Goal: Task Accomplishment & Management: Use online tool/utility

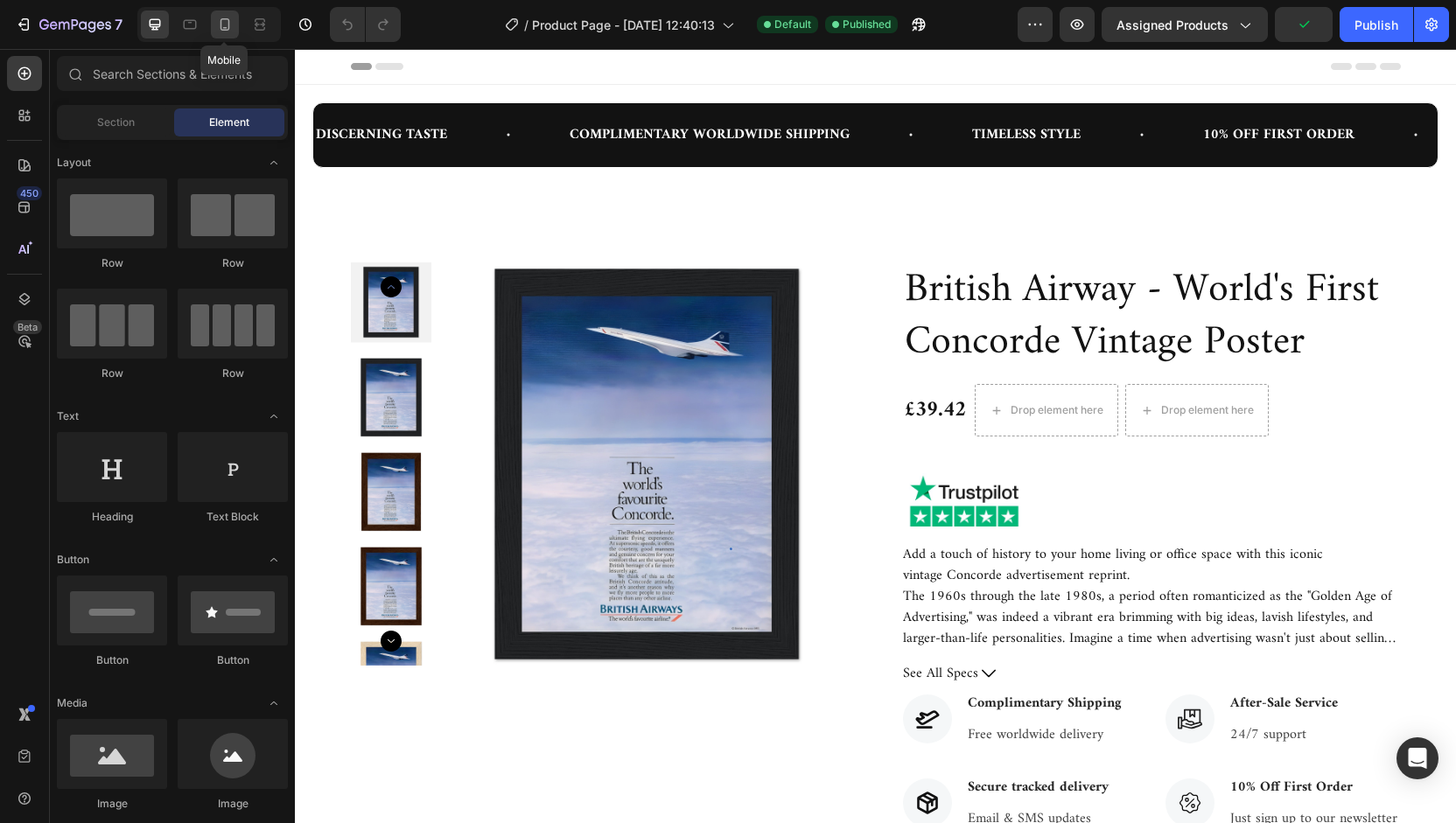
click at [228, 24] on icon at bounding box center [225, 24] width 9 height 12
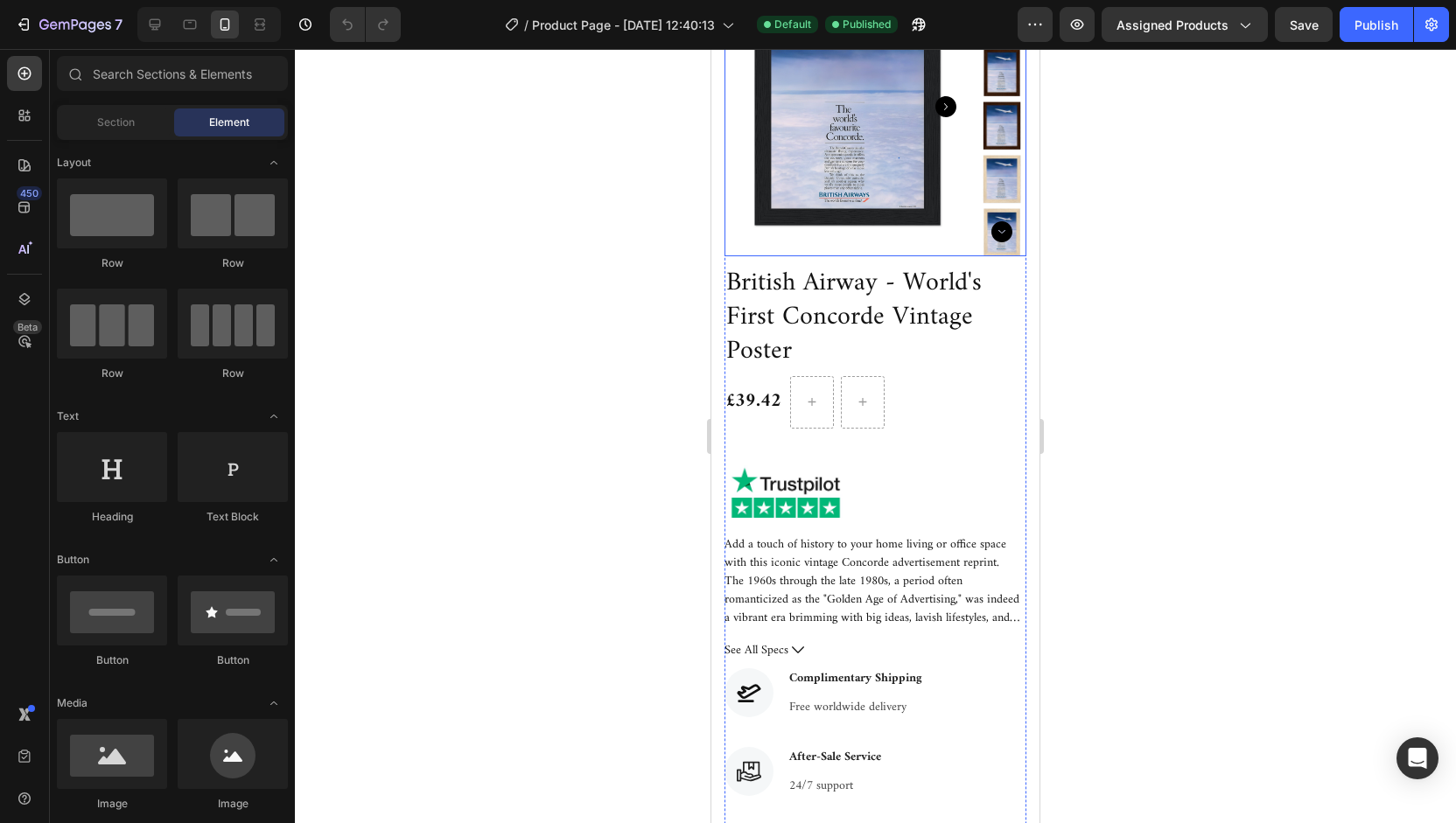
scroll to position [326, 0]
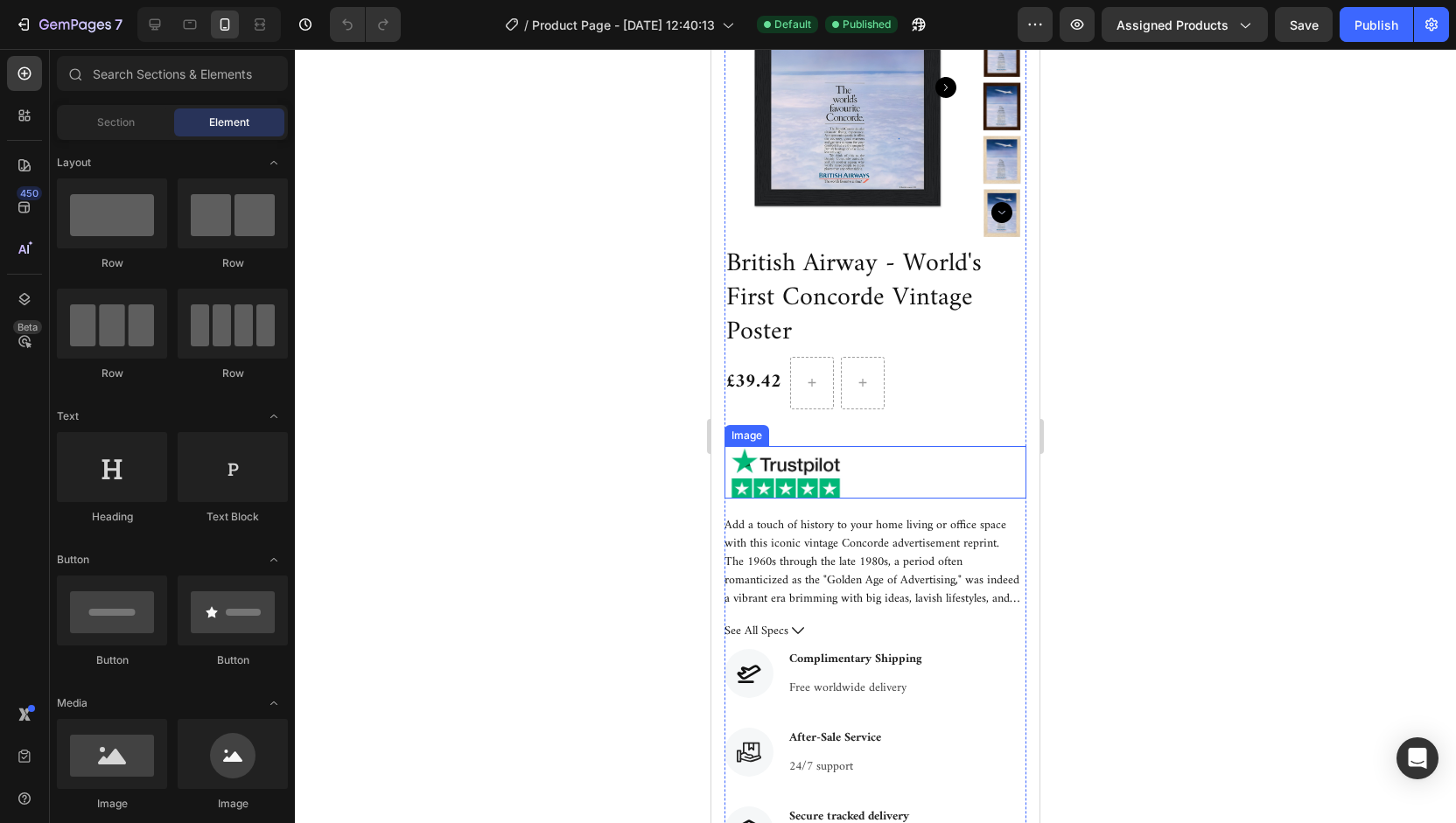
click at [794, 475] on img at bounding box center [785, 472] width 122 height 53
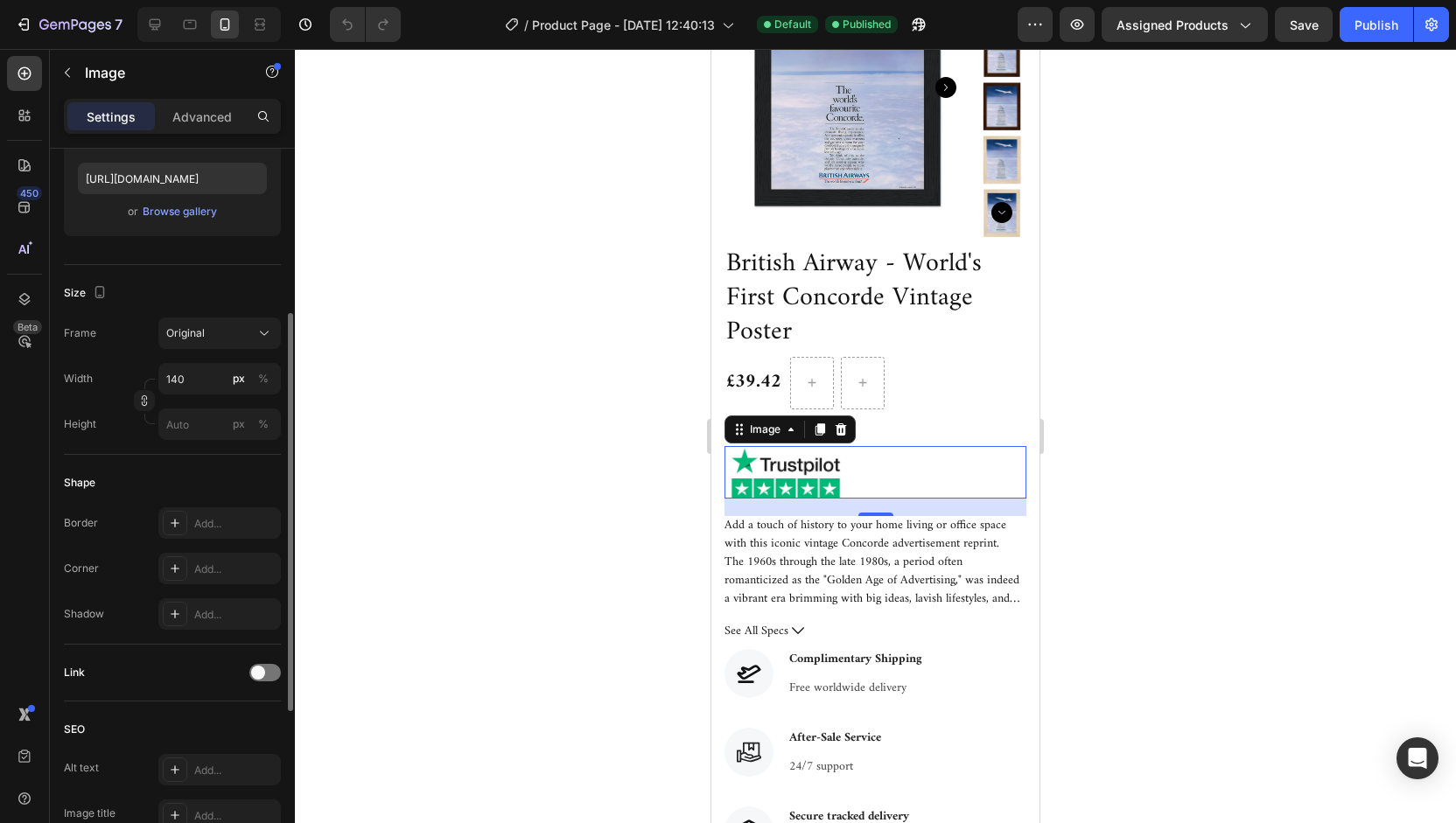
scroll to position [593, 0]
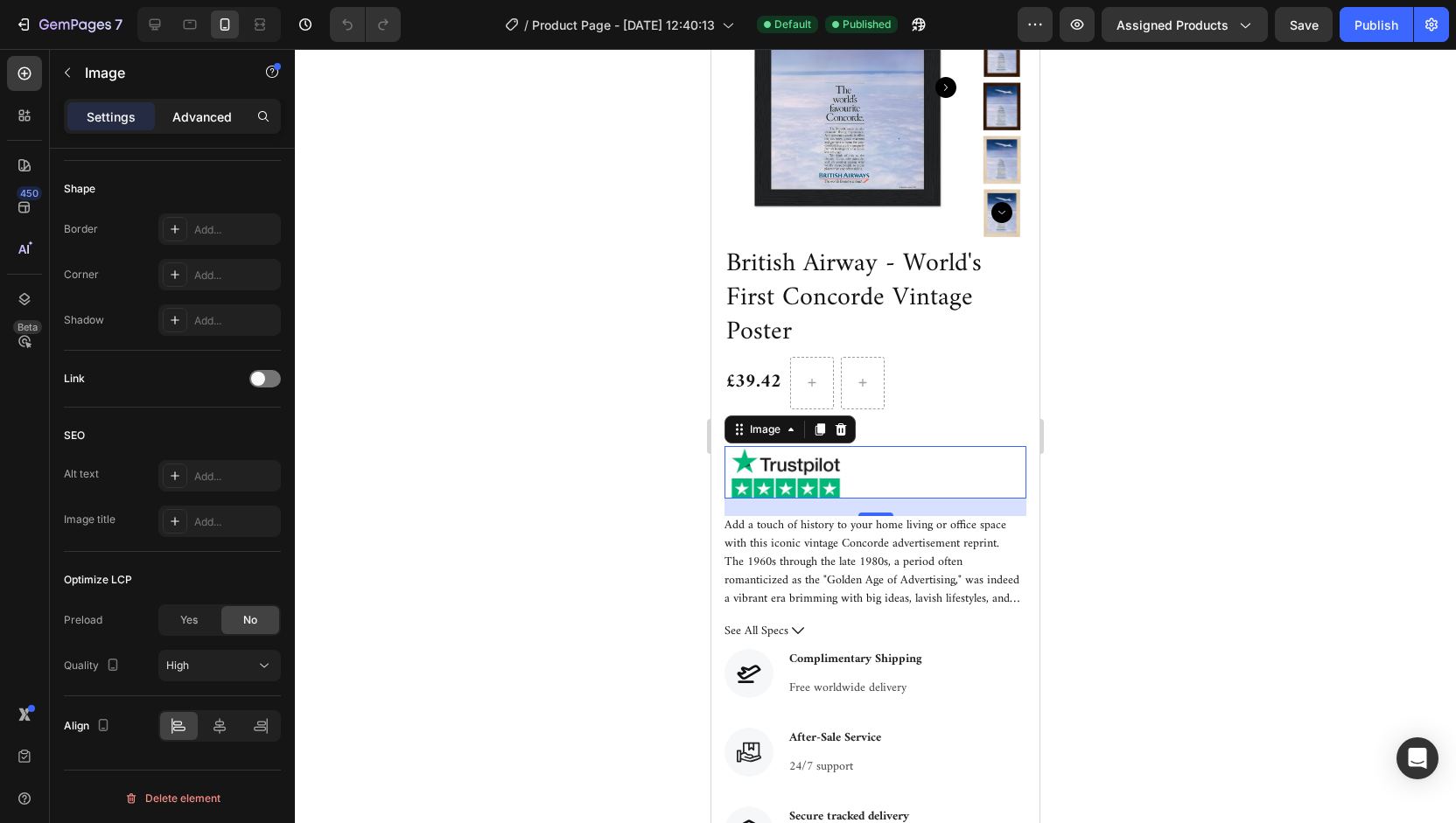
click at [198, 118] on p "Advanced" at bounding box center [202, 117] width 59 height 19
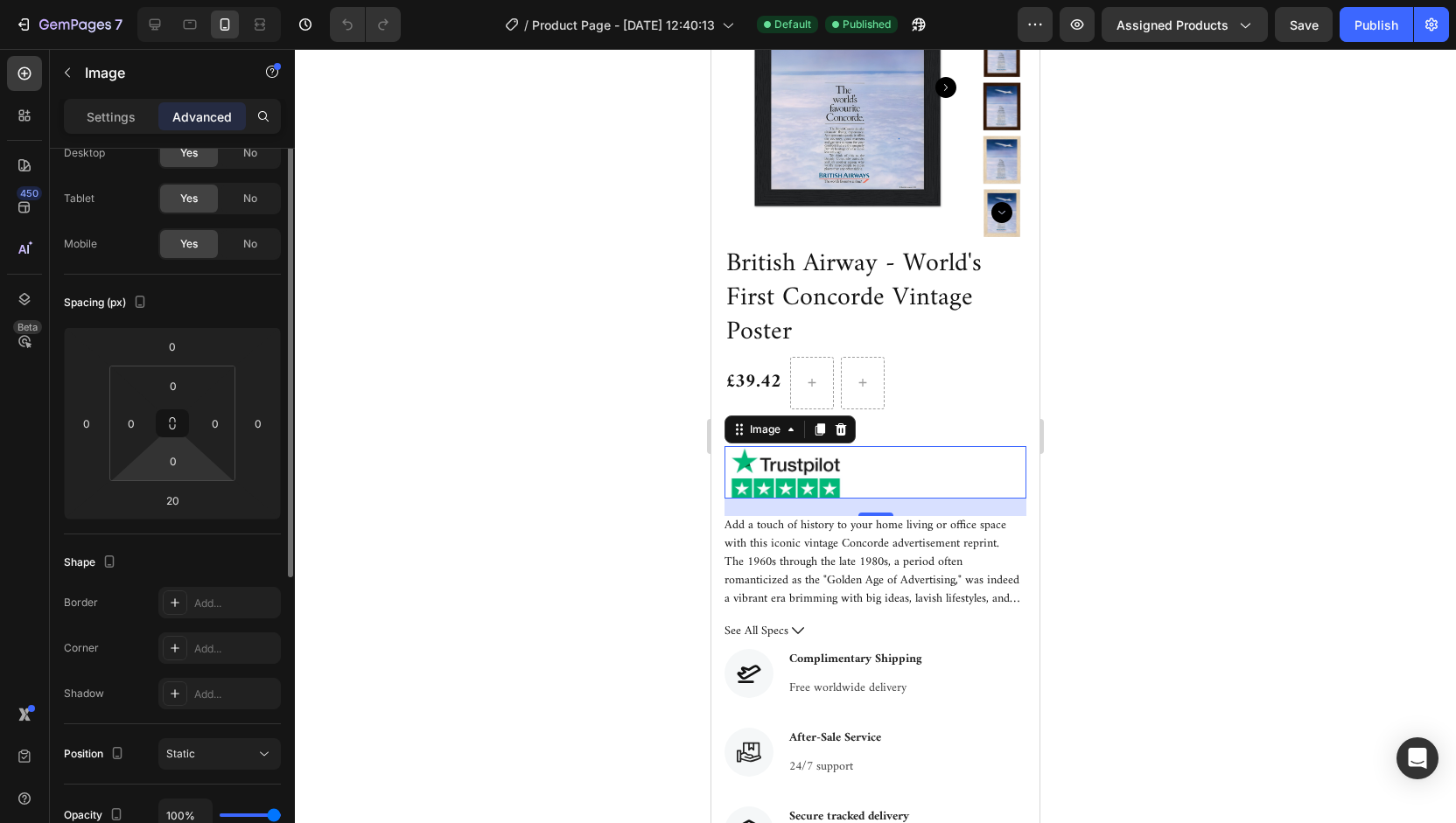
scroll to position [37, 0]
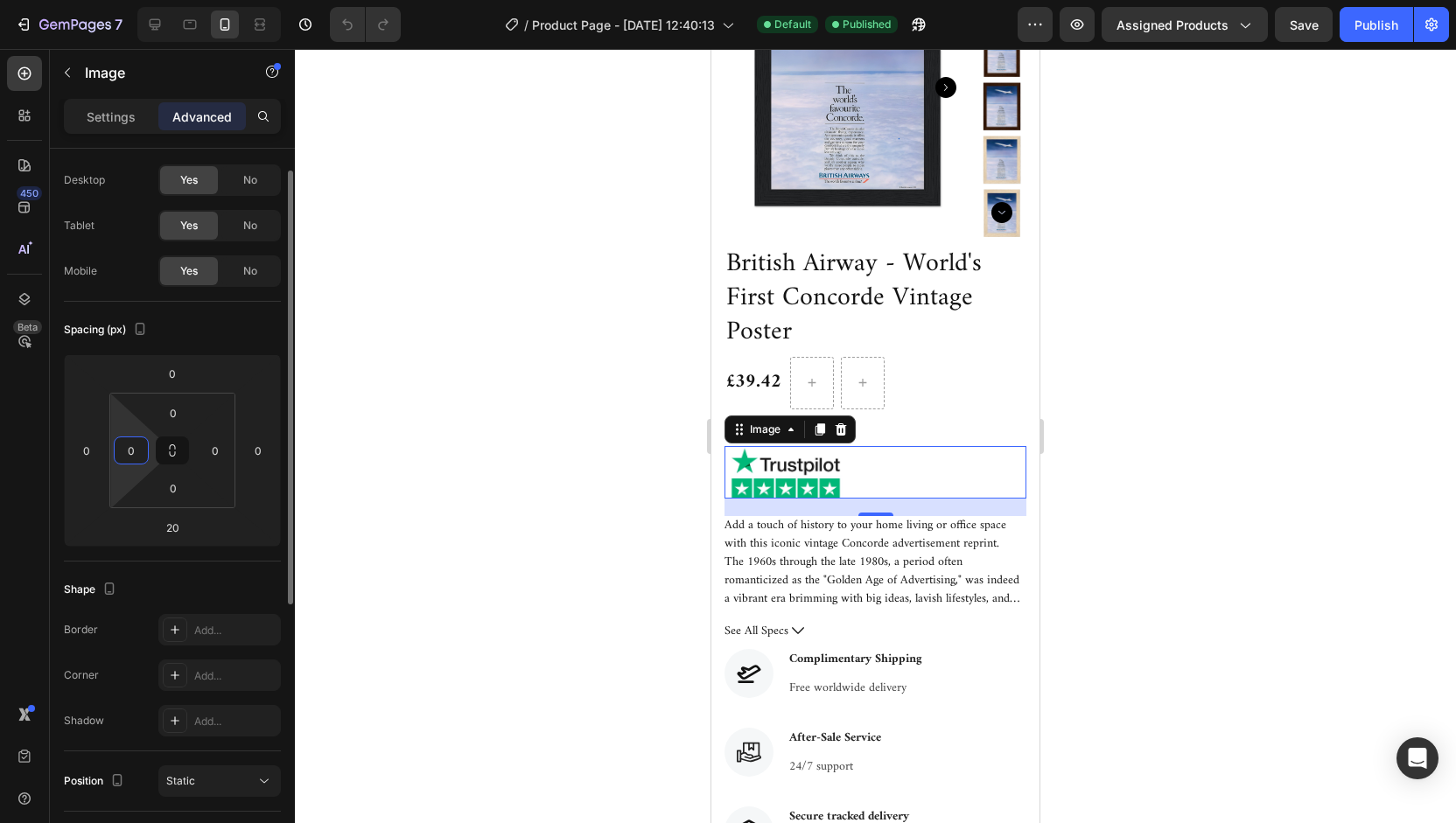
click at [137, 452] on input "0" at bounding box center [132, 450] width 26 height 26
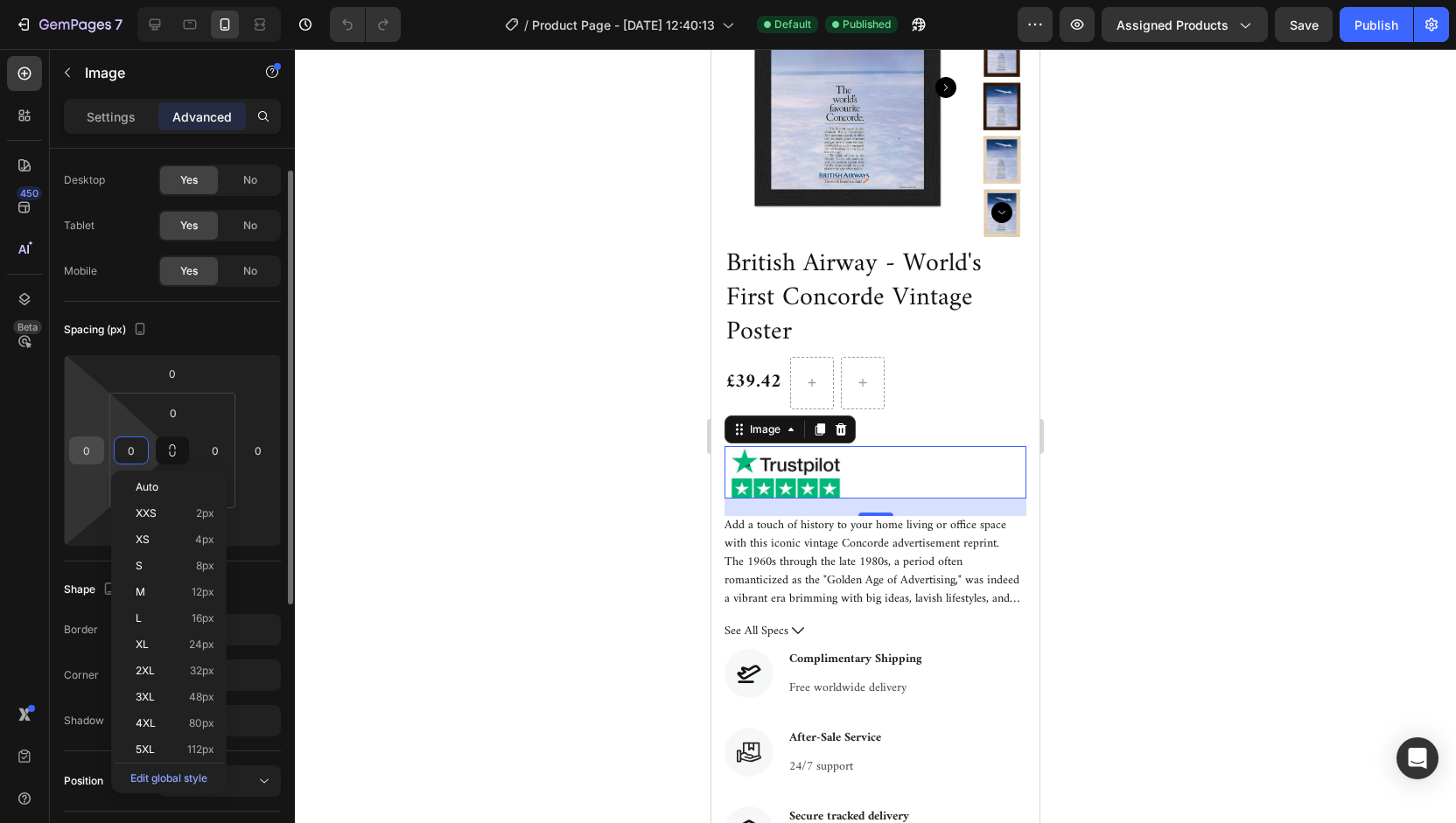
click at [82, 445] on input "0" at bounding box center [86, 450] width 26 height 26
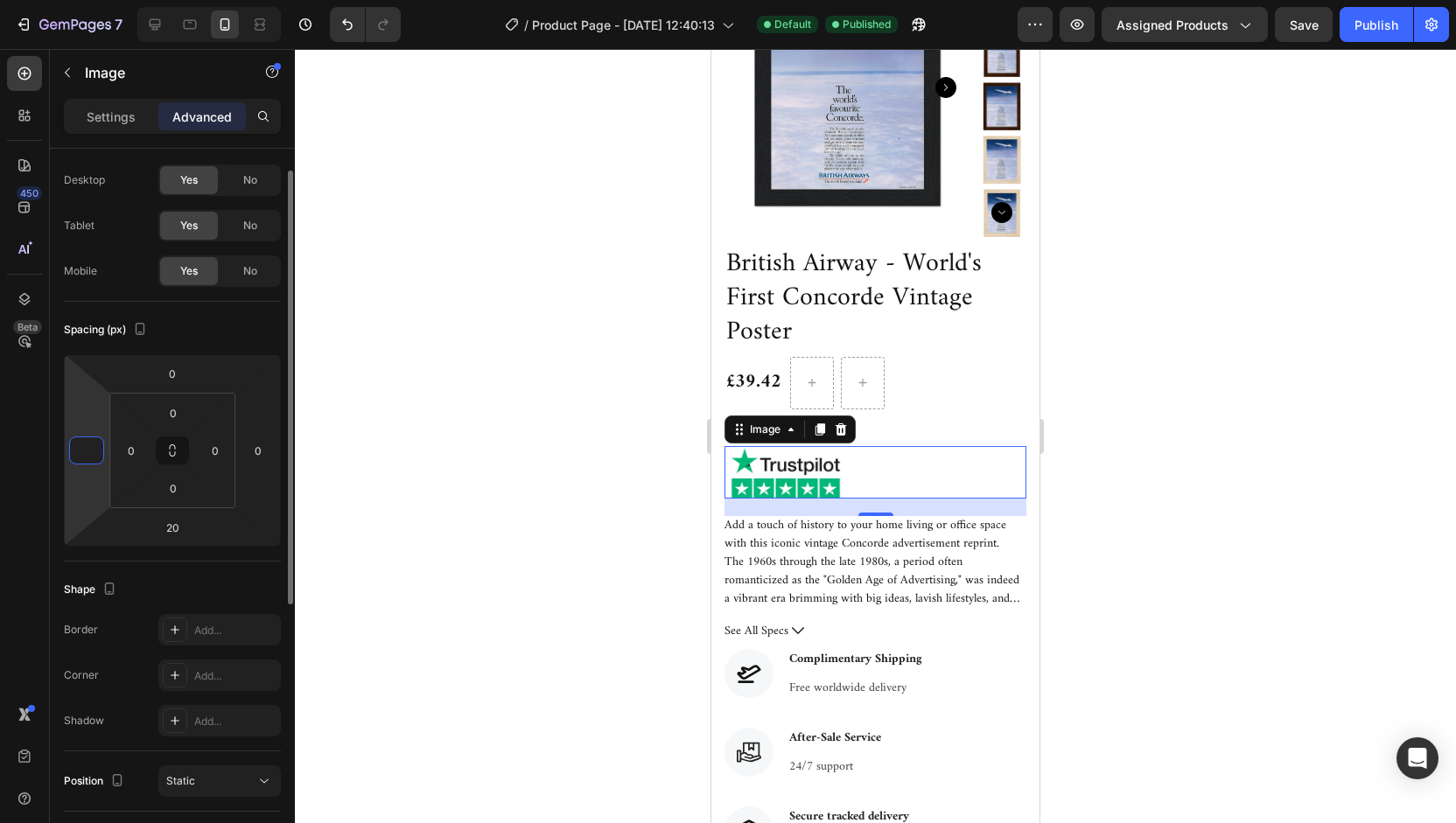
type input "-5"
click at [138, 444] on input "0" at bounding box center [132, 450] width 26 height 26
type input "0"
type input "-"
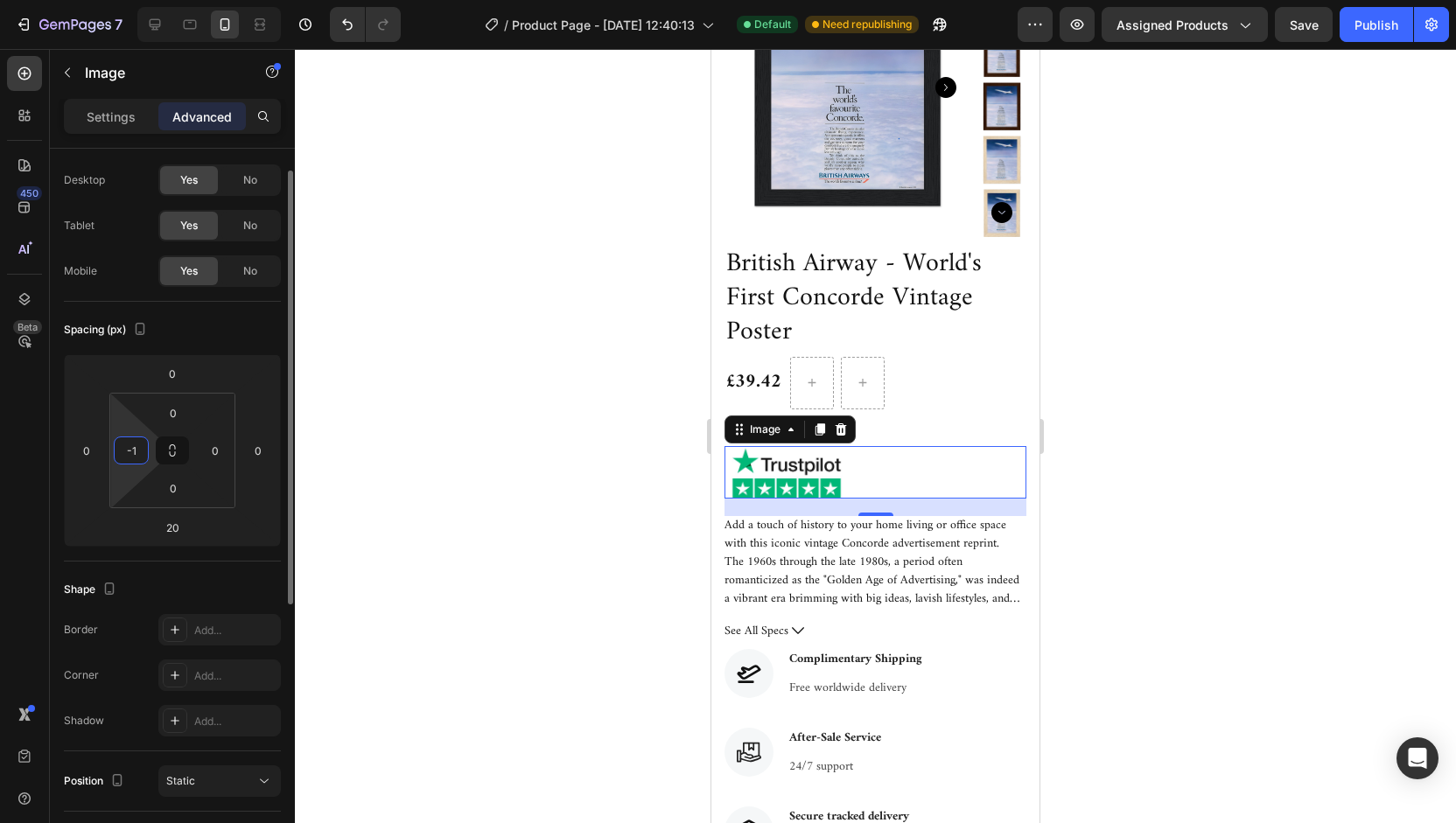
type input "-"
type input "0"
click at [94, 446] on input "0" at bounding box center [86, 450] width 26 height 26
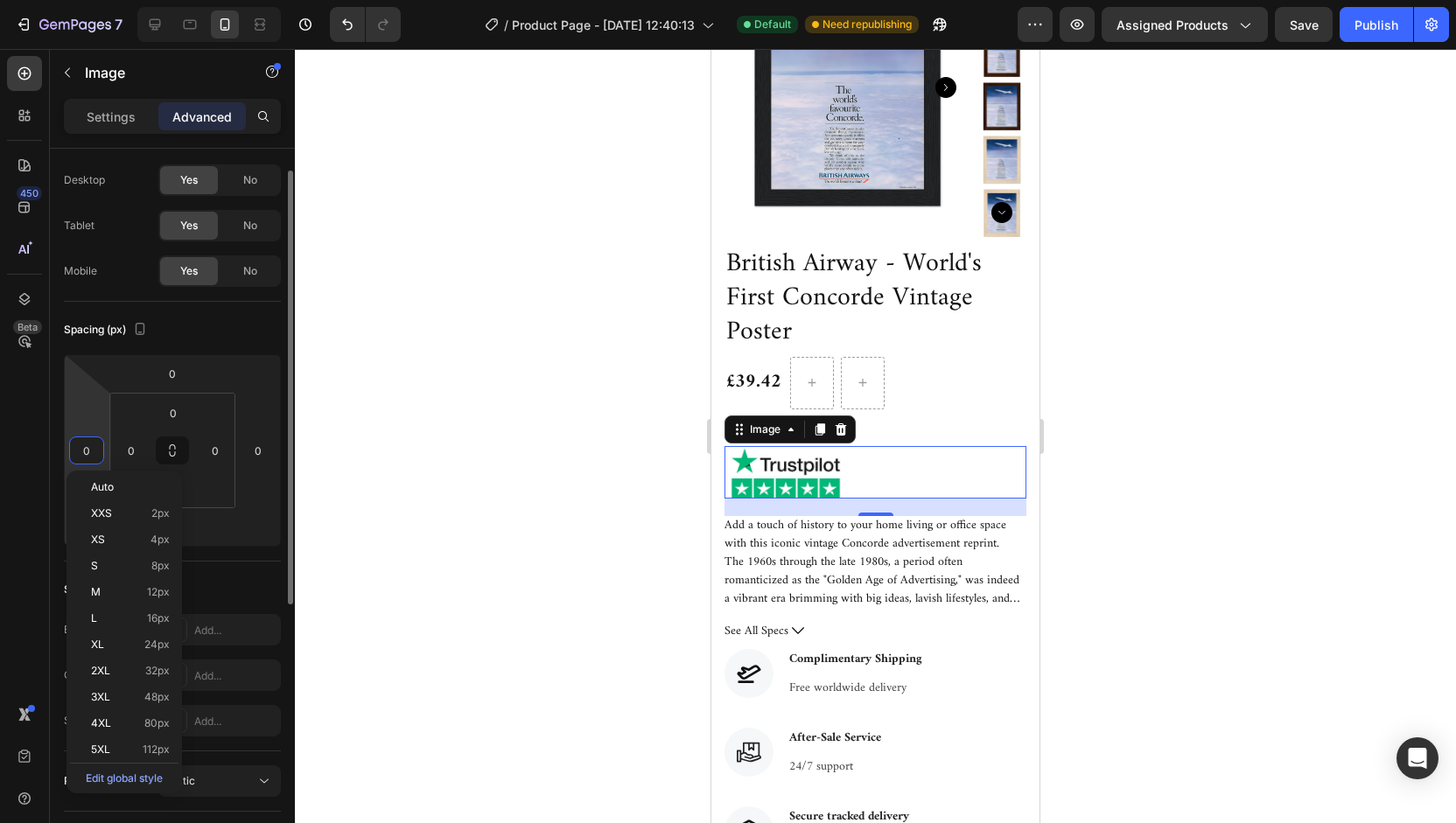
type input "5"
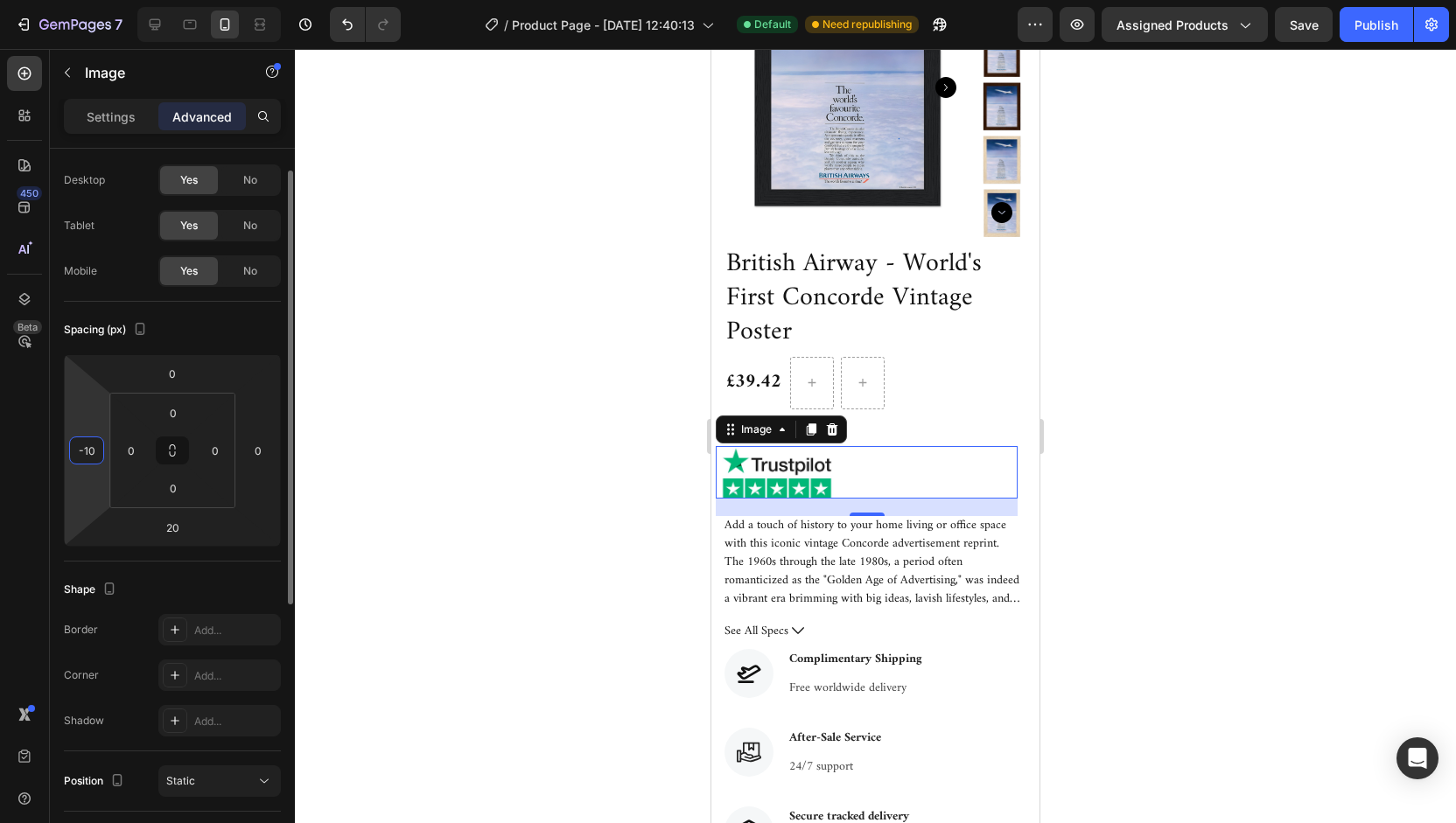
type input "-1"
type input "-5"
type input "-7"
click at [1133, 443] on div at bounding box center [875, 436] width 1161 height 774
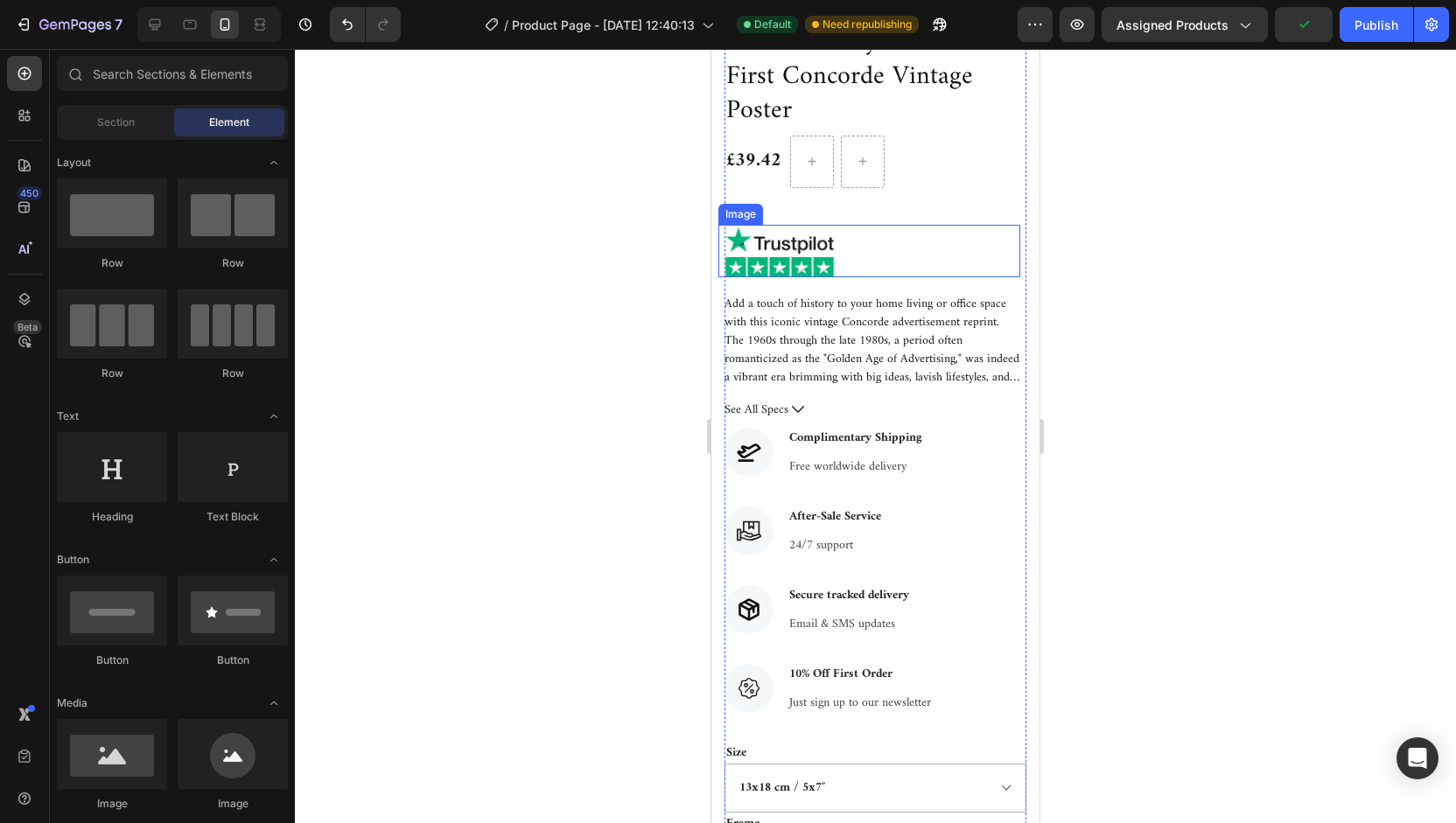
scroll to position [608, 0]
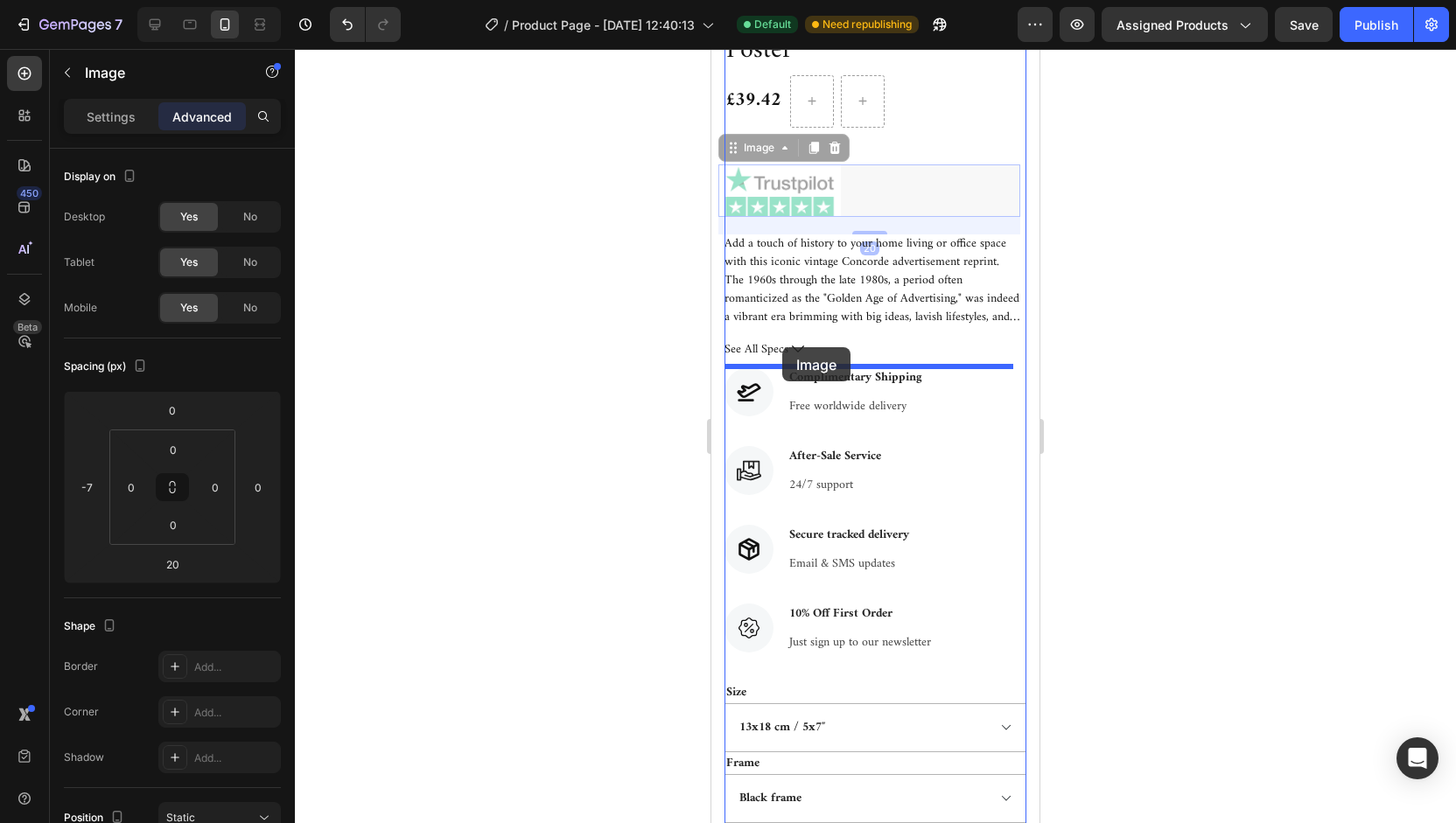
drag, startPoint x: 791, startPoint y: 193, endPoint x: 783, endPoint y: 347, distance: 154.2
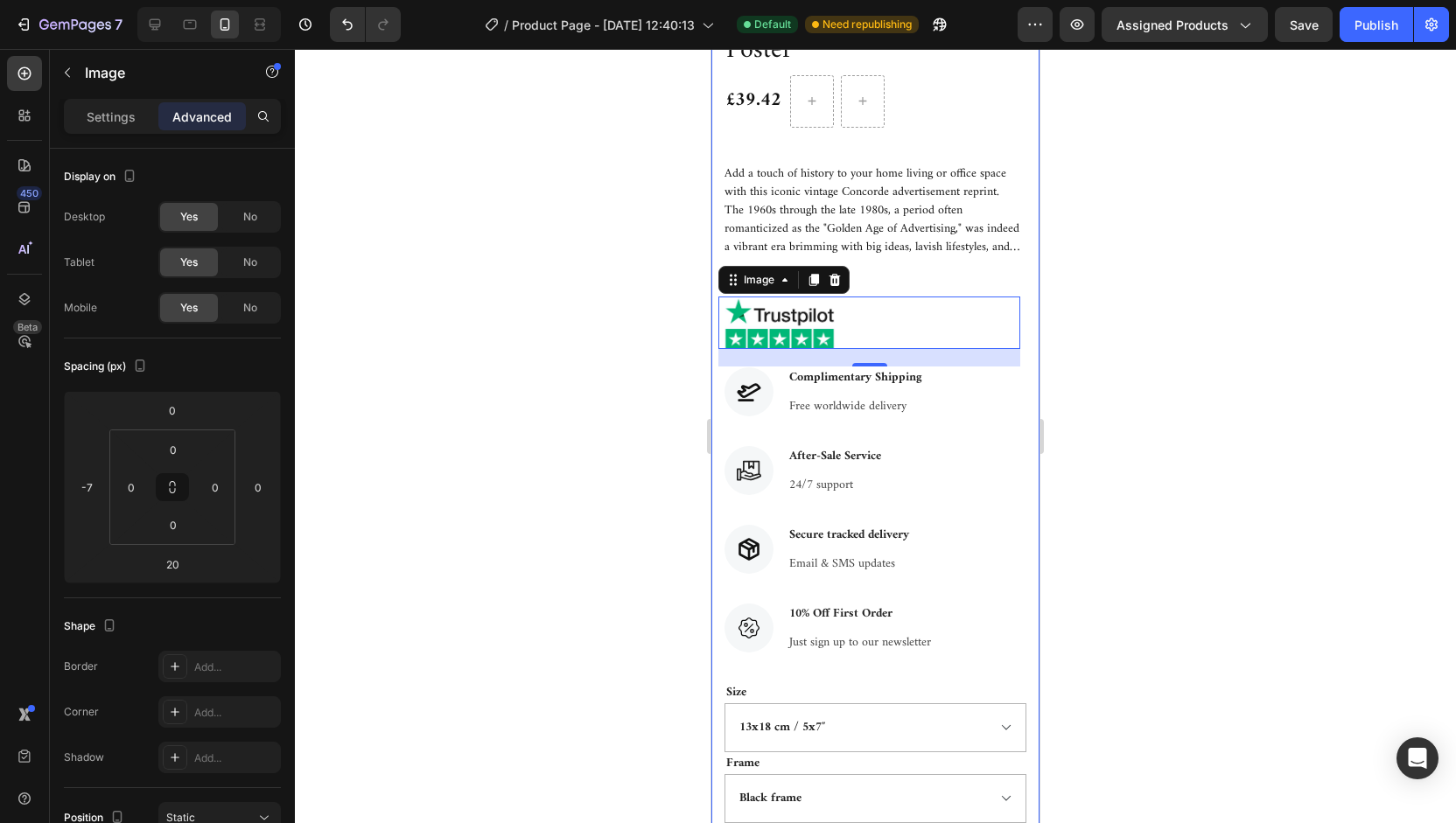
click at [1178, 273] on div at bounding box center [875, 436] width 1161 height 774
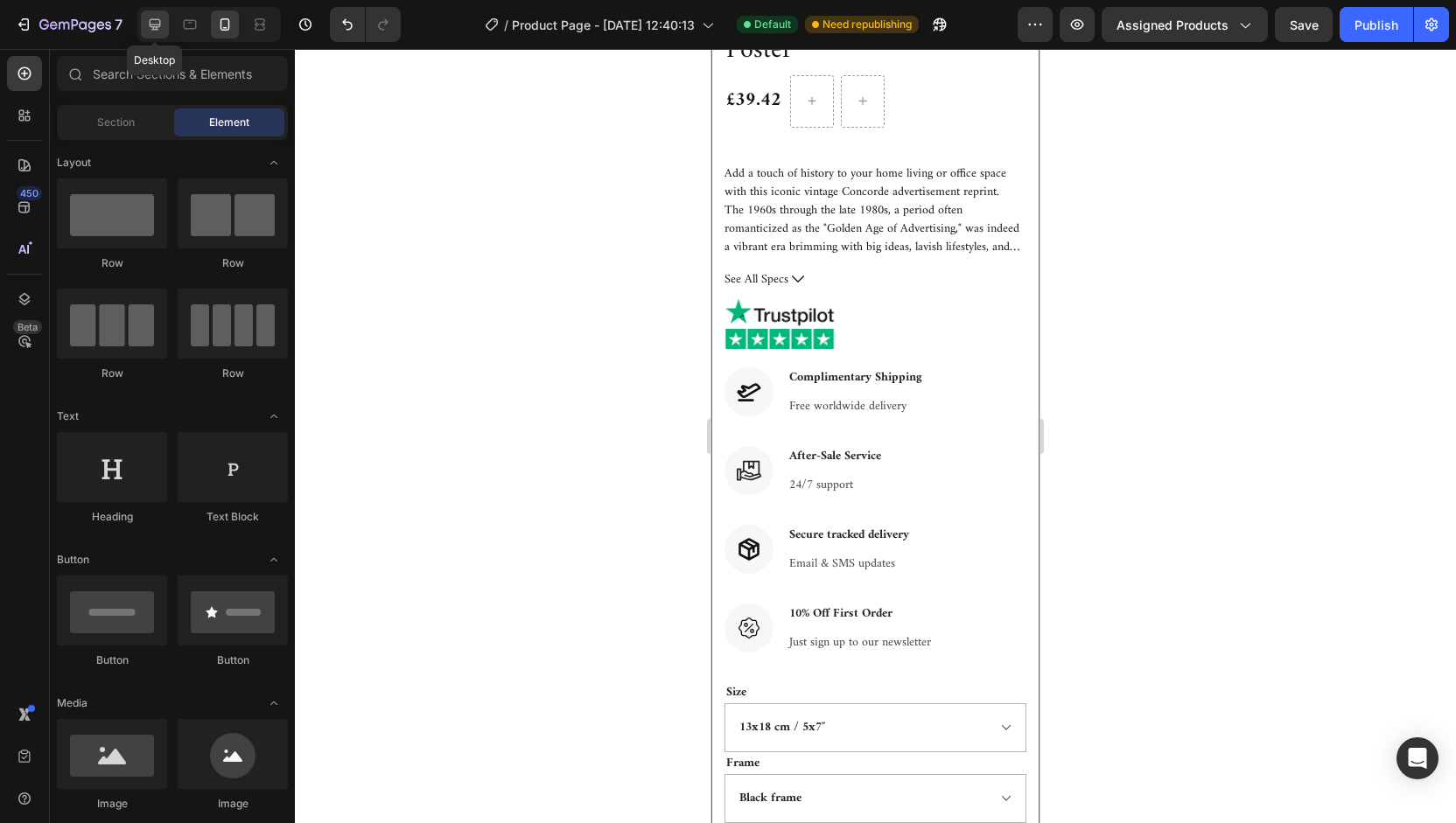
click at [157, 24] on icon at bounding box center [155, 24] width 18 height 18
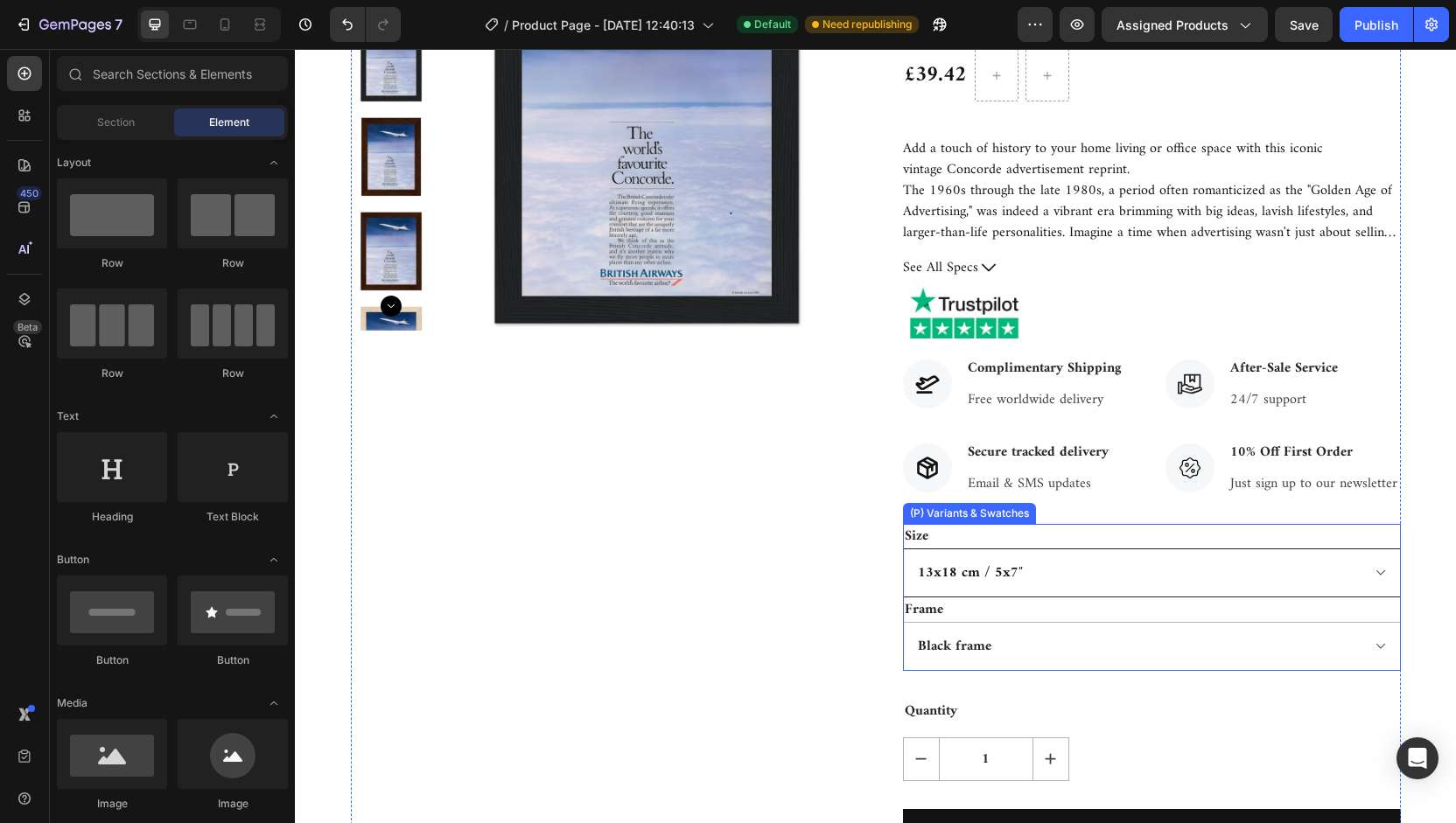
scroll to position [323, 0]
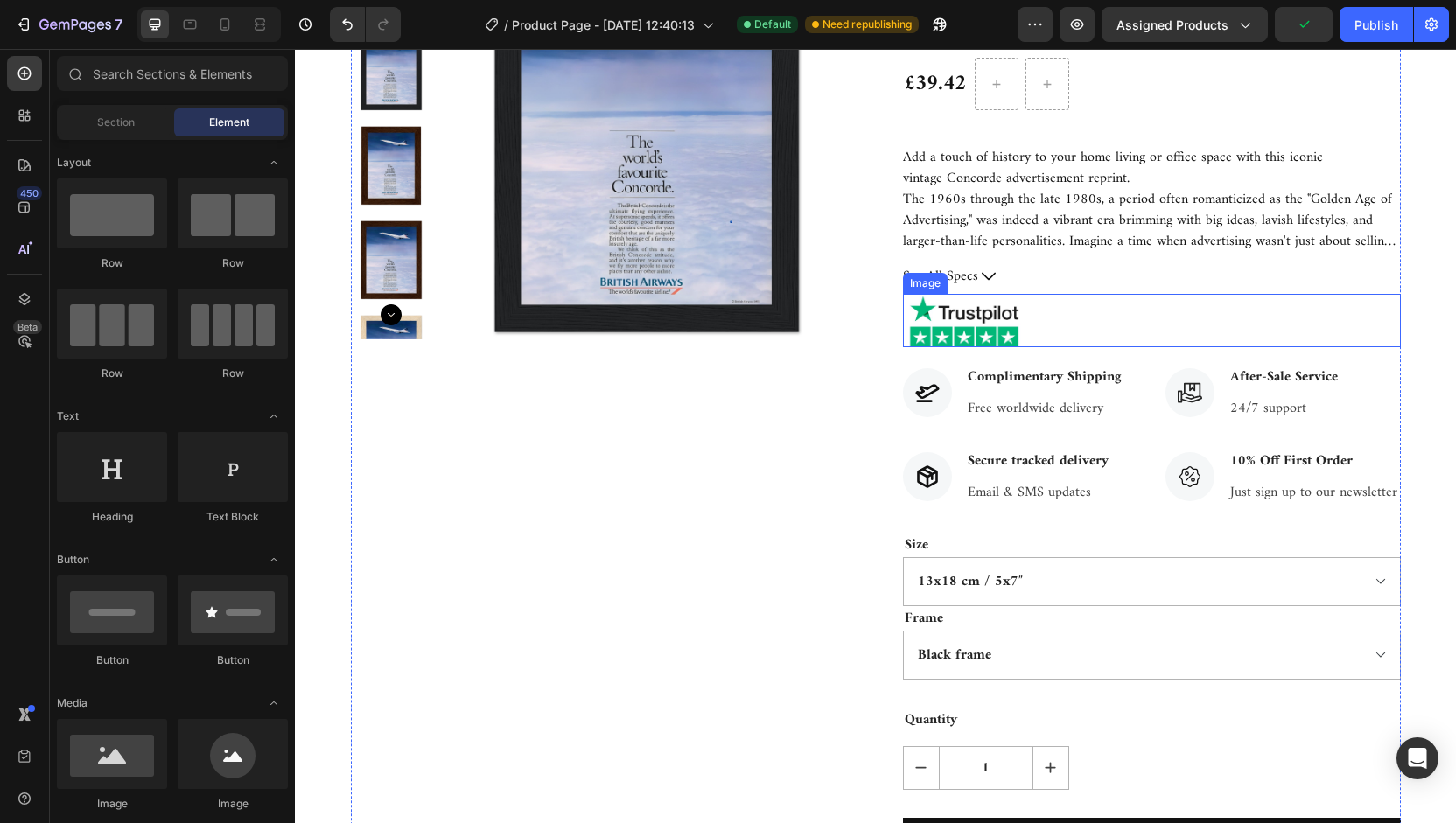
click at [936, 309] on img at bounding box center [964, 319] width 122 height 53
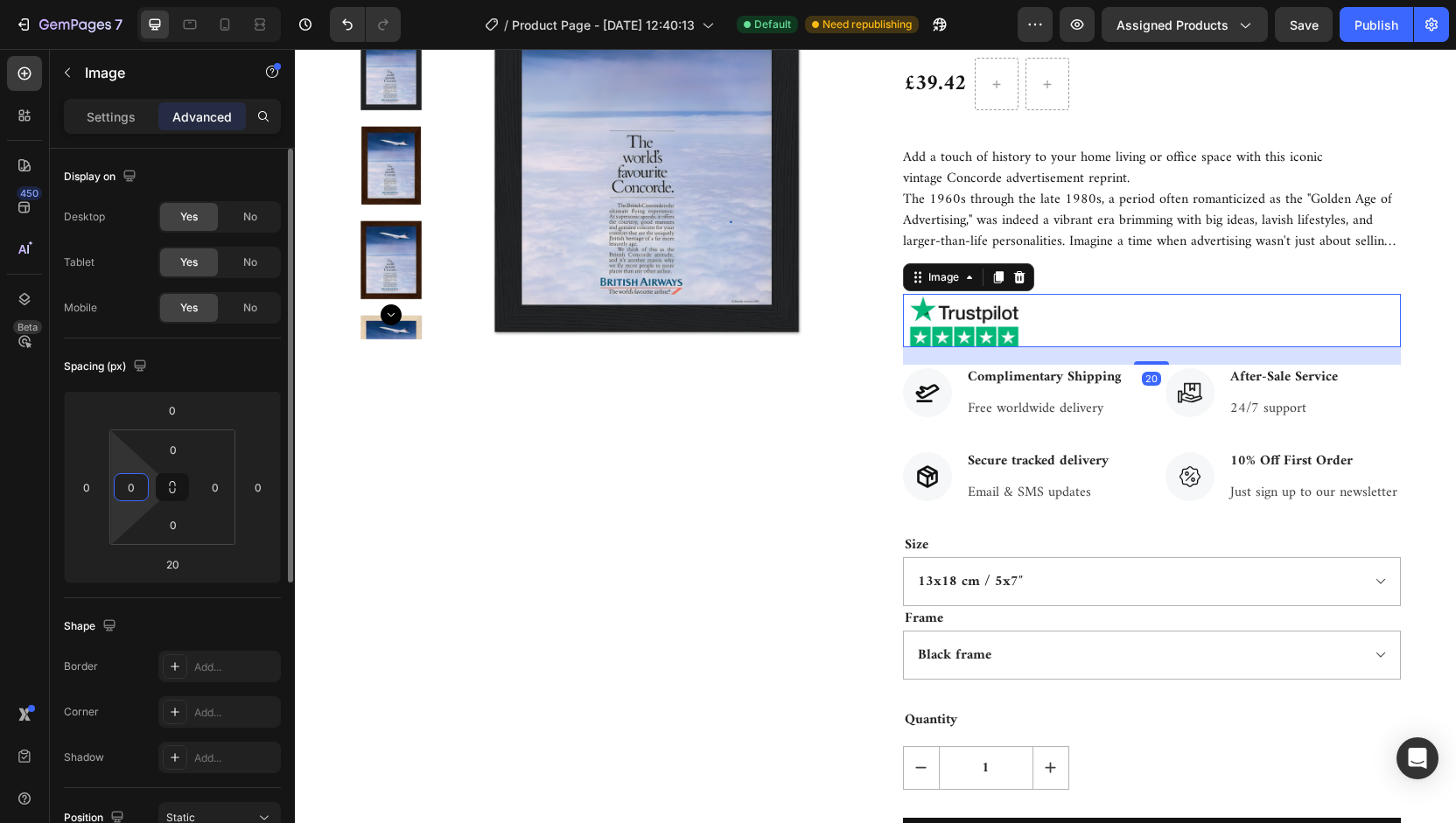
click at [132, 484] on input "0" at bounding box center [132, 487] width 26 height 26
type input "-"
type input "5"
click at [90, 486] on input "0" at bounding box center [86, 487] width 26 height 26
type input "0"
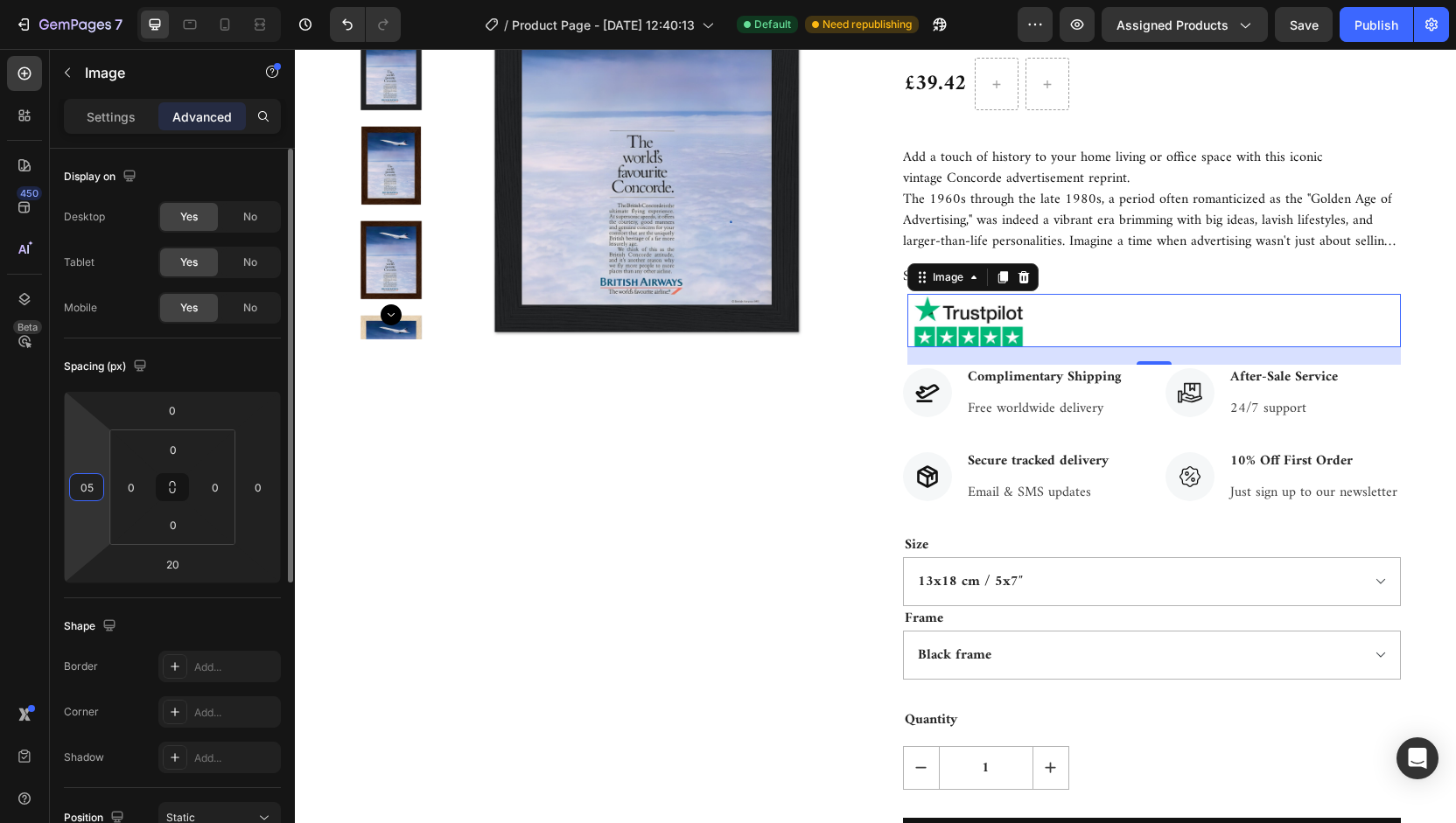
type input "0"
type input "-5"
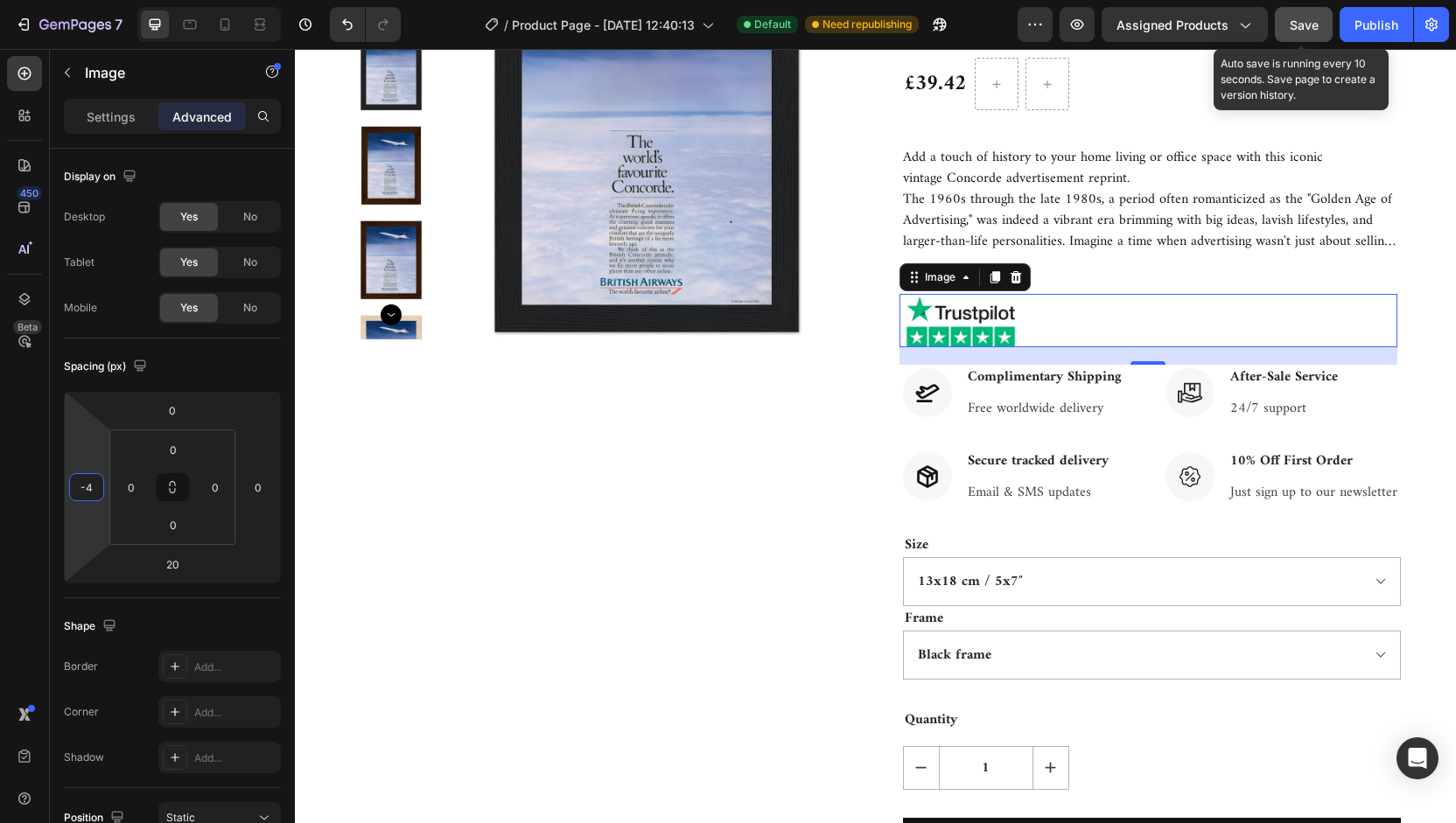
click at [1302, 24] on span "Save" at bounding box center [1304, 25] width 29 height 15
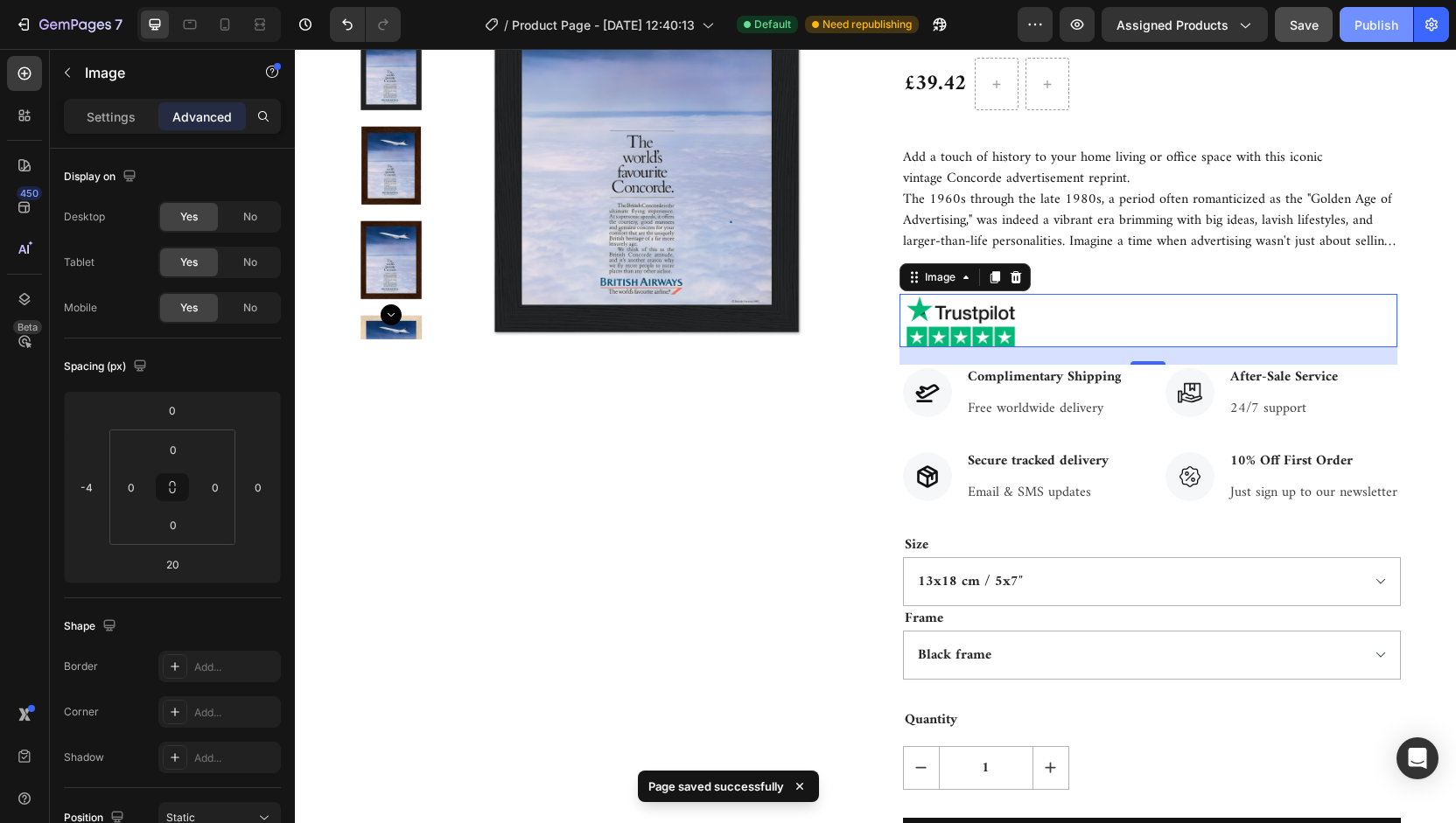
click at [1362, 27] on div "Publish" at bounding box center [1375, 25] width 44 height 19
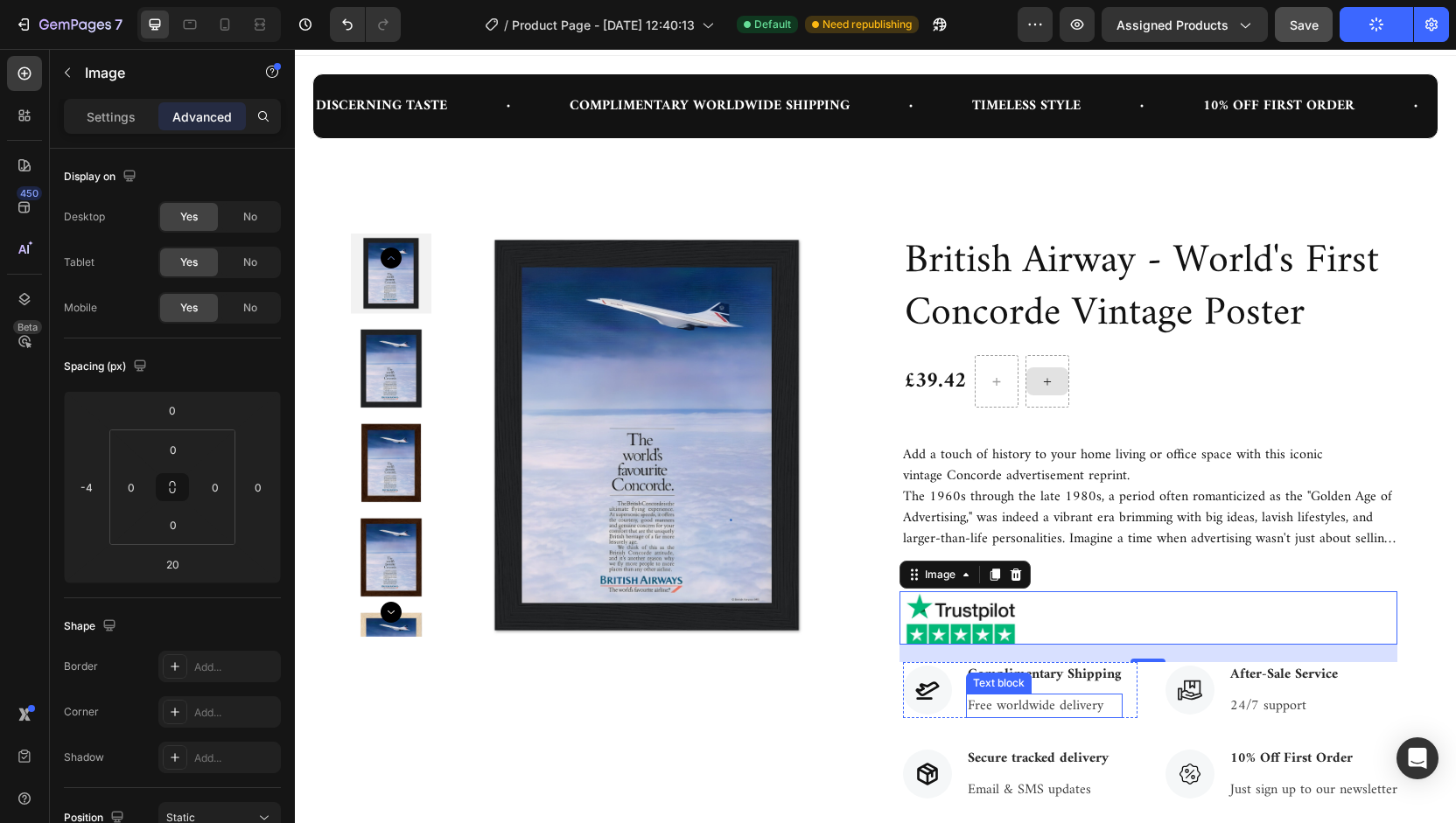
scroll to position [0, 0]
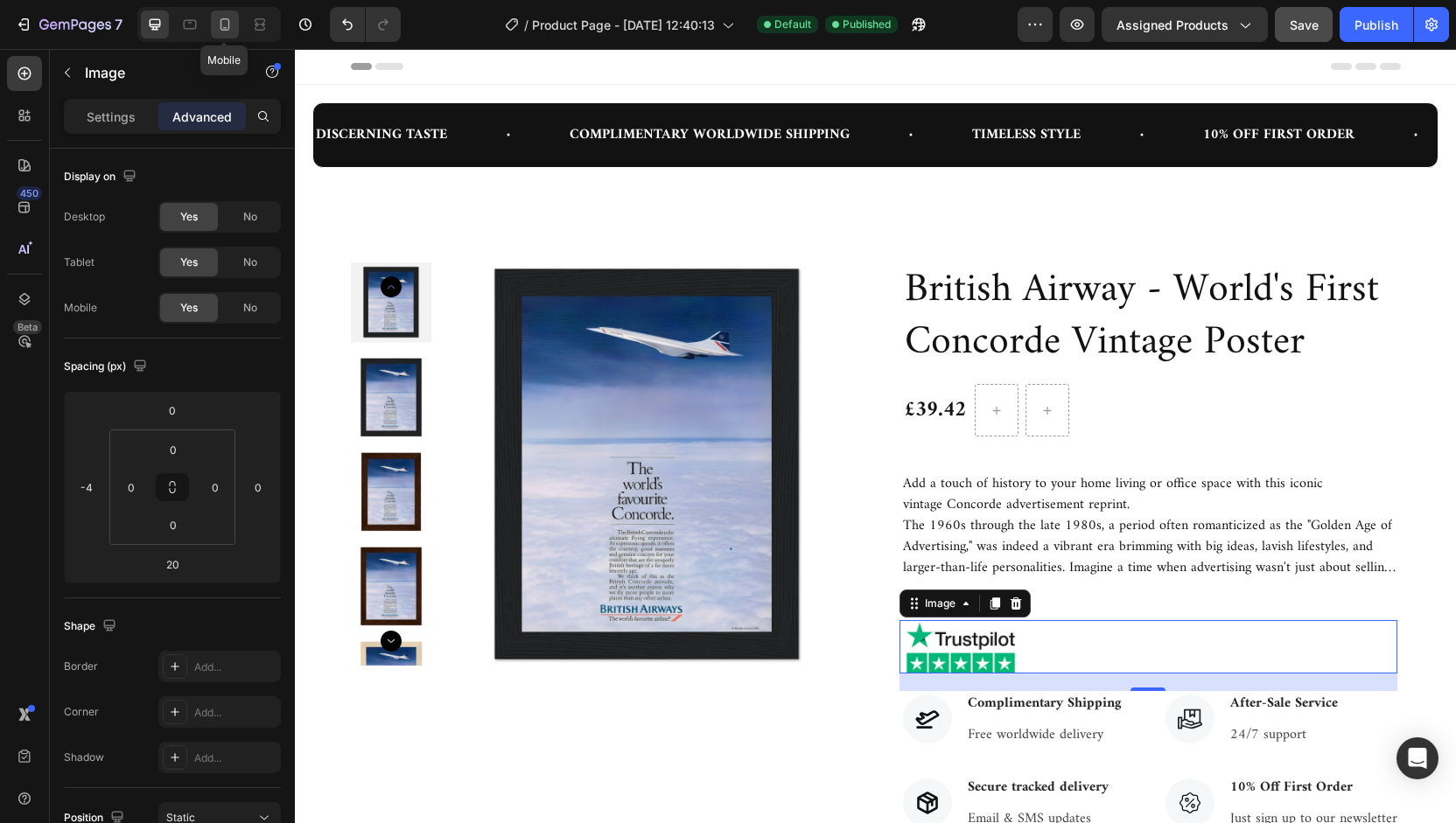
click at [228, 24] on icon at bounding box center [225, 24] width 9 height 12
type input "-7"
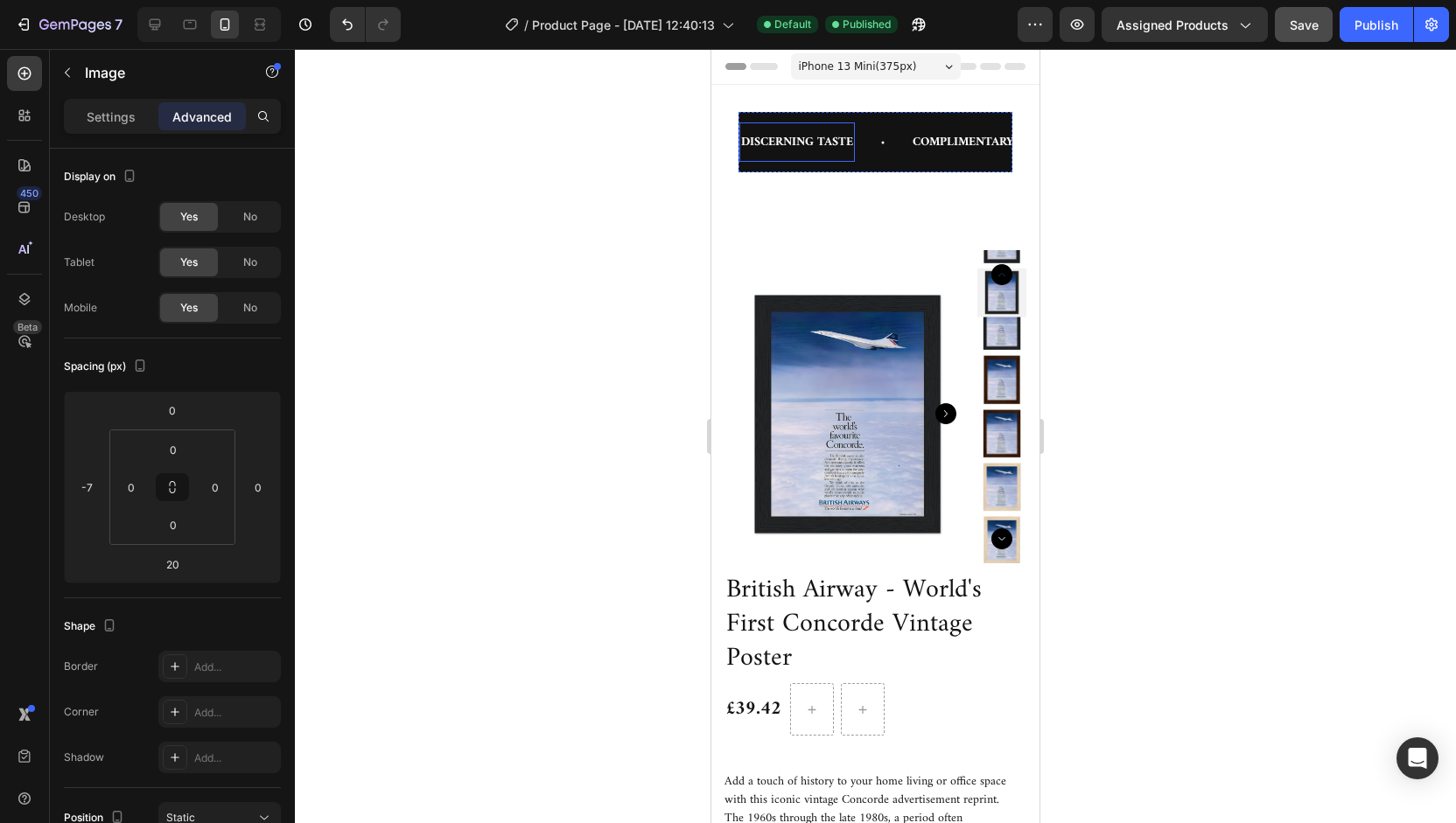
click at [834, 144] on p "DISCERNING TASTE" at bounding box center [797, 143] width 112 height 22
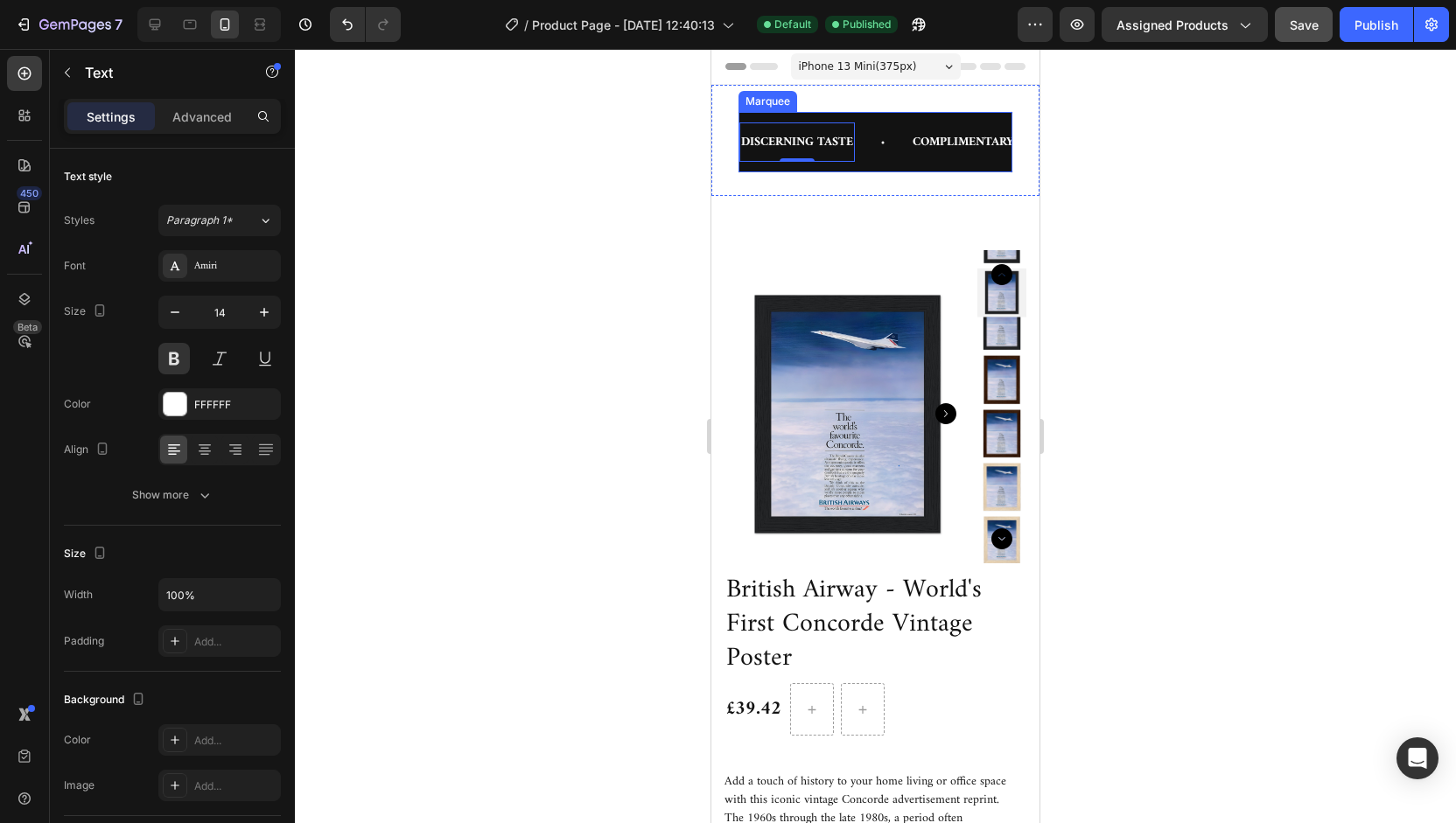
click at [885, 119] on div "DISCERNING TASTE Text 0 COMPLIMENTARY WORLDWIDE SHIPPING Text TIMELESS STYLE Te…" at bounding box center [875, 142] width 276 height 62
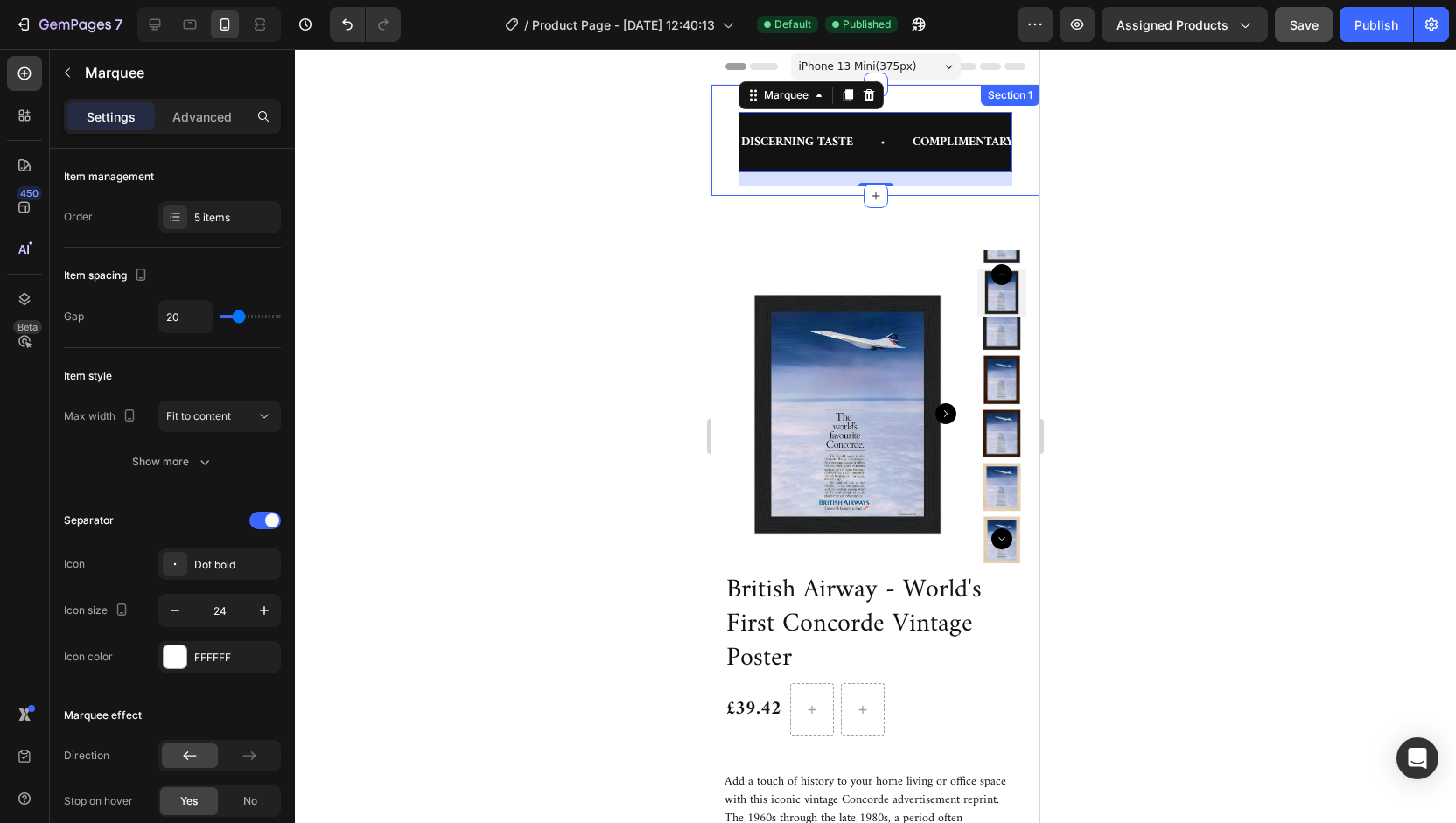
click at [932, 96] on div "DISCERNING TASTE Text COMPLIMENTARY WORLDWIDE SHIPPING Text TIMELESS STYLE Text…" at bounding box center [875, 141] width 328 height 111
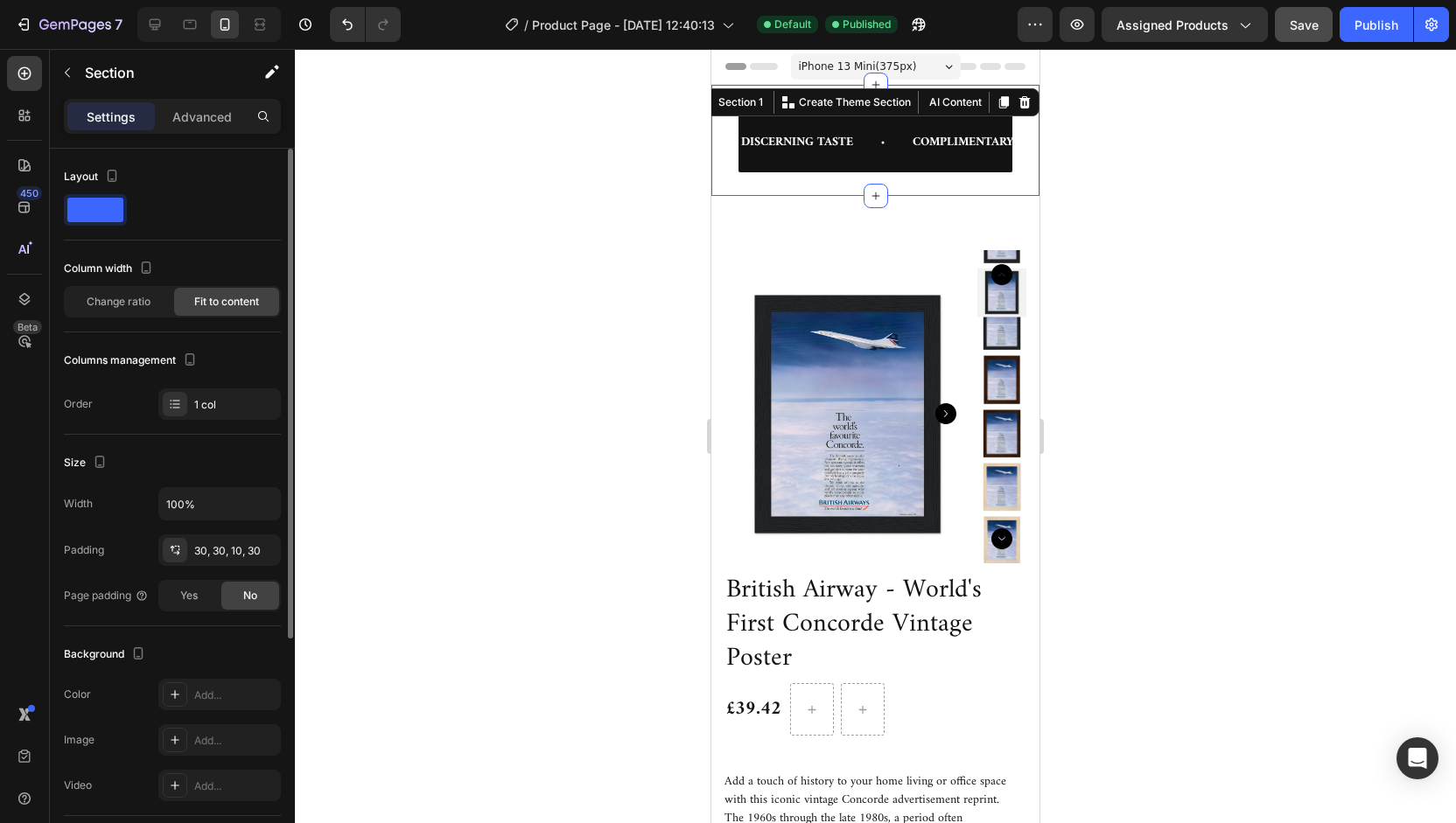
click at [204, 298] on span "Fit to content" at bounding box center [227, 301] width 65 height 16
click at [140, 306] on span "Change ratio" at bounding box center [119, 301] width 64 height 16
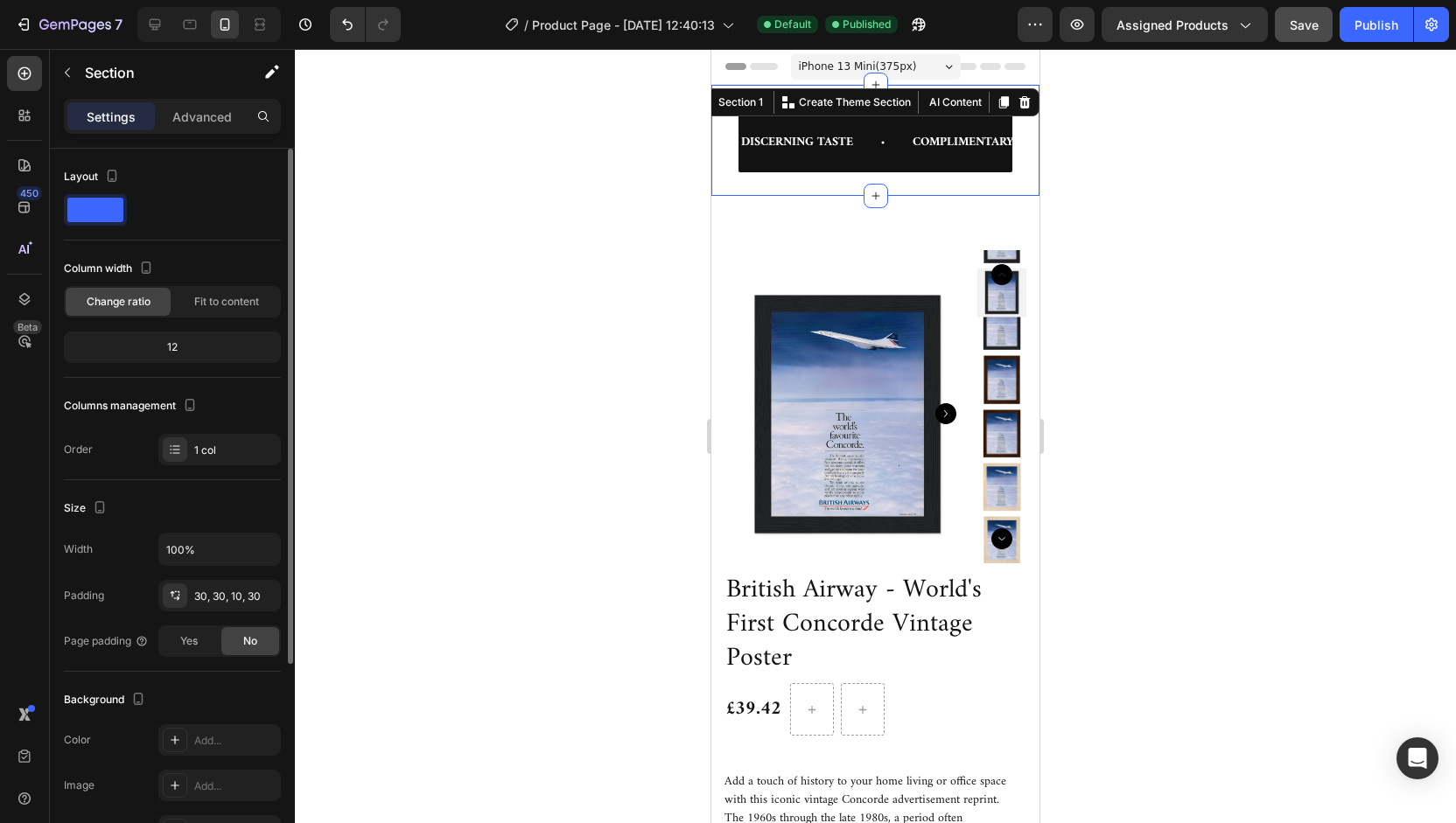
click at [184, 345] on div "12" at bounding box center [172, 347] width 210 height 24
click at [170, 341] on div "12" at bounding box center [172, 347] width 210 height 24
click at [217, 305] on span "Fit to content" at bounding box center [227, 301] width 65 height 16
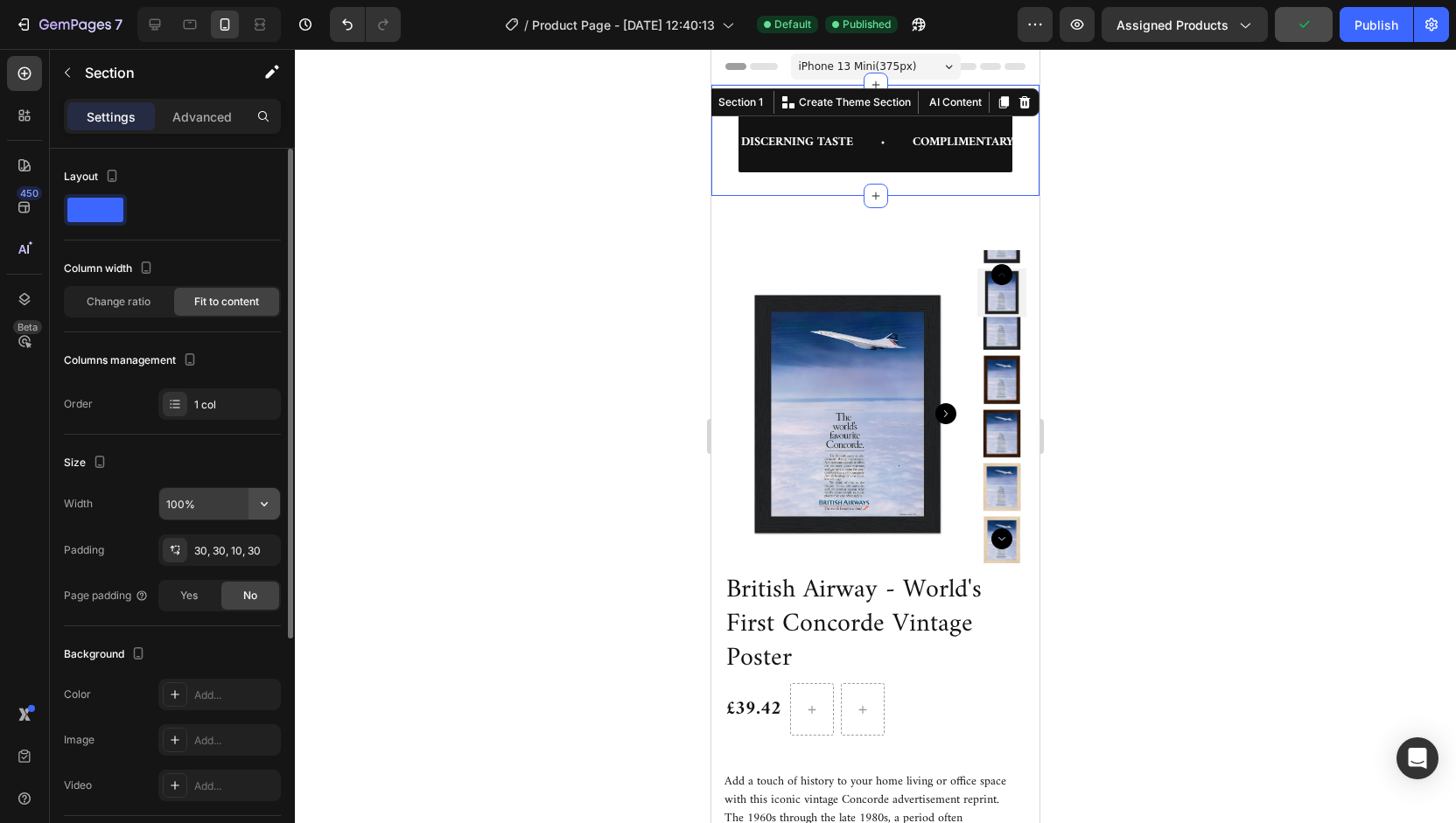
click at [265, 491] on button "button" at bounding box center [264, 504] width 31 height 31
click at [189, 501] on input "100%" at bounding box center [220, 504] width 120 height 31
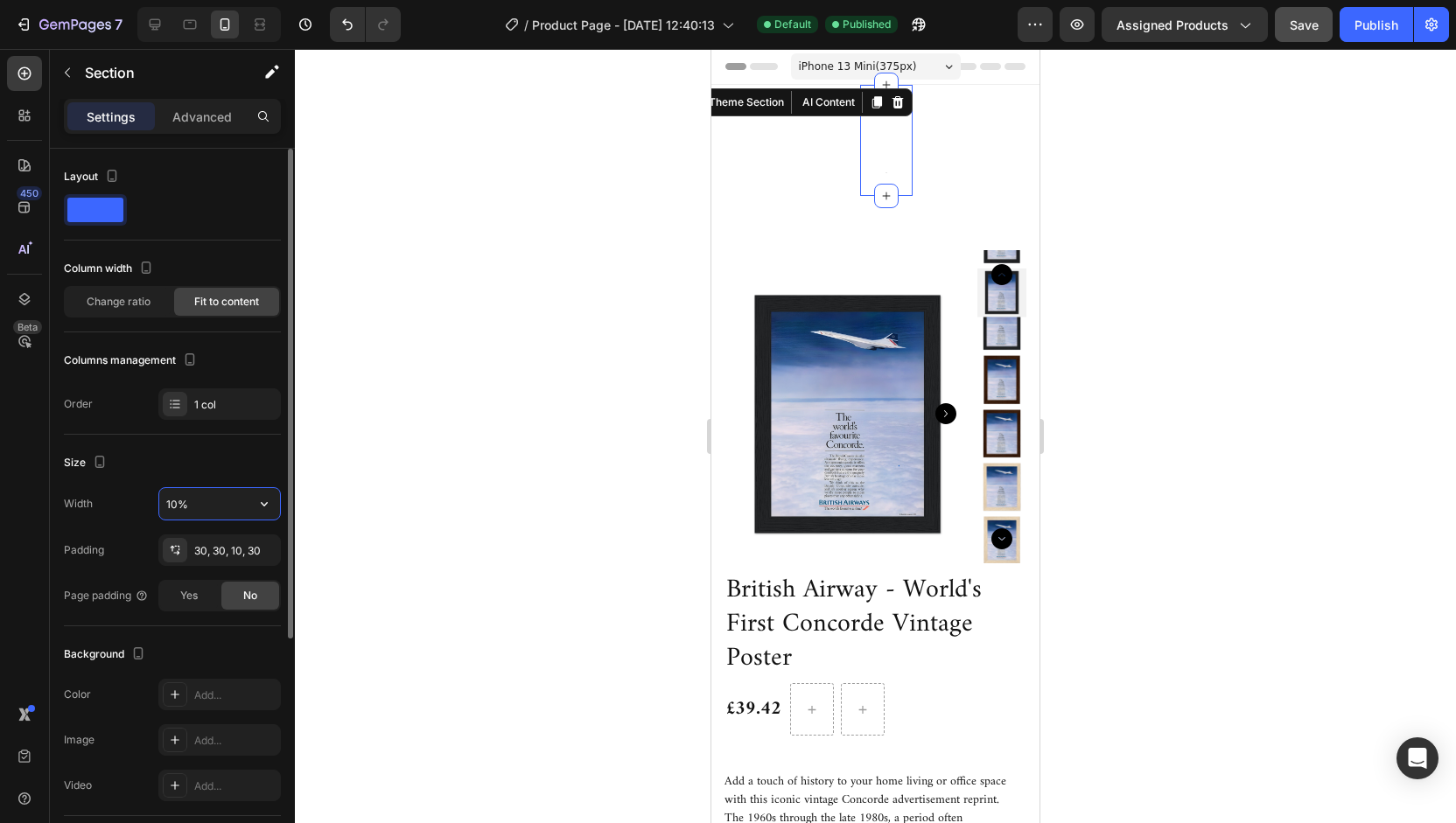
type input "100%"
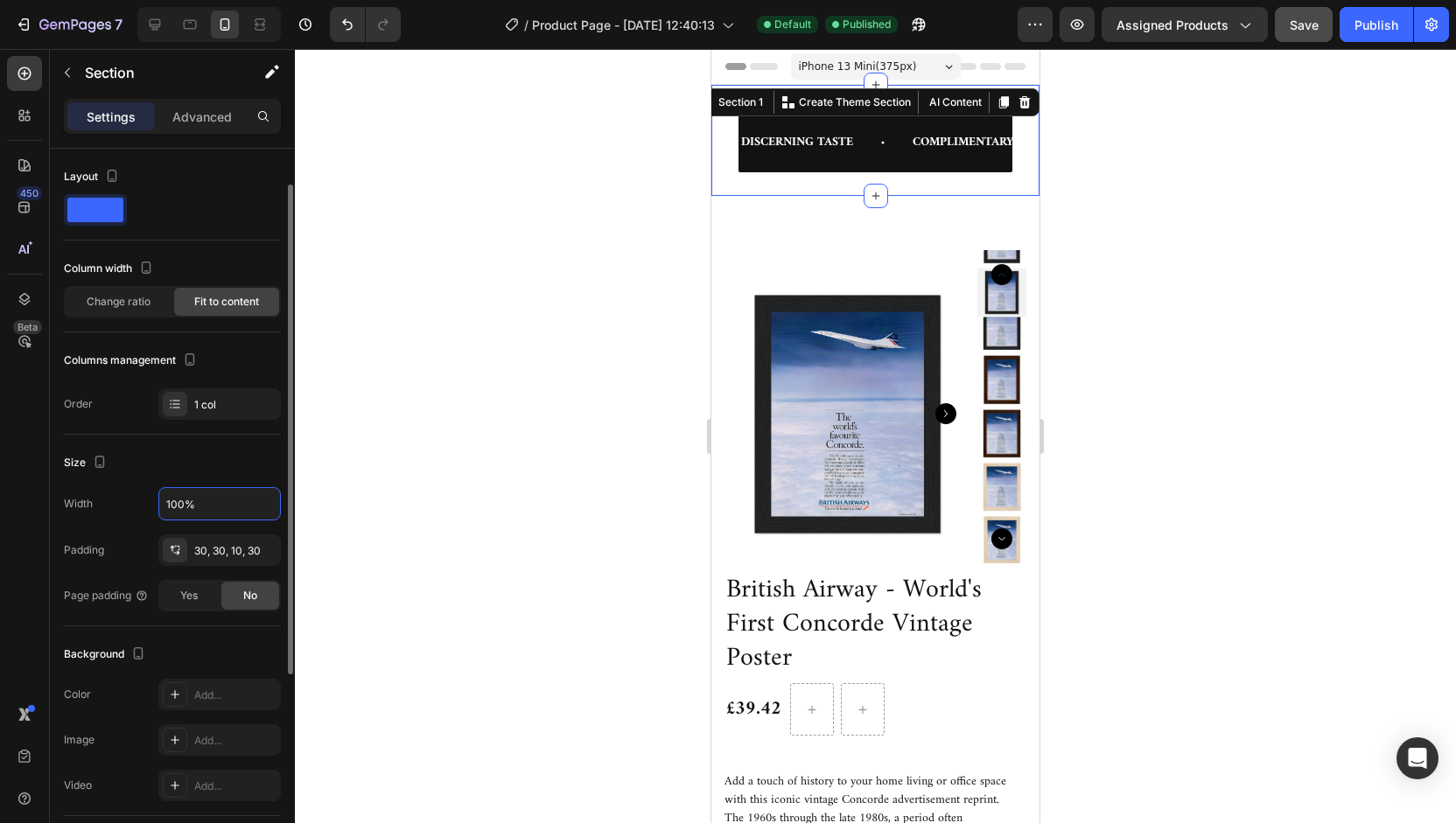
scroll to position [51, 0]
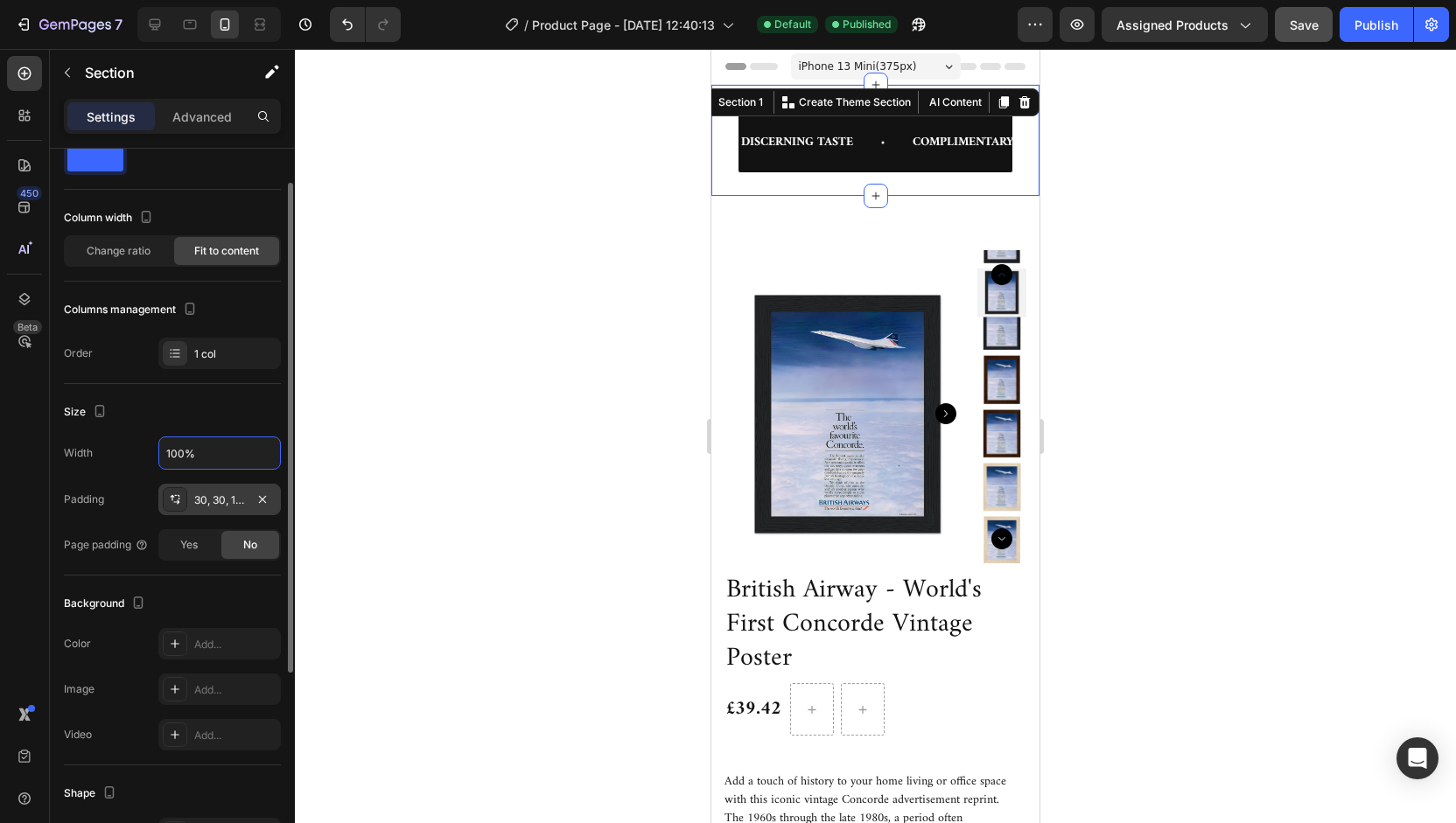
click at [202, 501] on div "30, 30, 10, 30" at bounding box center [220, 500] width 51 height 16
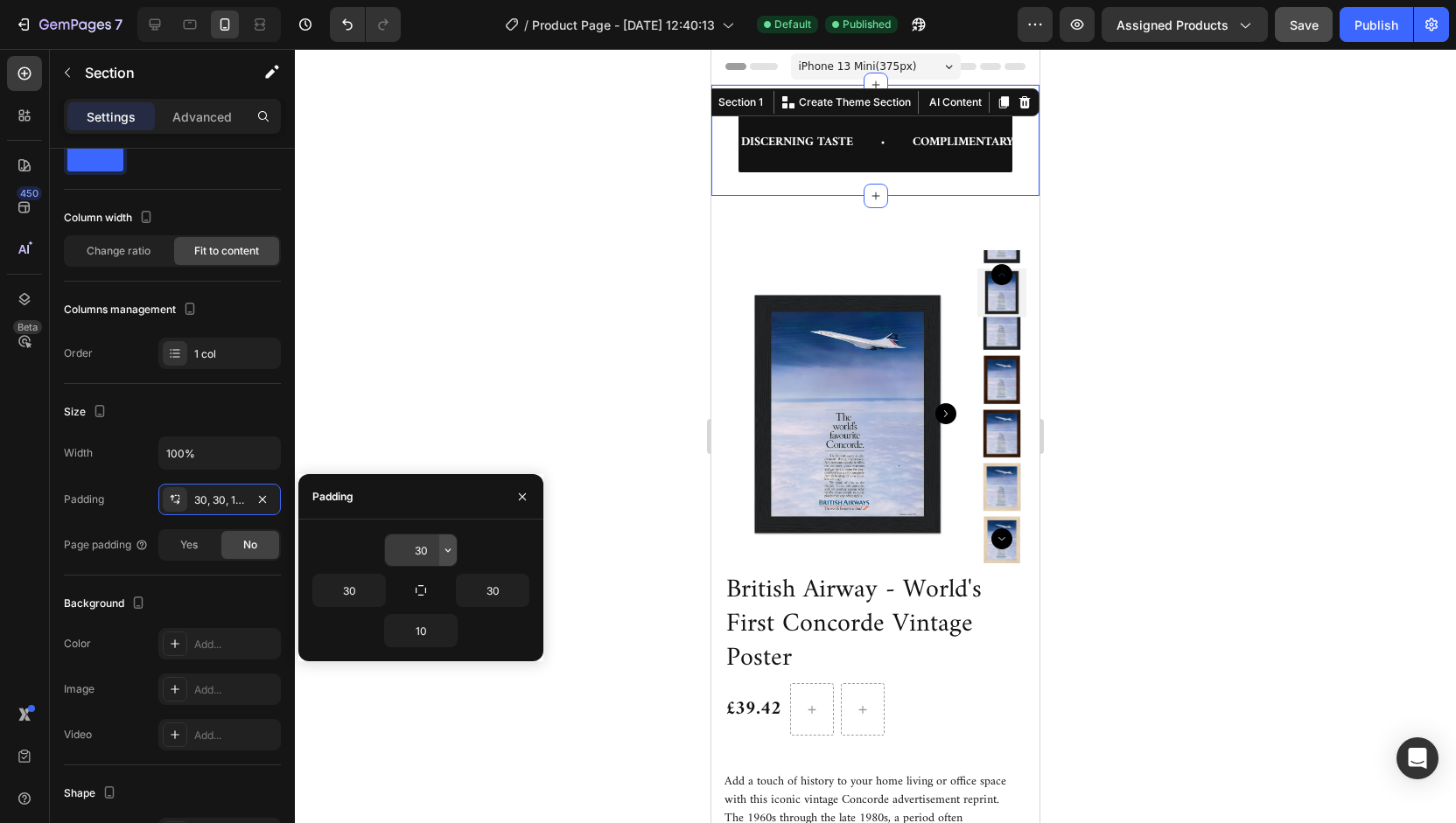
click at [447, 552] on icon "button" at bounding box center [447, 550] width 14 height 14
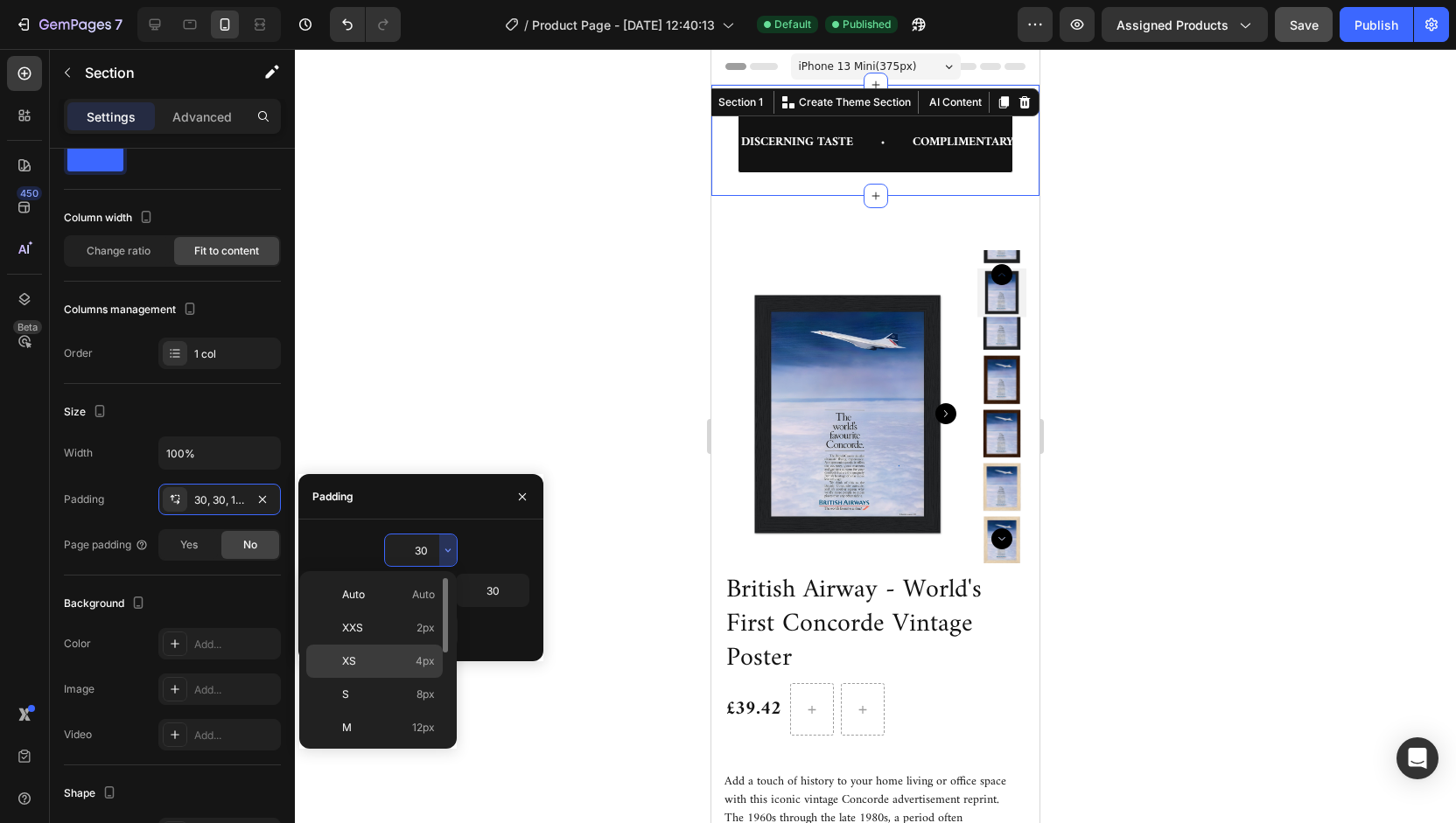
click at [395, 659] on p "XS 4px" at bounding box center [388, 661] width 93 height 16
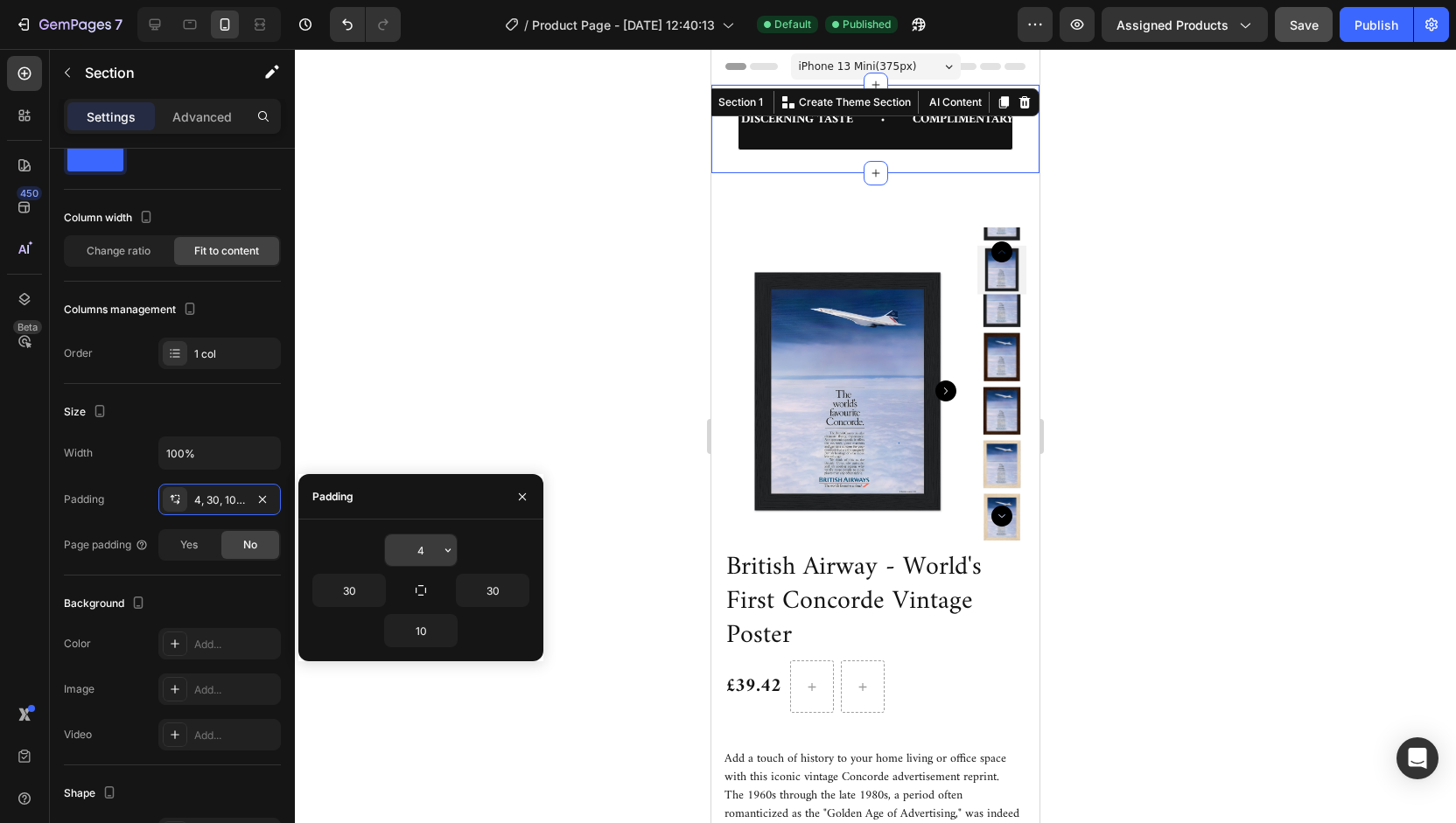
click at [417, 554] on input "4" at bounding box center [420, 550] width 71 height 31
type input "30"
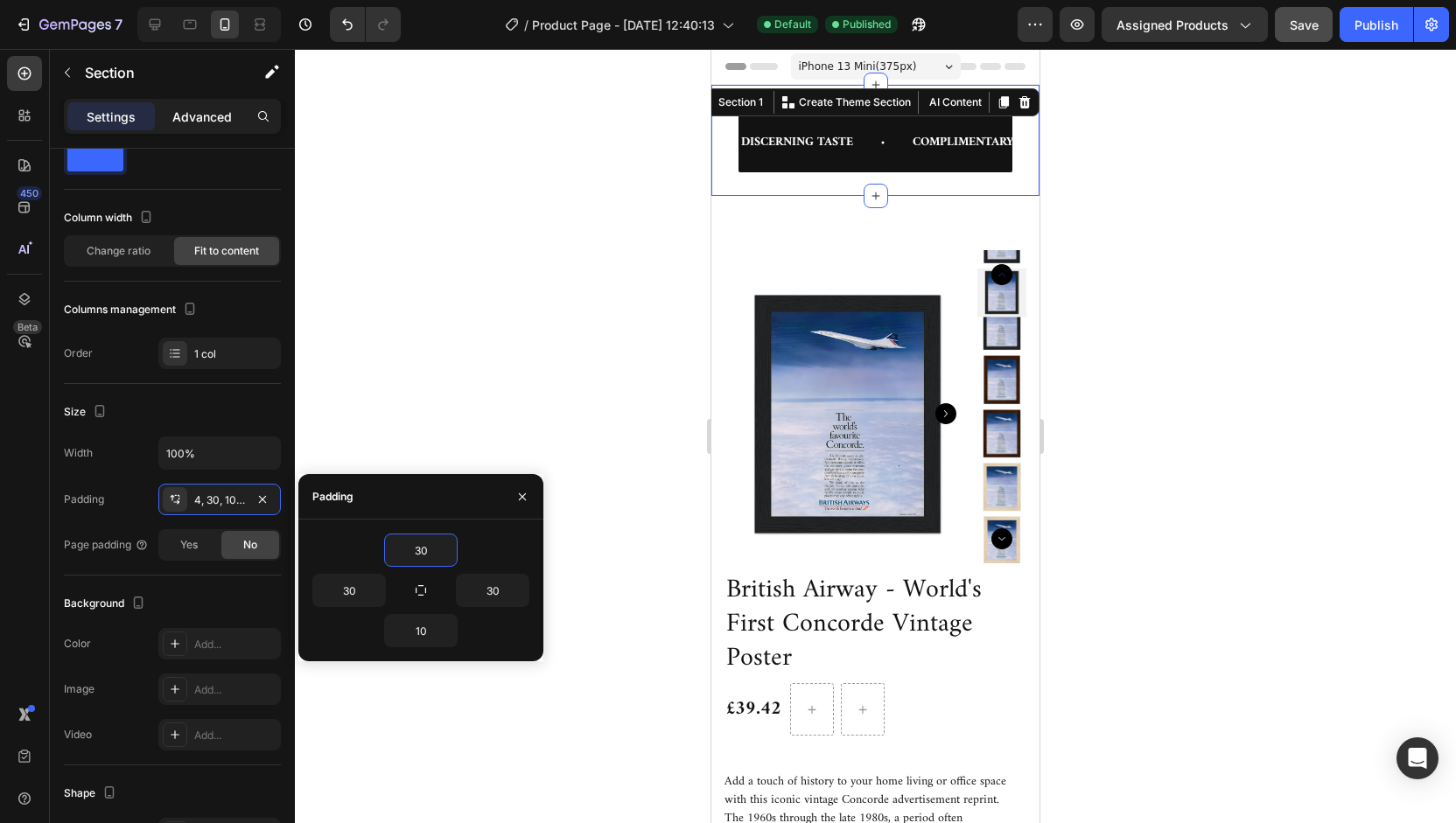
click at [214, 113] on p "Advanced" at bounding box center [202, 117] width 59 height 19
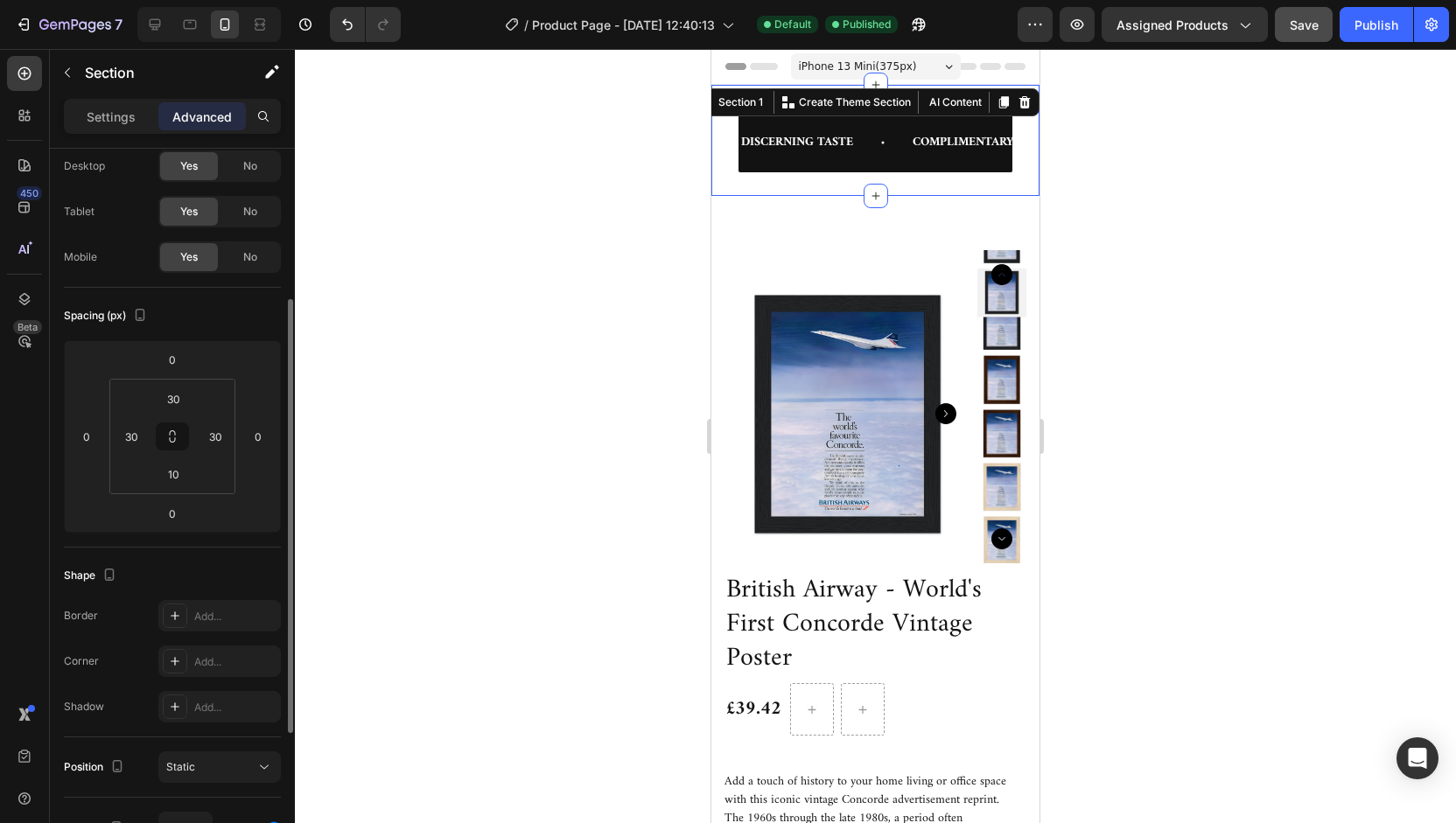
scroll to position [126, 0]
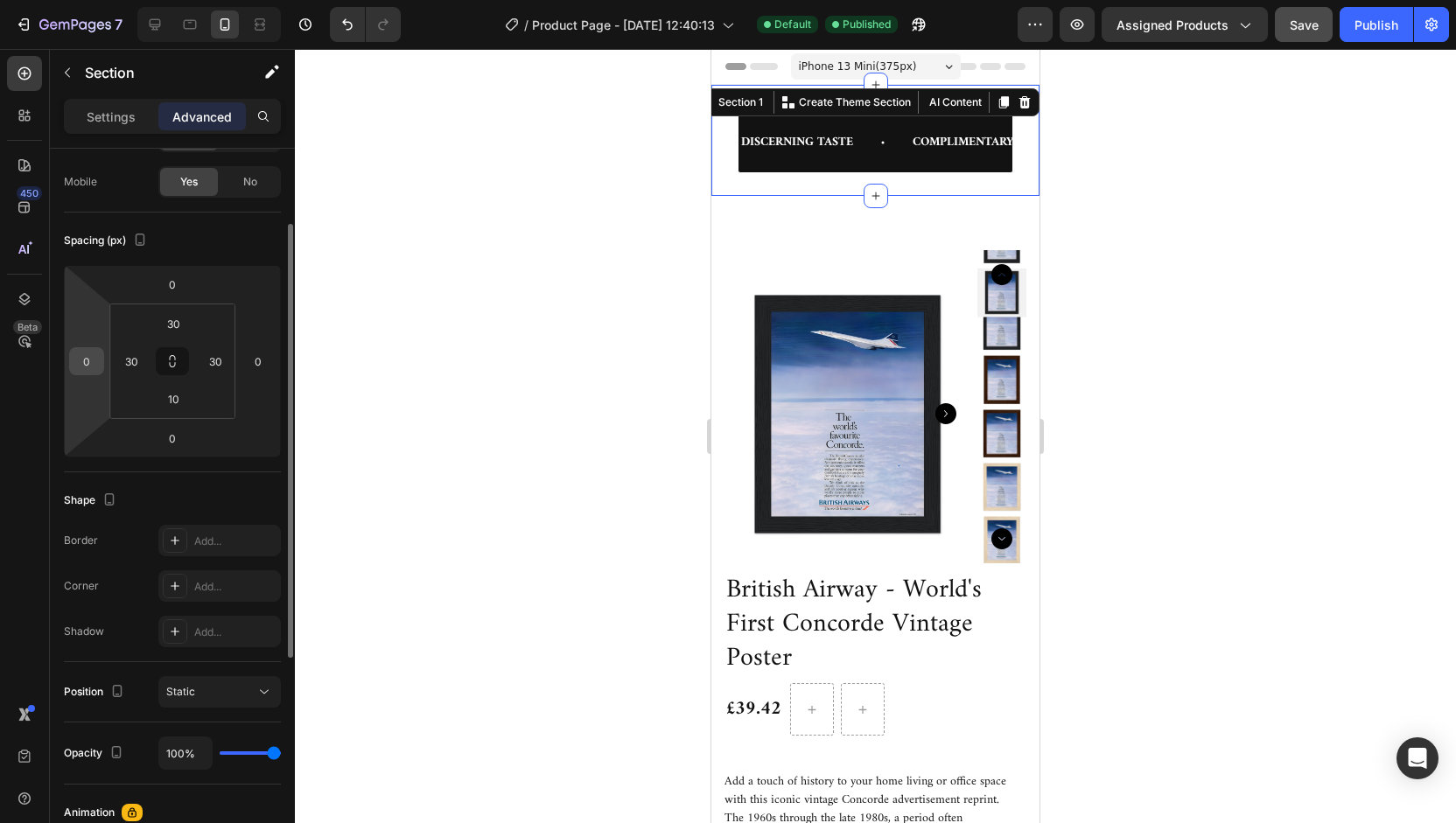
click at [100, 353] on div "0" at bounding box center [87, 361] width 35 height 28
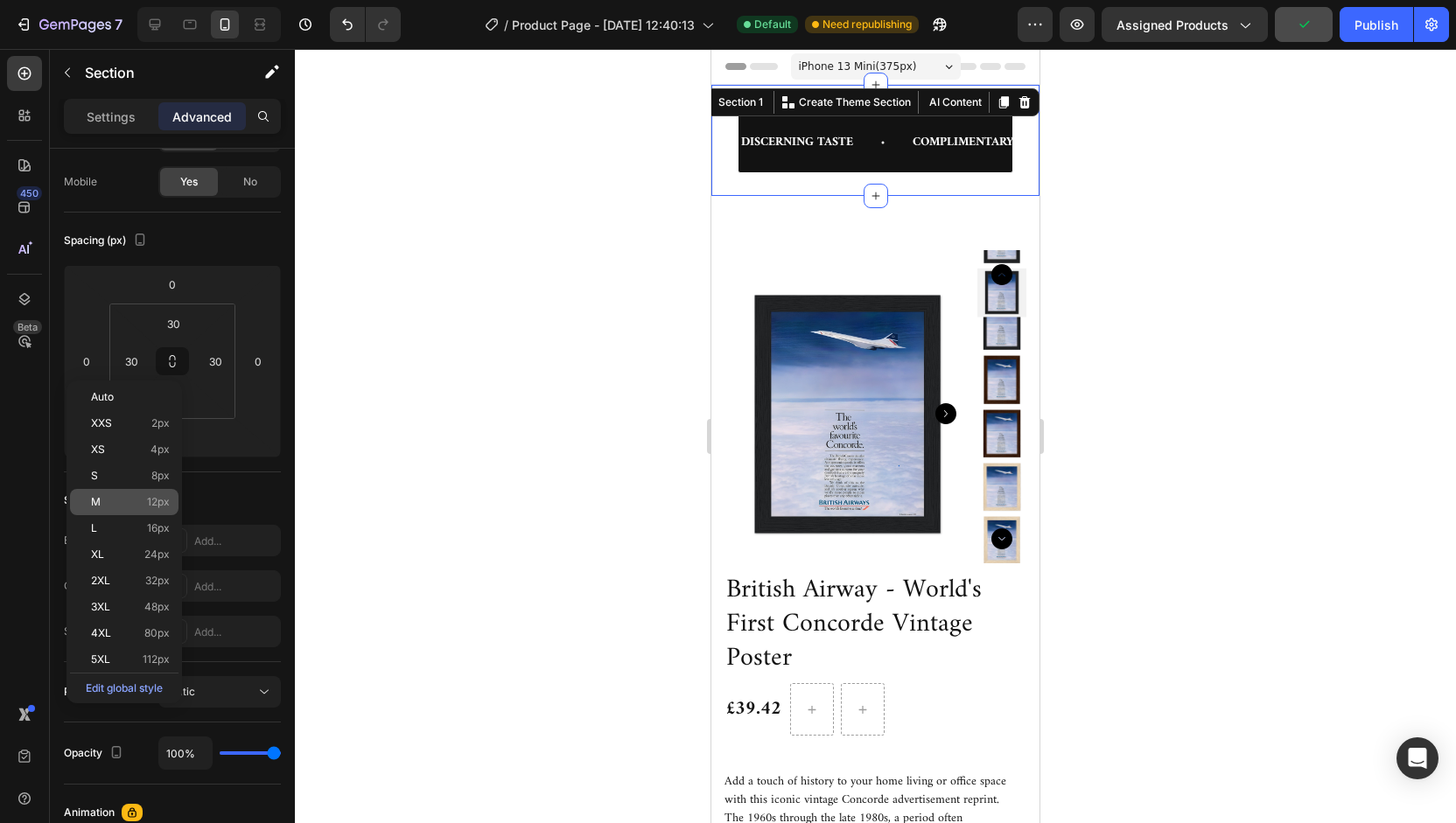
click at [99, 493] on div "M 12px" at bounding box center [124, 502] width 108 height 26
type input "12"
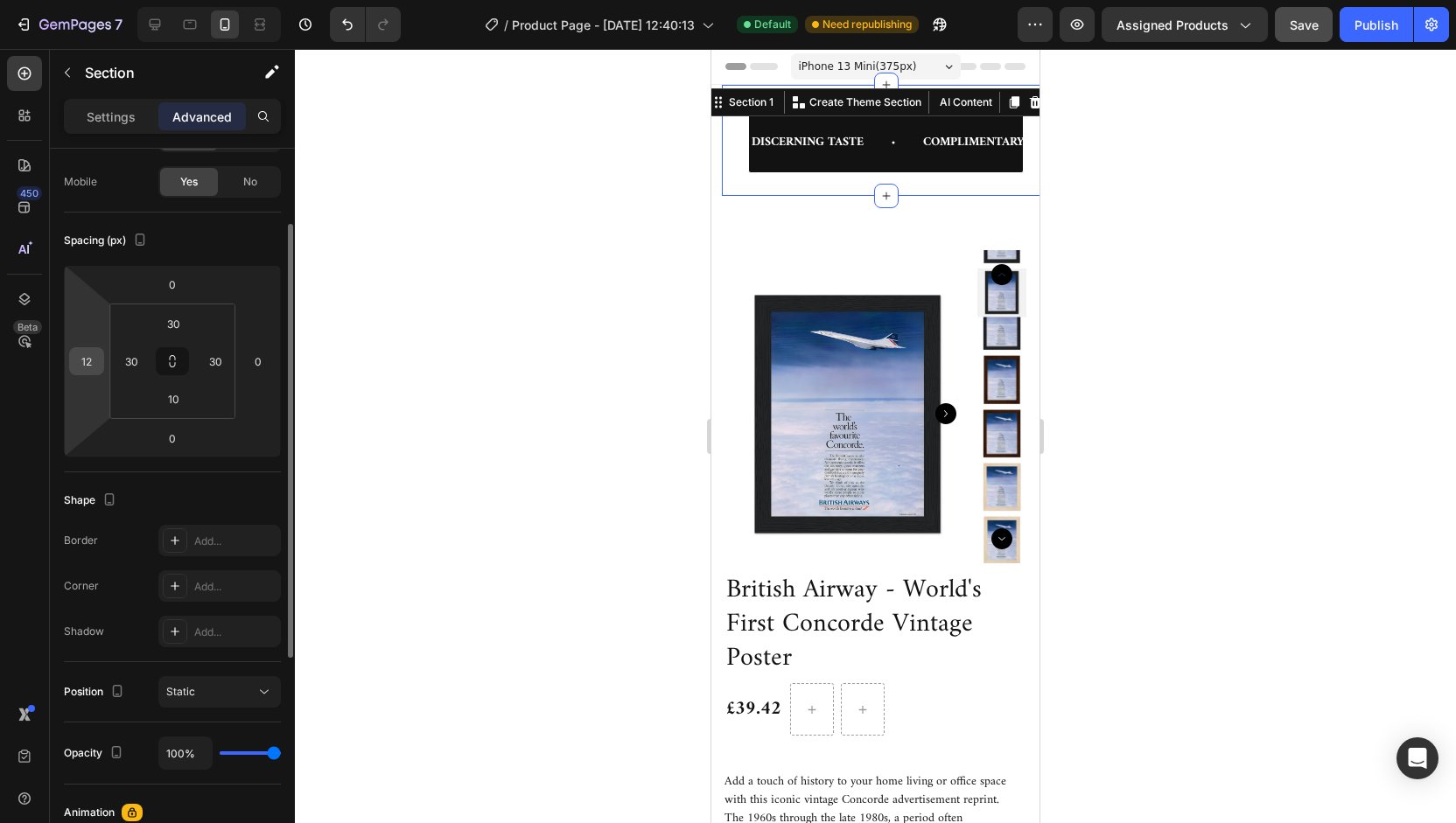
click at [93, 367] on input "12" at bounding box center [86, 361] width 26 height 26
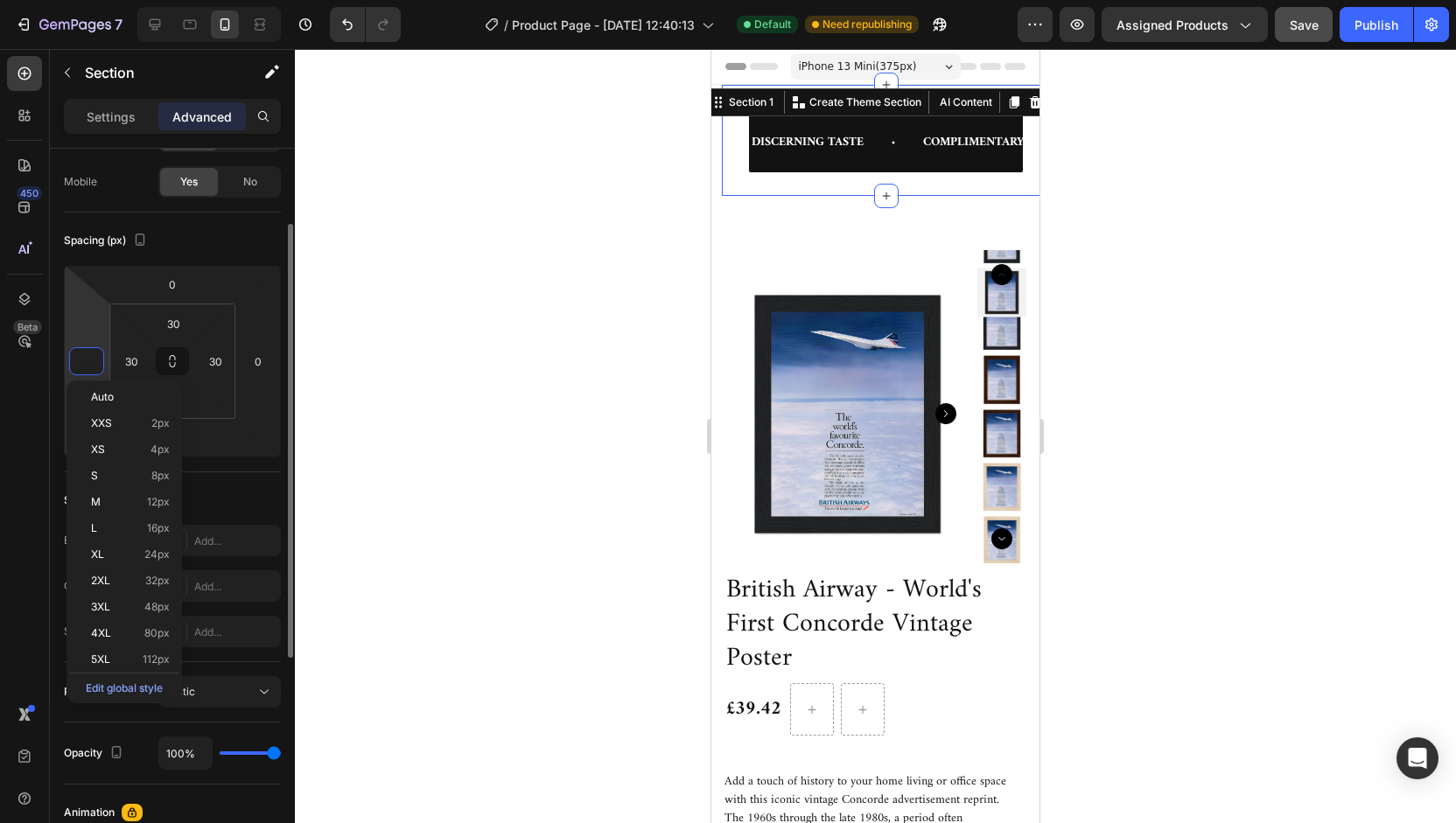
type input "-5"
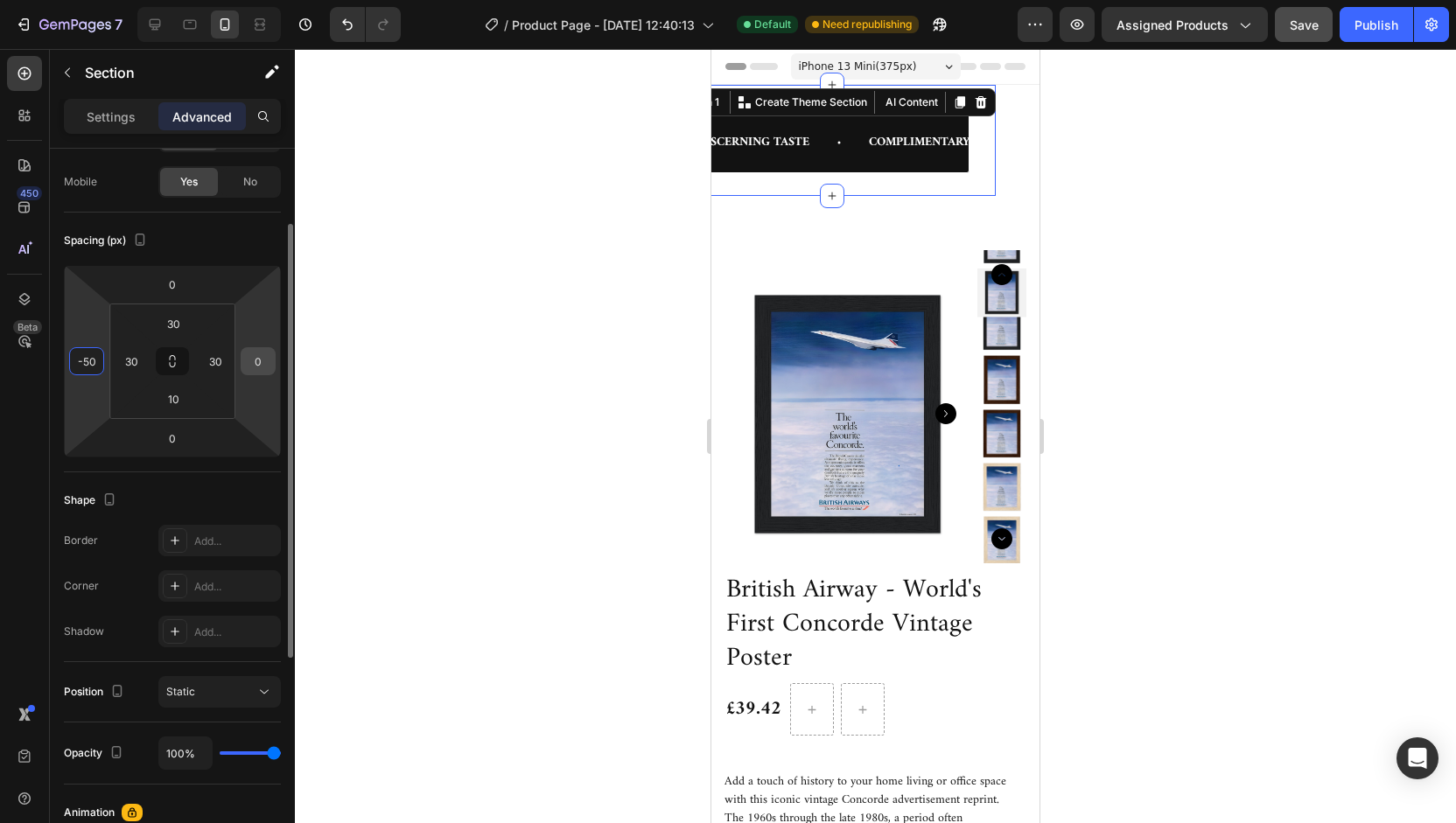
type input "-50"
click at [250, 360] on input "0" at bounding box center [258, 361] width 26 height 26
type input "-5"
type input "0"
click at [100, 353] on div "-50" at bounding box center [87, 361] width 35 height 28
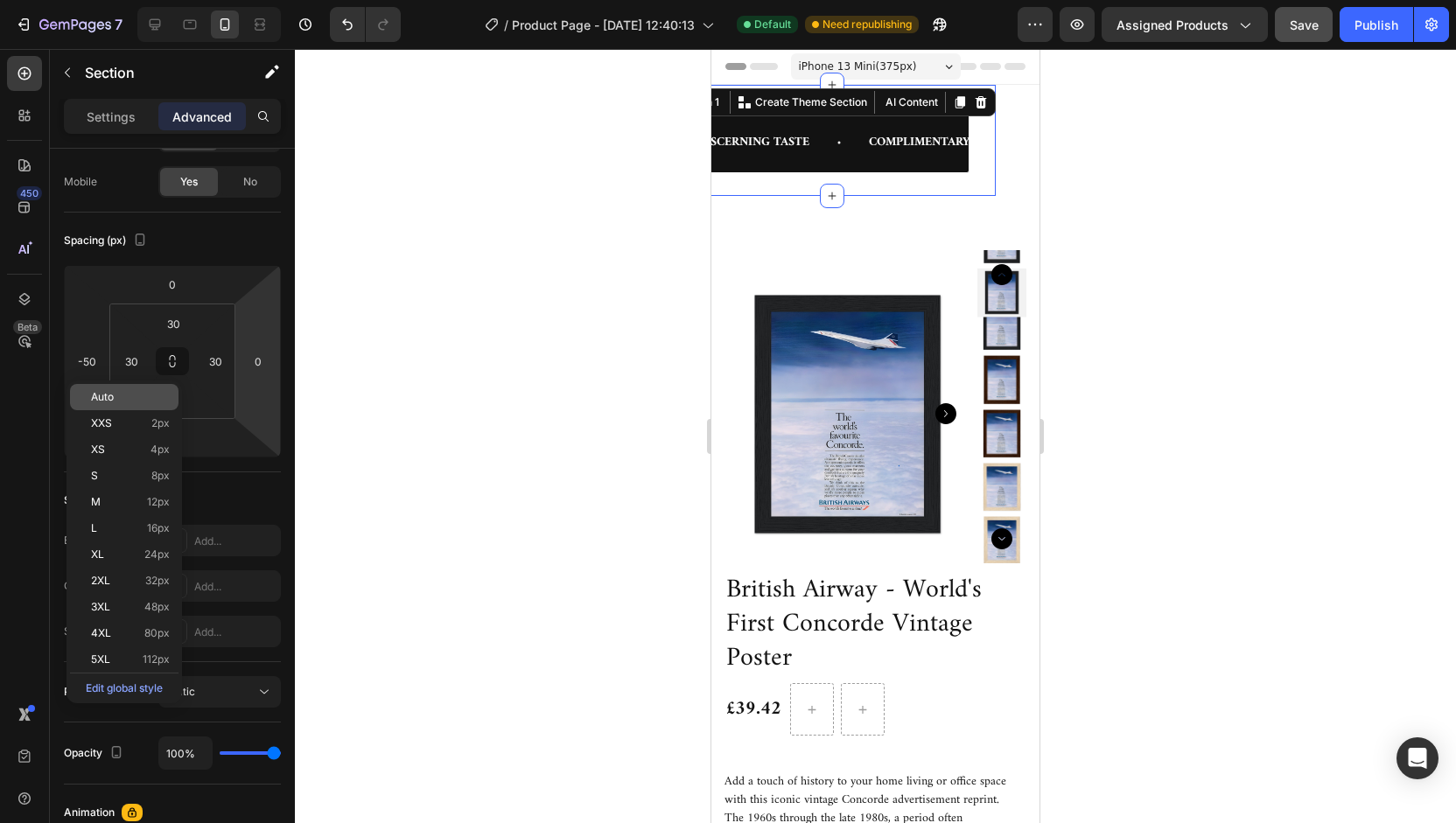
click at [103, 391] on span "Auto" at bounding box center [102, 396] width 23 height 12
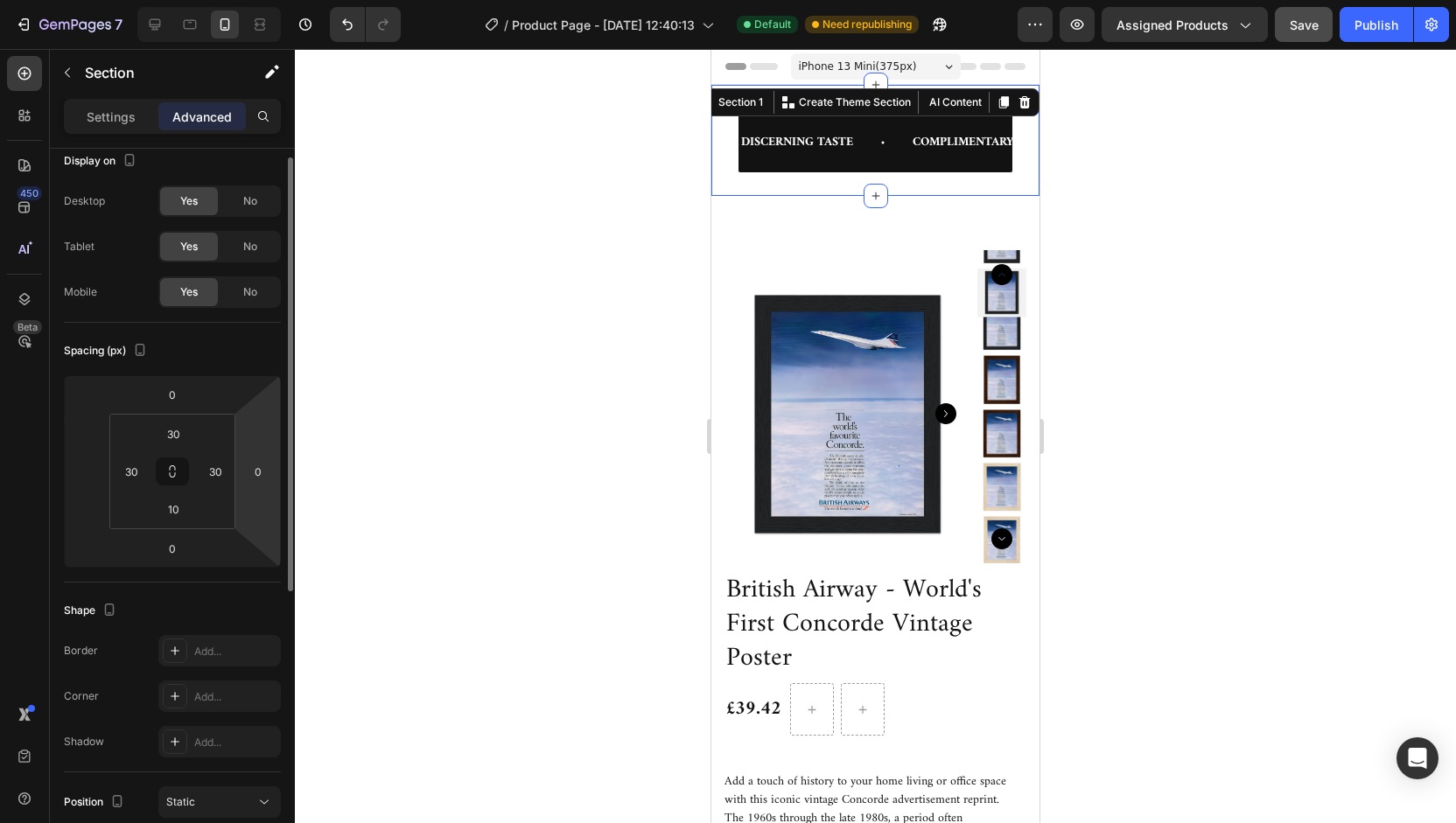
scroll to position [0, 0]
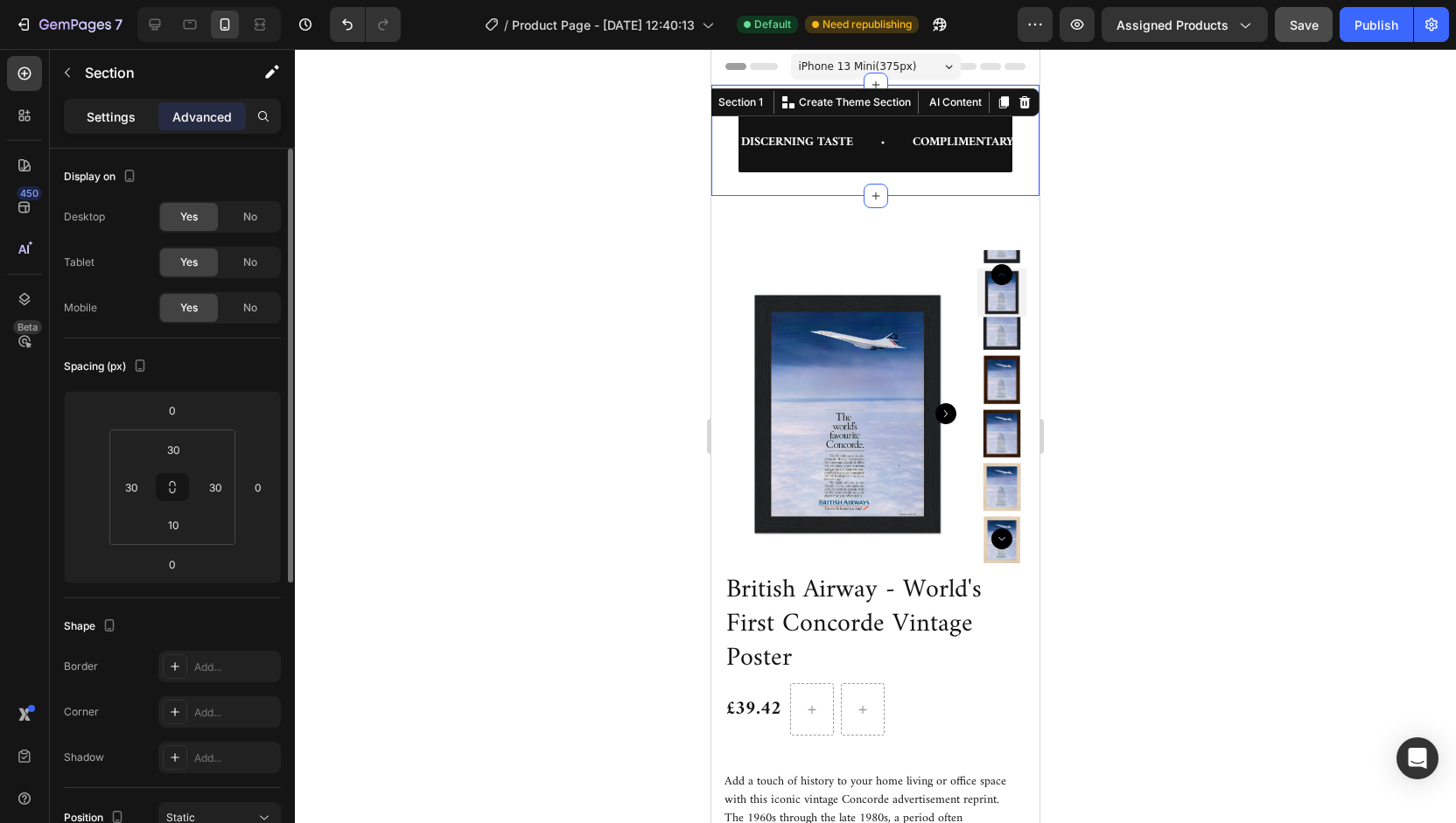
click at [130, 118] on p "Settings" at bounding box center [111, 117] width 49 height 19
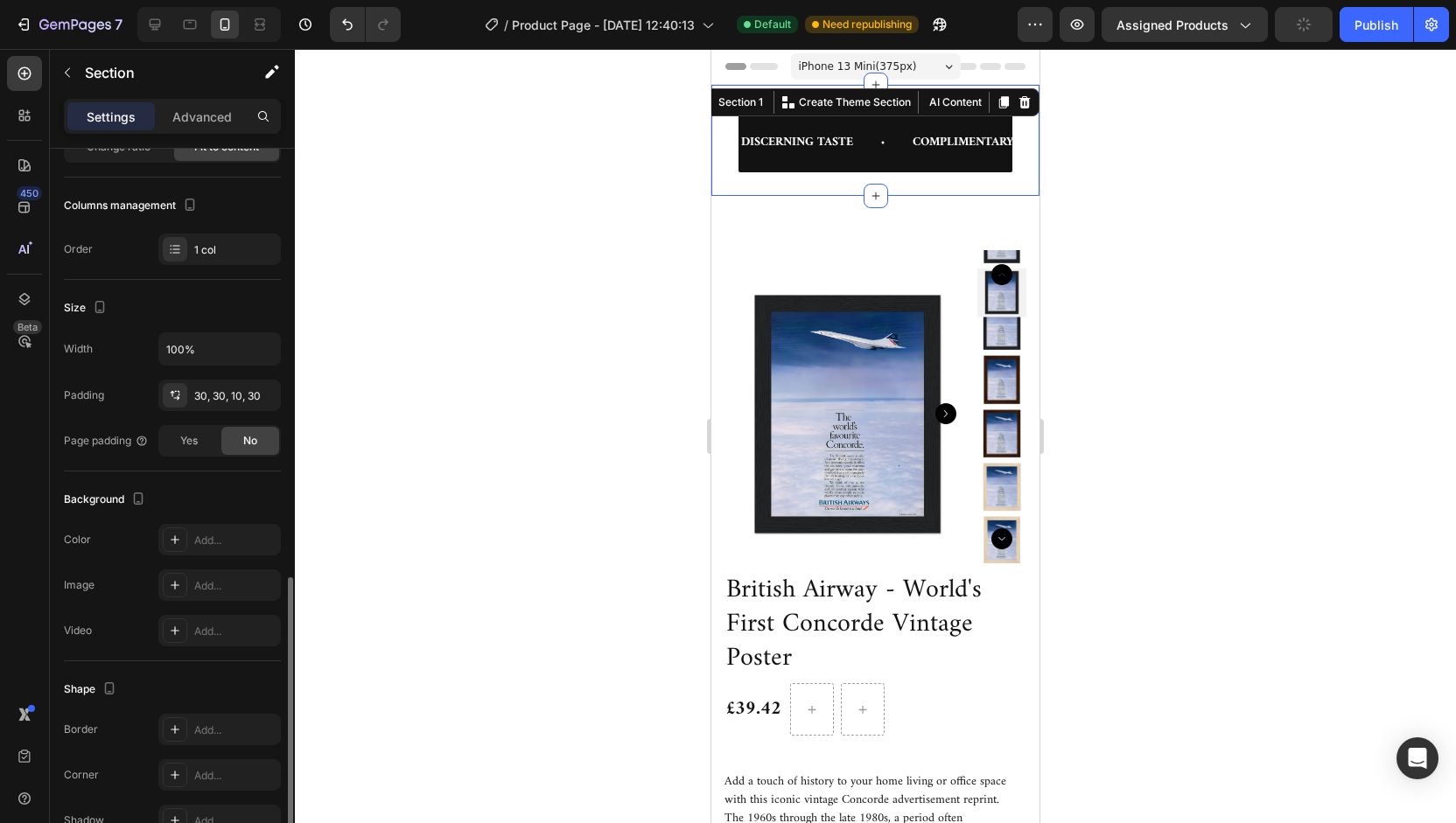
scroll to position [348, 0]
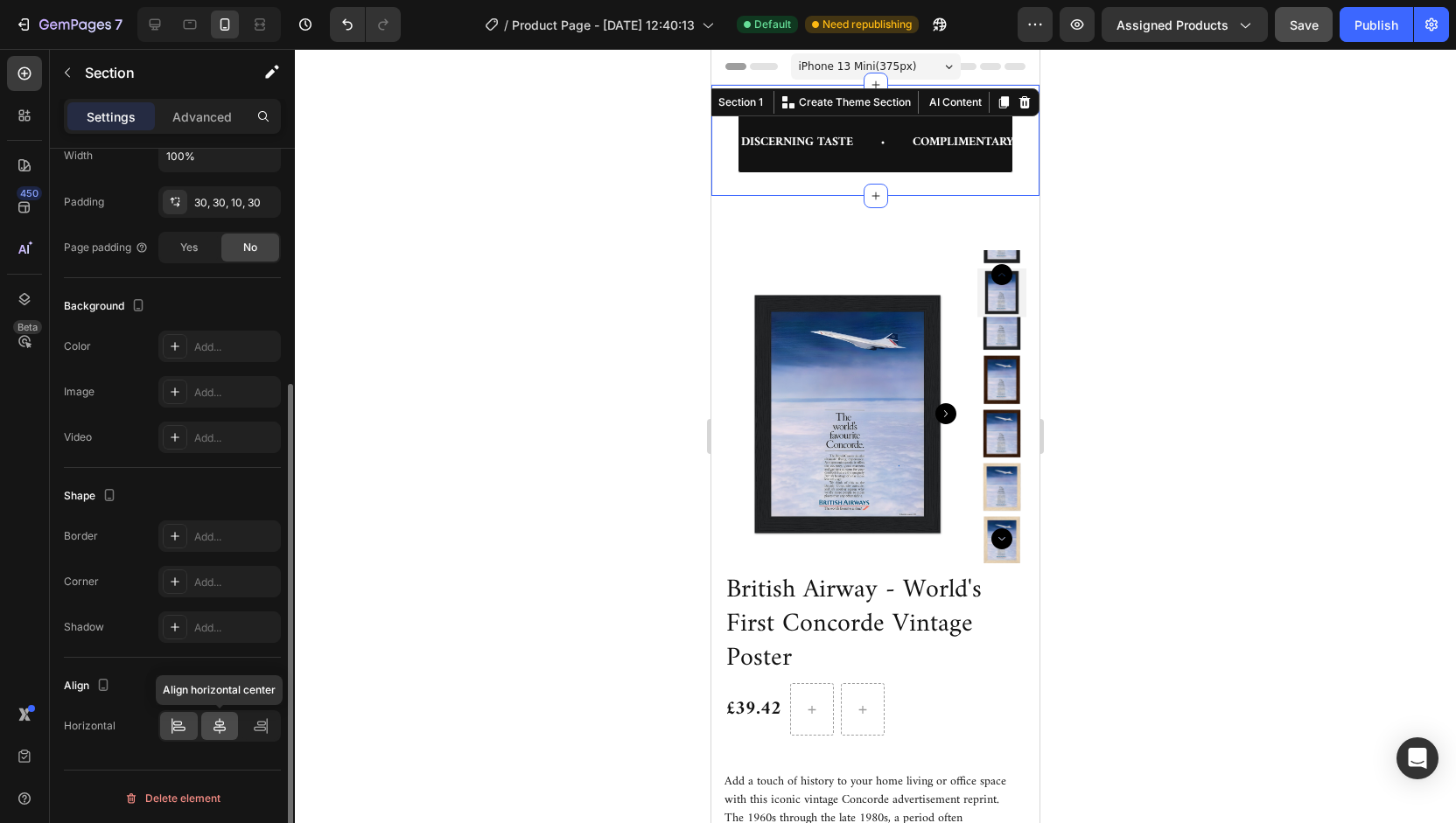
click at [220, 722] on icon at bounding box center [220, 726] width 12 height 16
click at [175, 531] on icon at bounding box center [174, 535] width 8 height 8
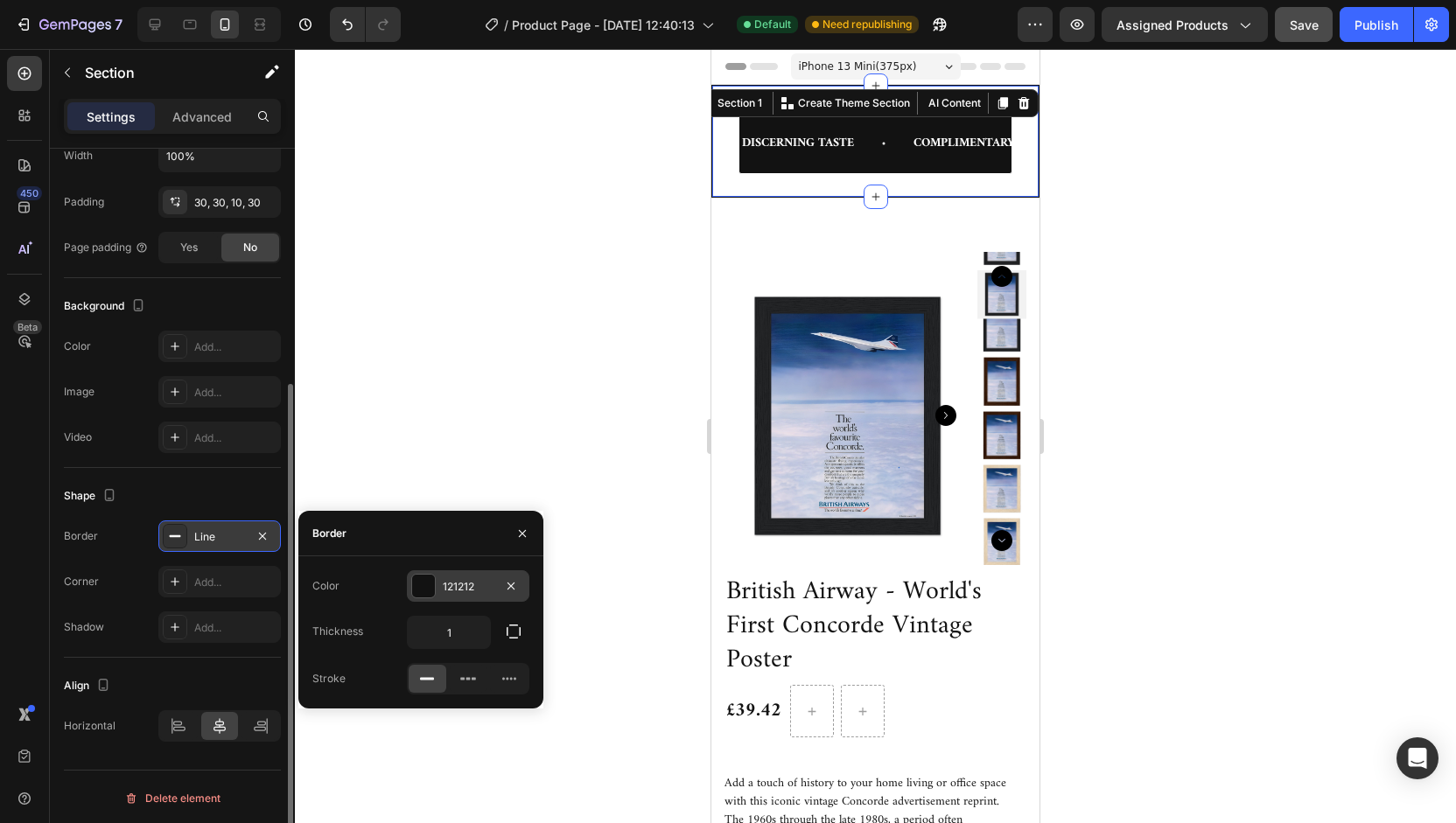
click at [420, 581] on div at bounding box center [423, 586] width 23 height 23
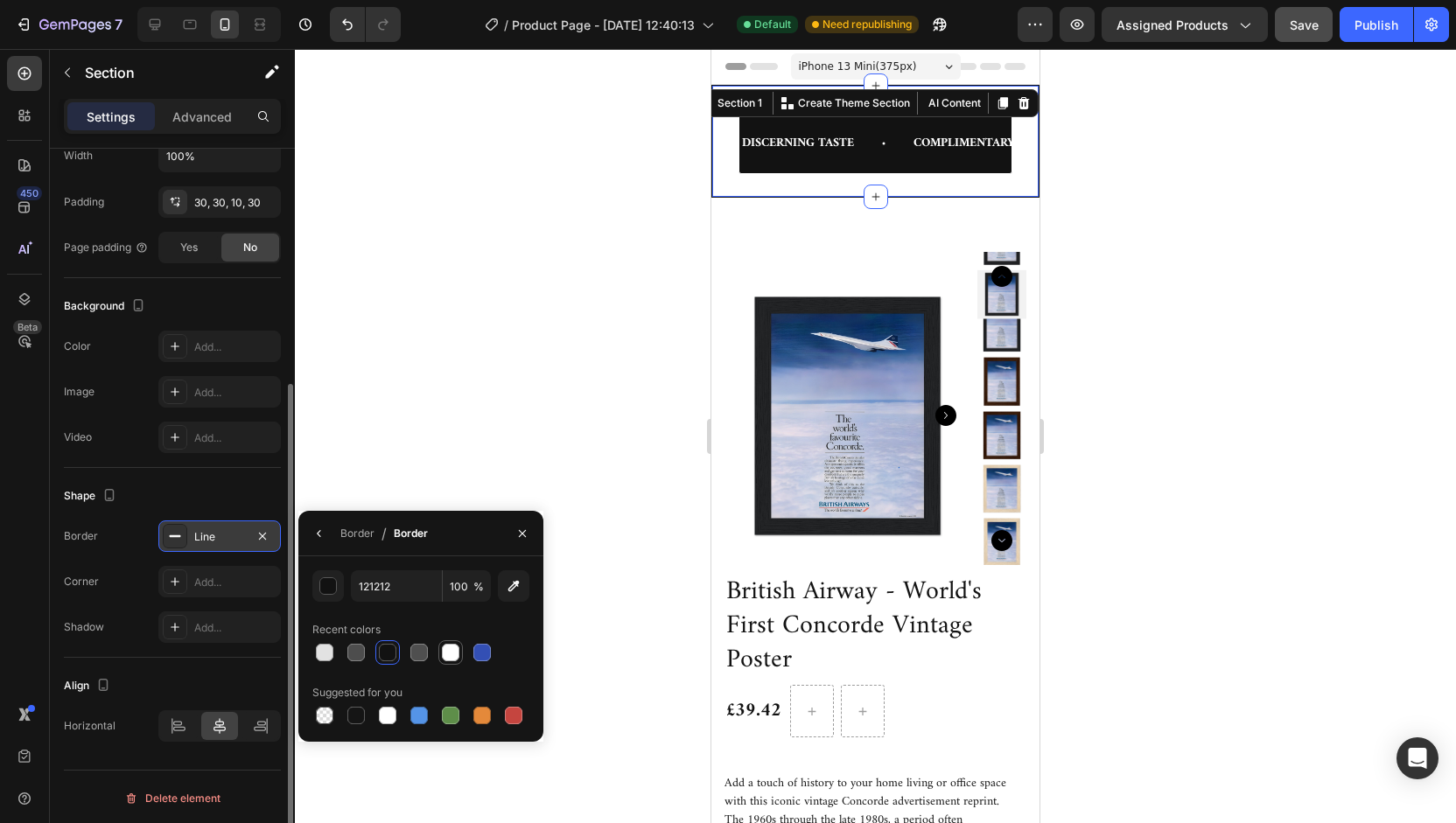
click at [453, 654] on div at bounding box center [450, 652] width 18 height 18
type input "FFFFFF"
click at [324, 539] on icon "button" at bounding box center [319, 533] width 14 height 14
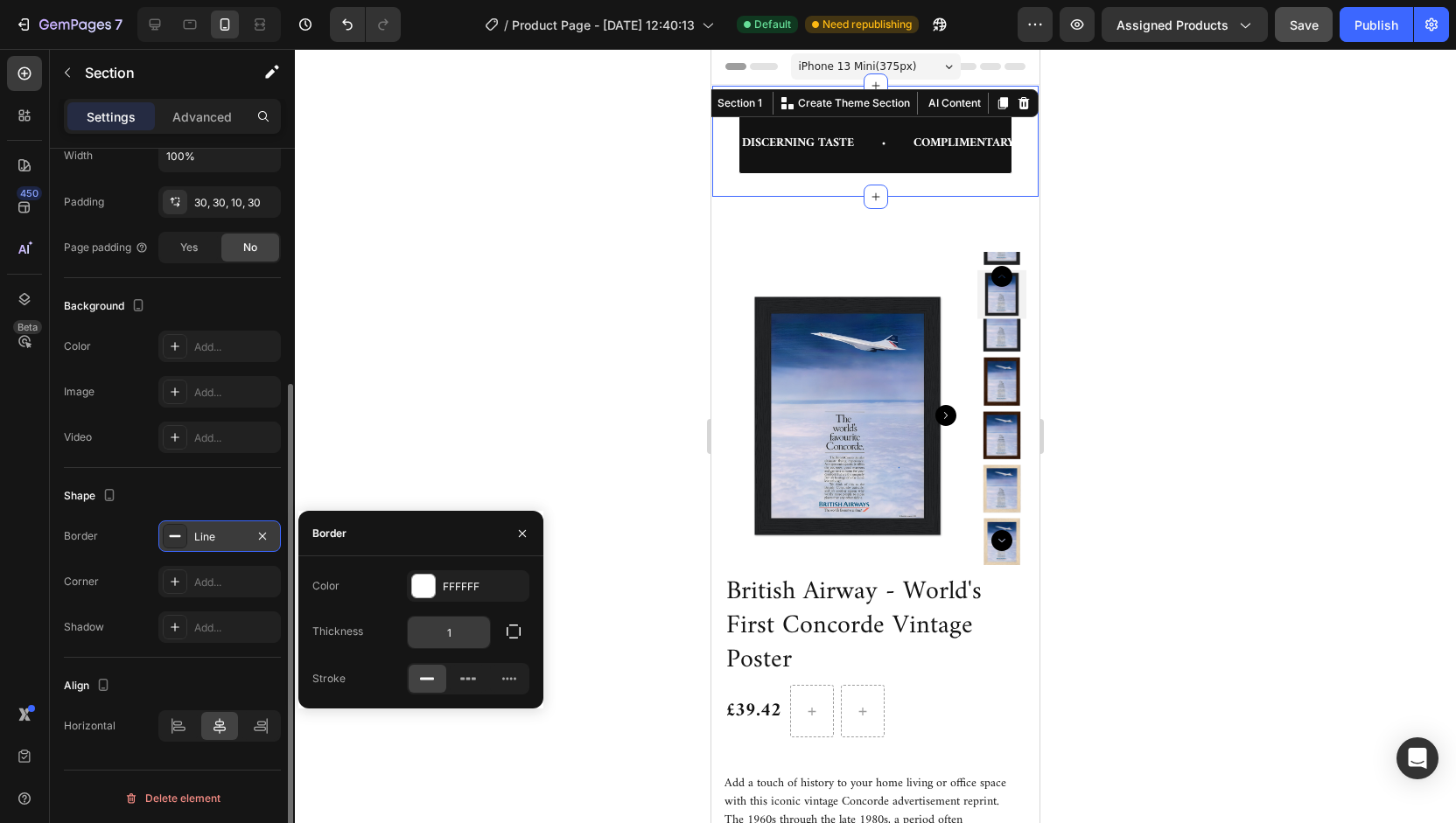
click at [458, 630] on input "1" at bounding box center [448, 632] width 82 height 31
type input "3"
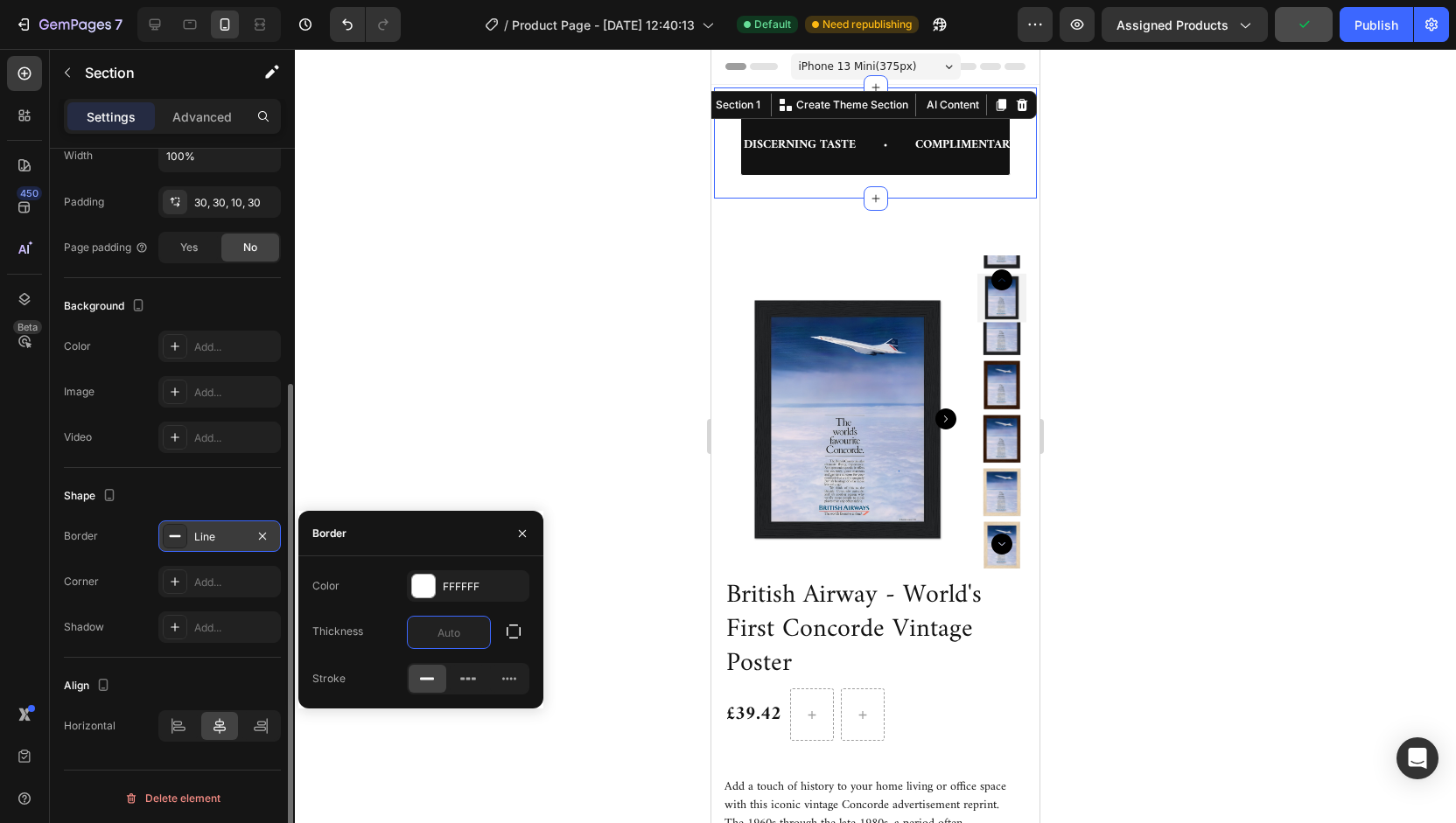
type input "8"
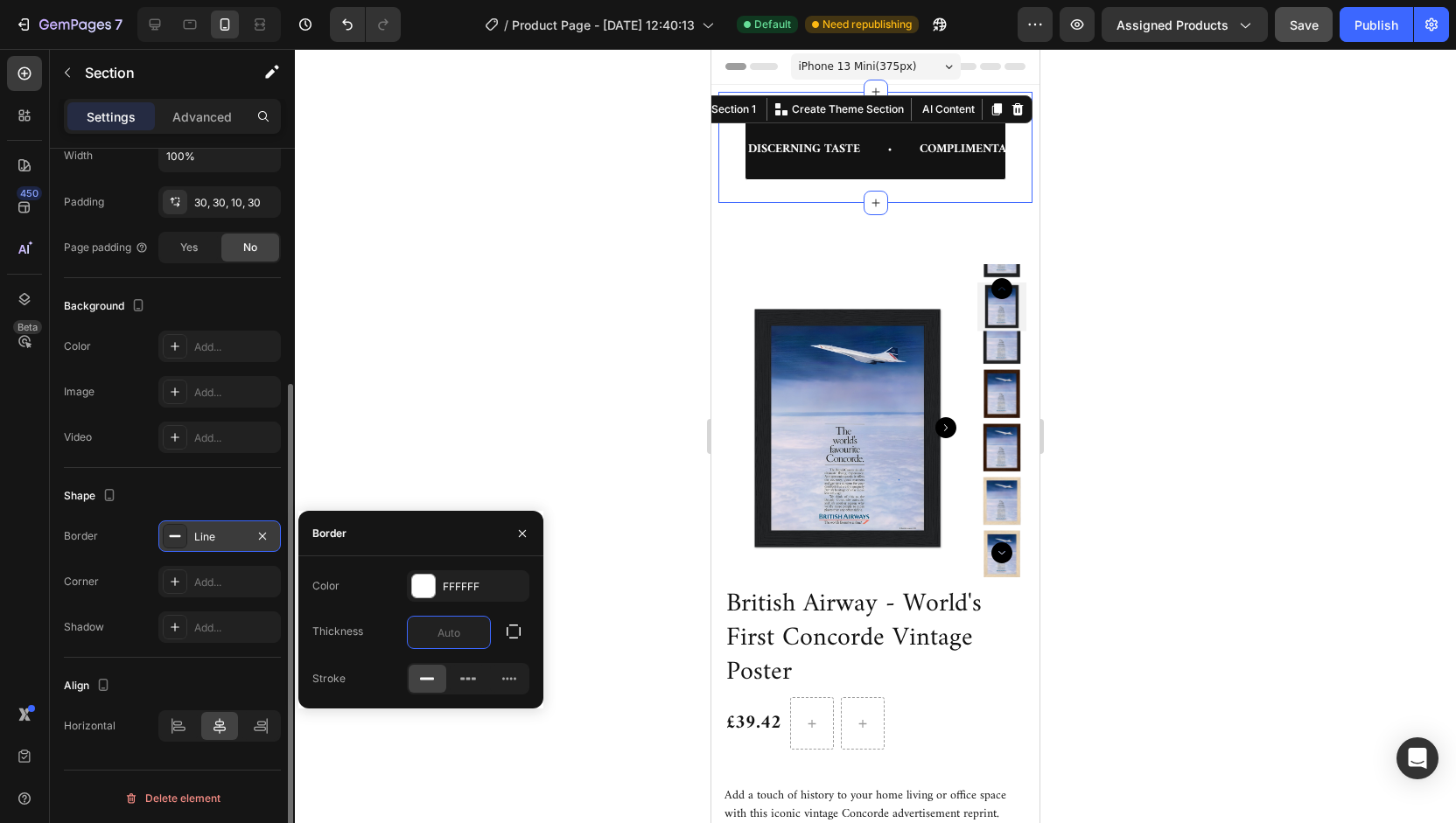
click at [266, 530] on icon "button" at bounding box center [262, 536] width 14 height 14
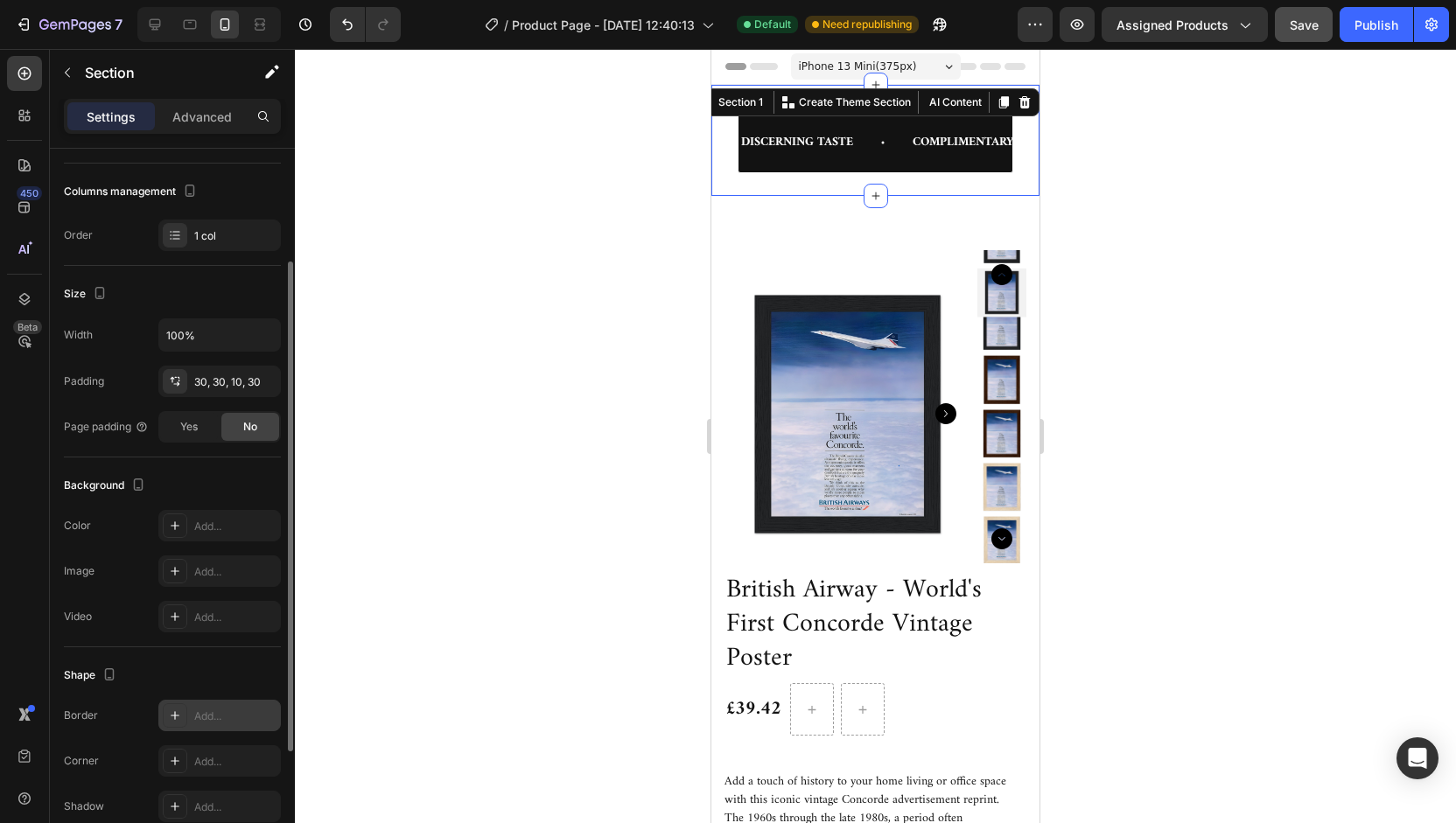
scroll to position [168, 0]
click at [721, 144] on div "DISCERNING TASTE Text COMPLIMENTARY WORLDWIDE SHIPPING Text TIMELESS STYLE Text…" at bounding box center [875, 141] width 328 height 111
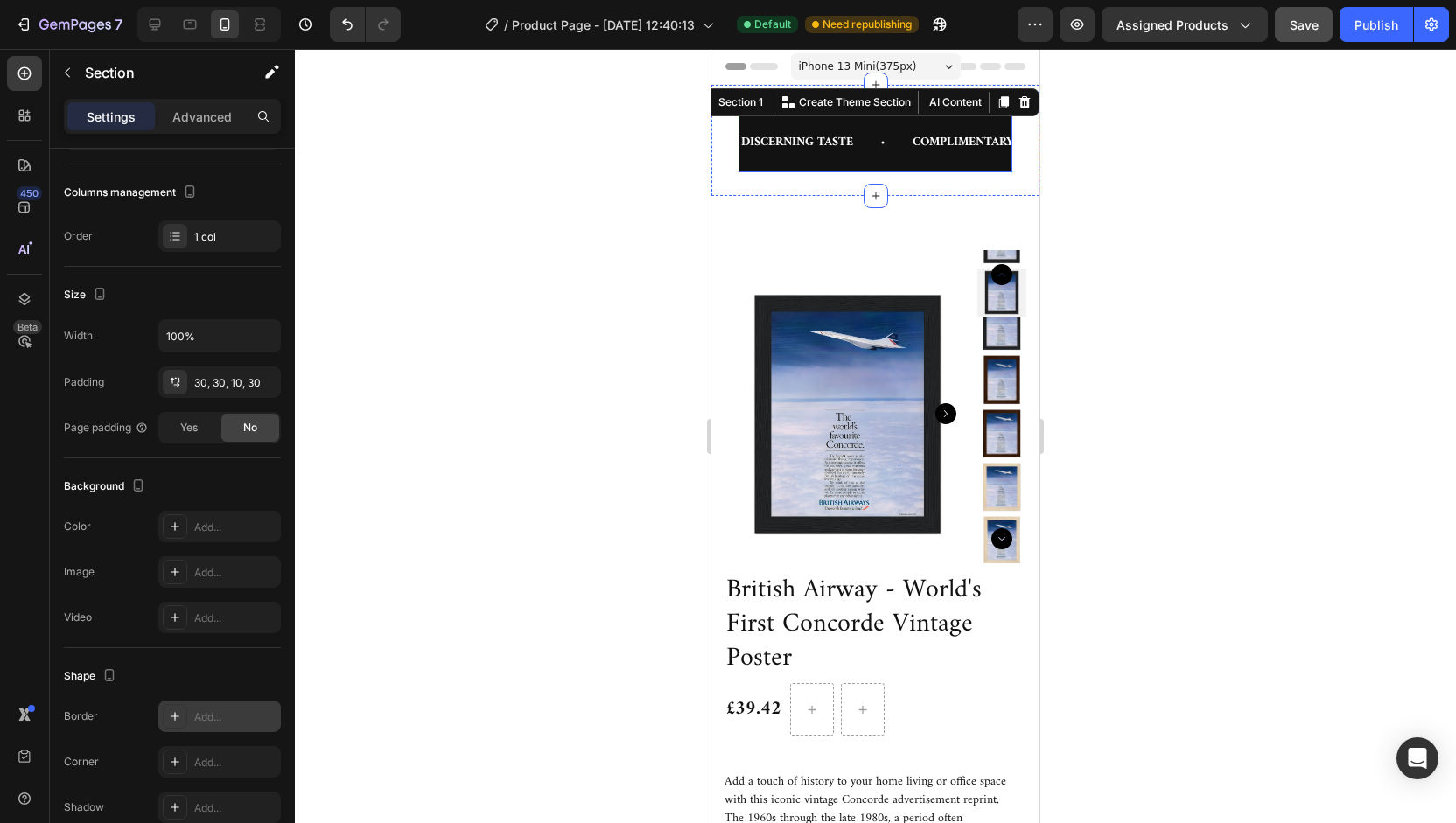
click at [872, 162] on div "DISCERNING TASTE Text COMPLIMENTARY WORLDWIDE SHIPPING Text TIMELESS STYLE Text…" at bounding box center [875, 142] width 276 height 62
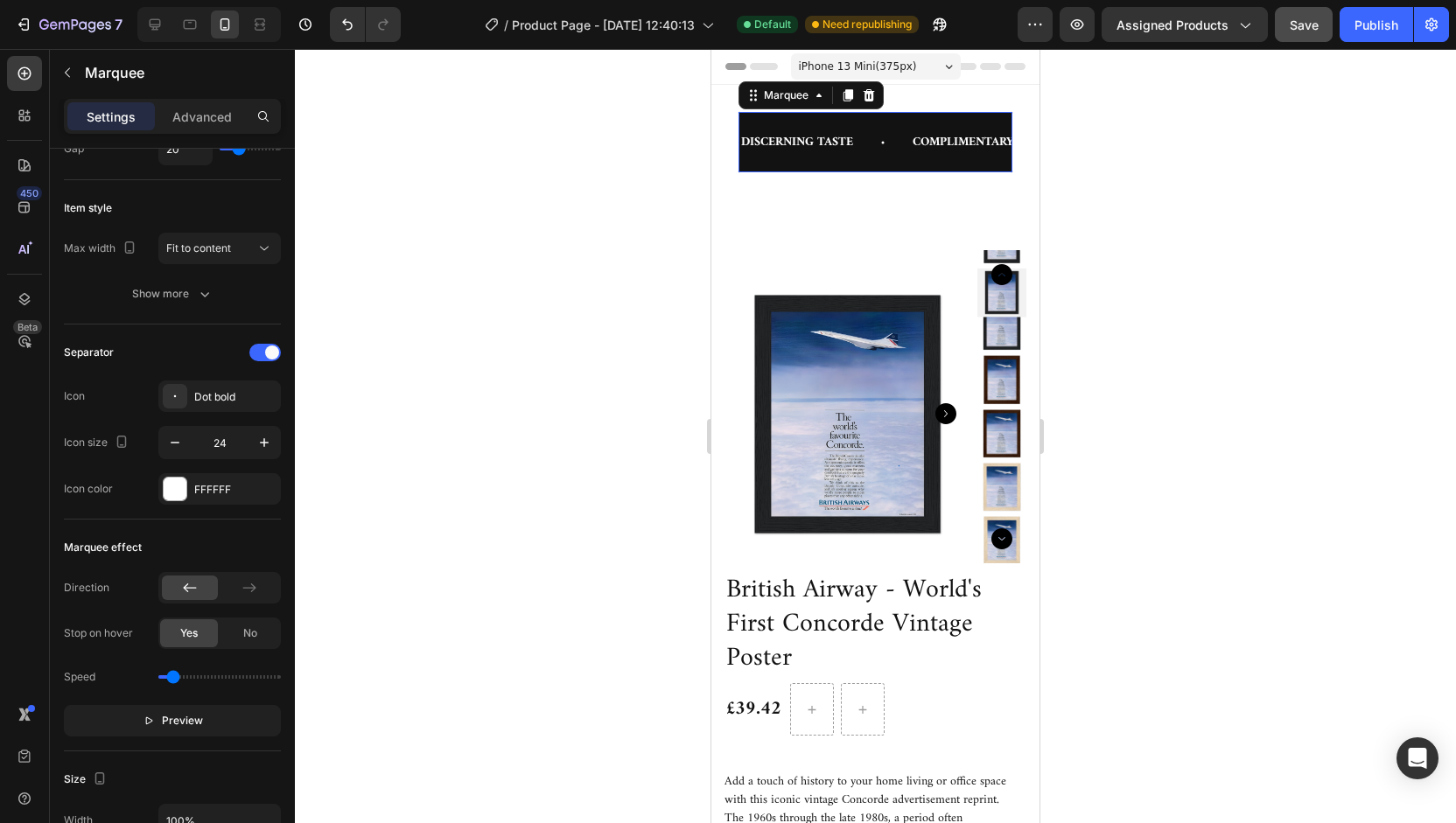
scroll to position [0, 0]
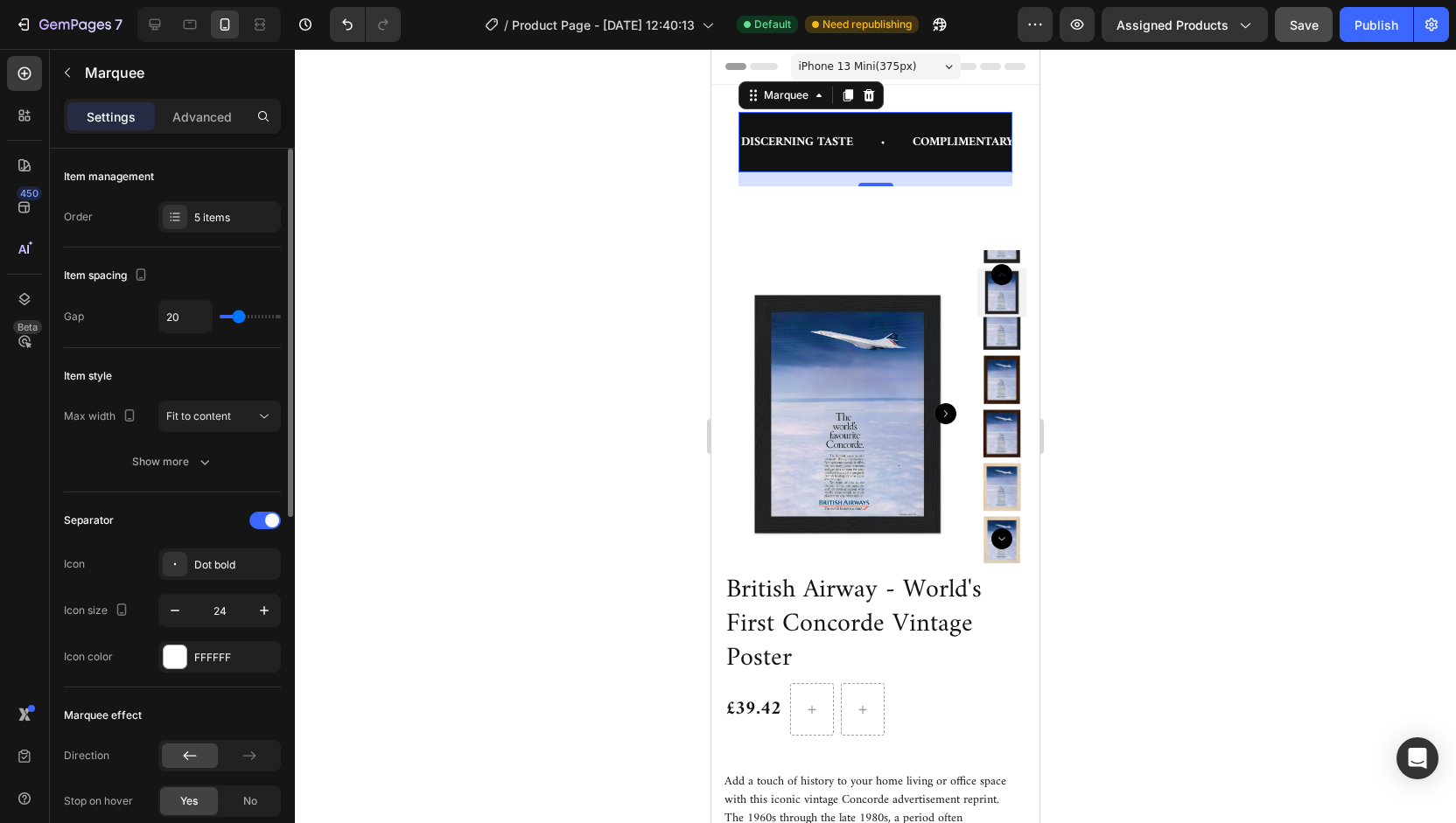
type input "8"
type input "4"
type input "3"
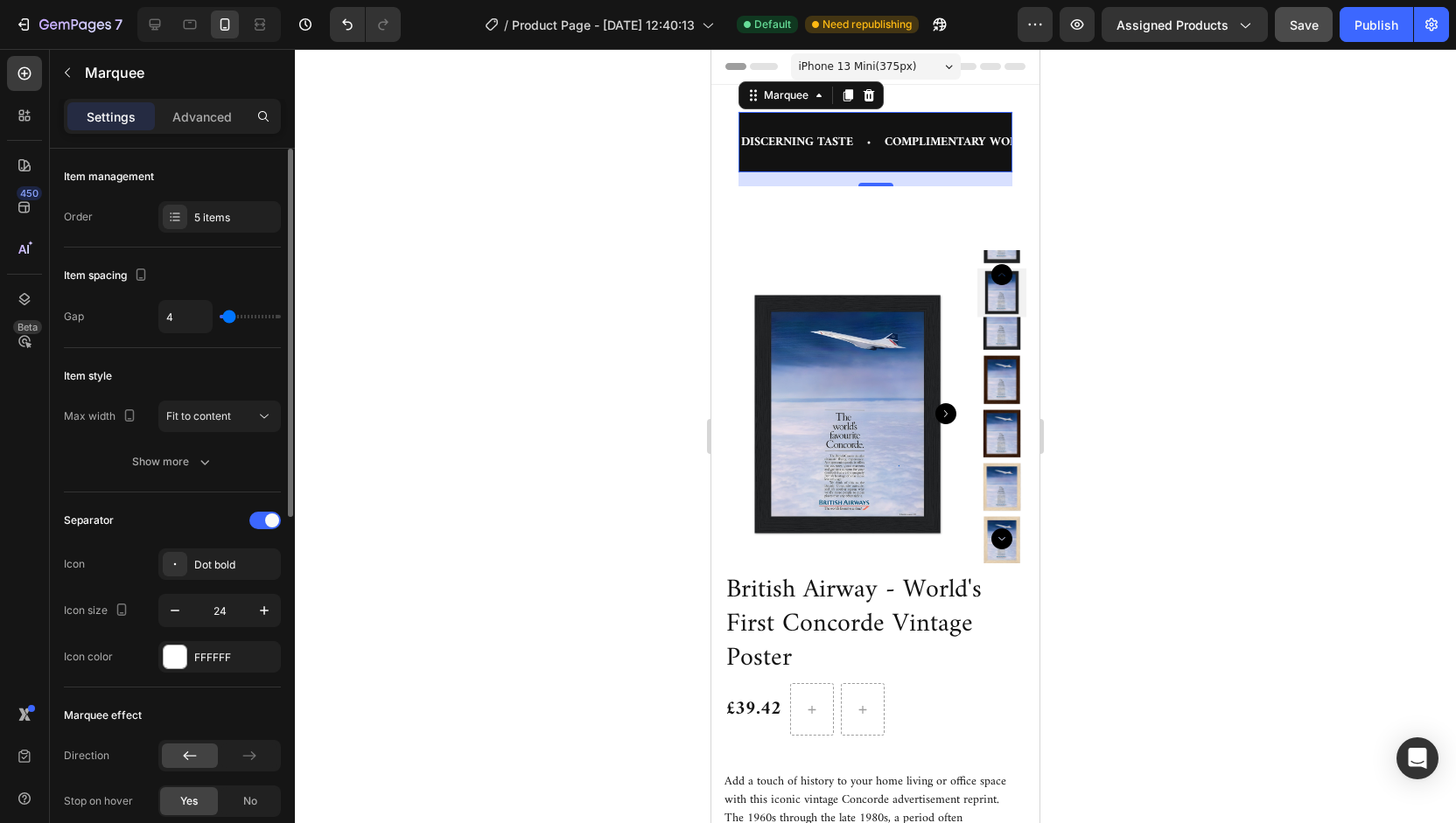
type input "3"
type input "1"
type input "0"
drag, startPoint x: 240, startPoint y: 309, endPoint x: 215, endPoint y: 312, distance: 25.2
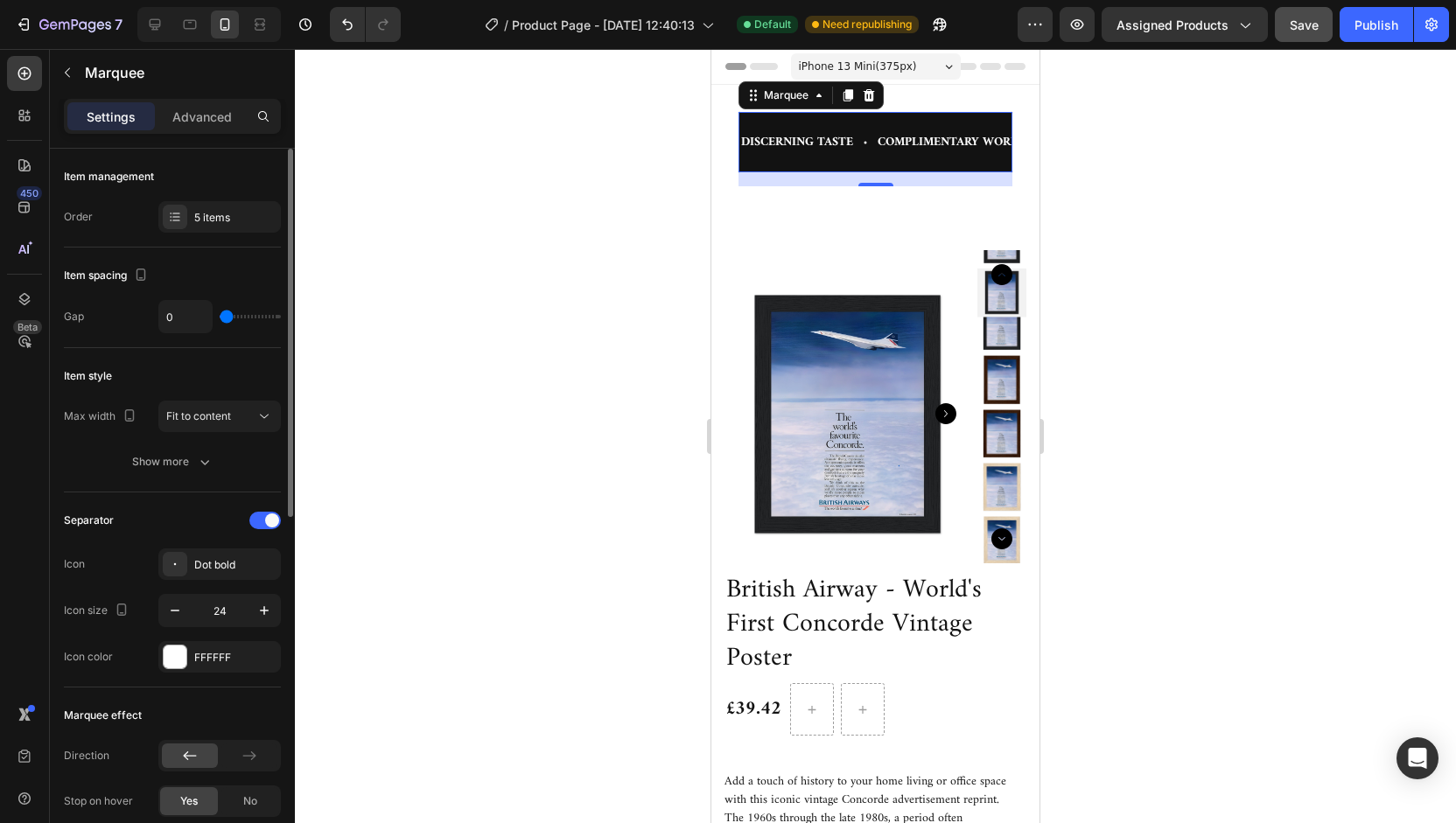
type input "0"
click at [220, 315] on input "range" at bounding box center [250, 317] width 61 height 4
click at [198, 470] on button "Show more" at bounding box center [172, 462] width 217 height 31
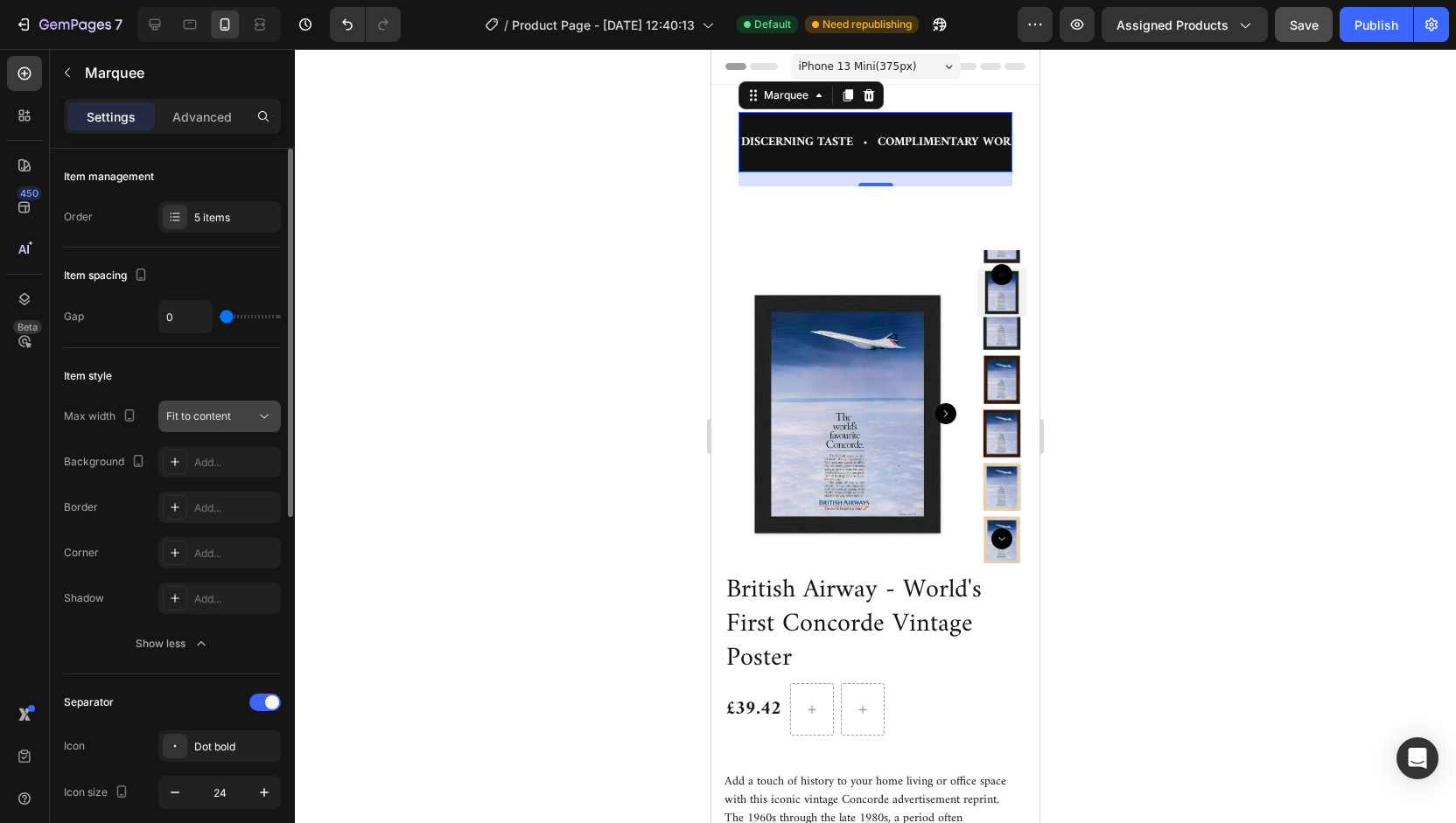
click at [261, 416] on icon at bounding box center [264, 416] width 18 height 18
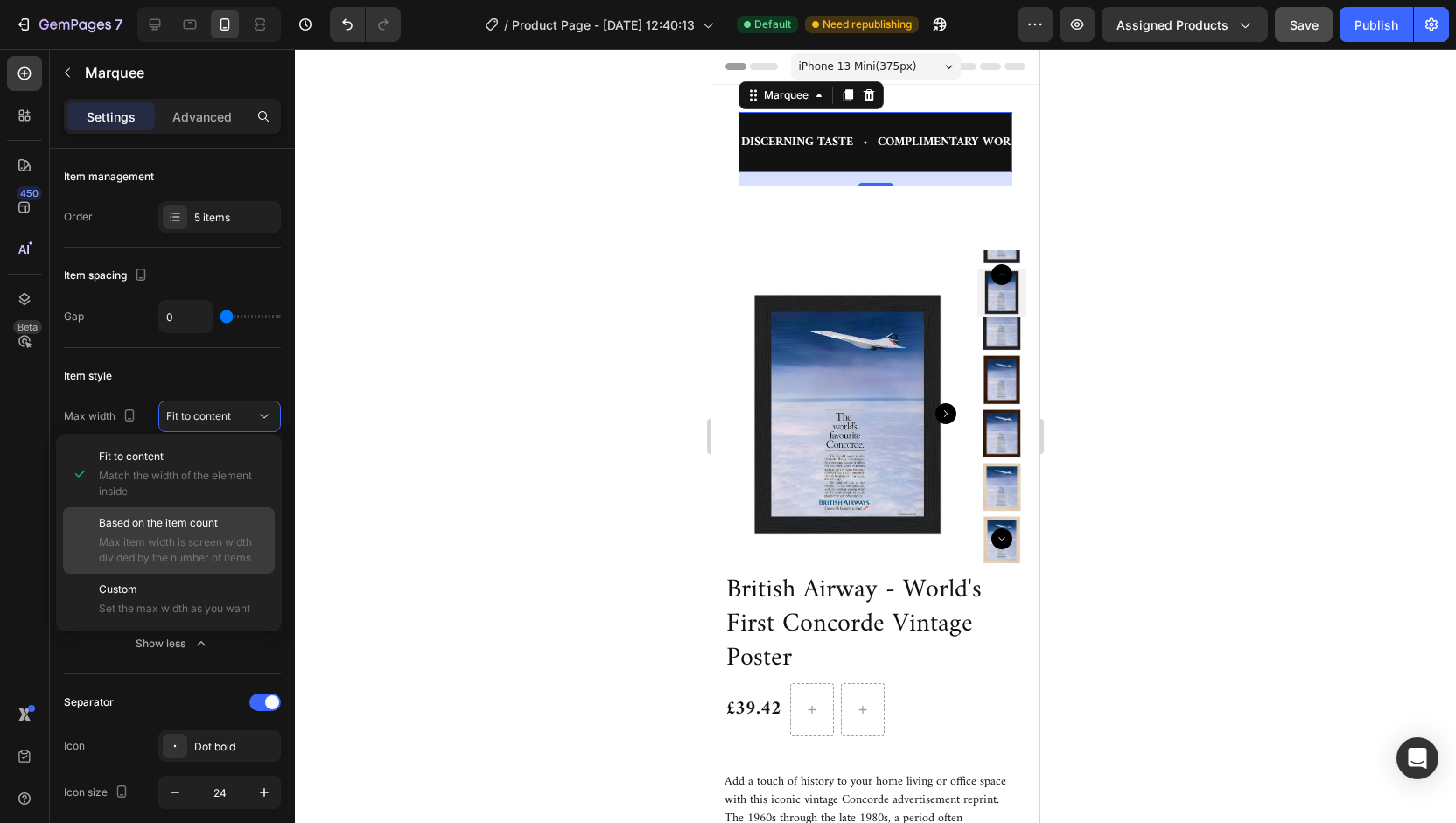
click at [207, 517] on span "Based on the item count" at bounding box center [158, 522] width 119 height 16
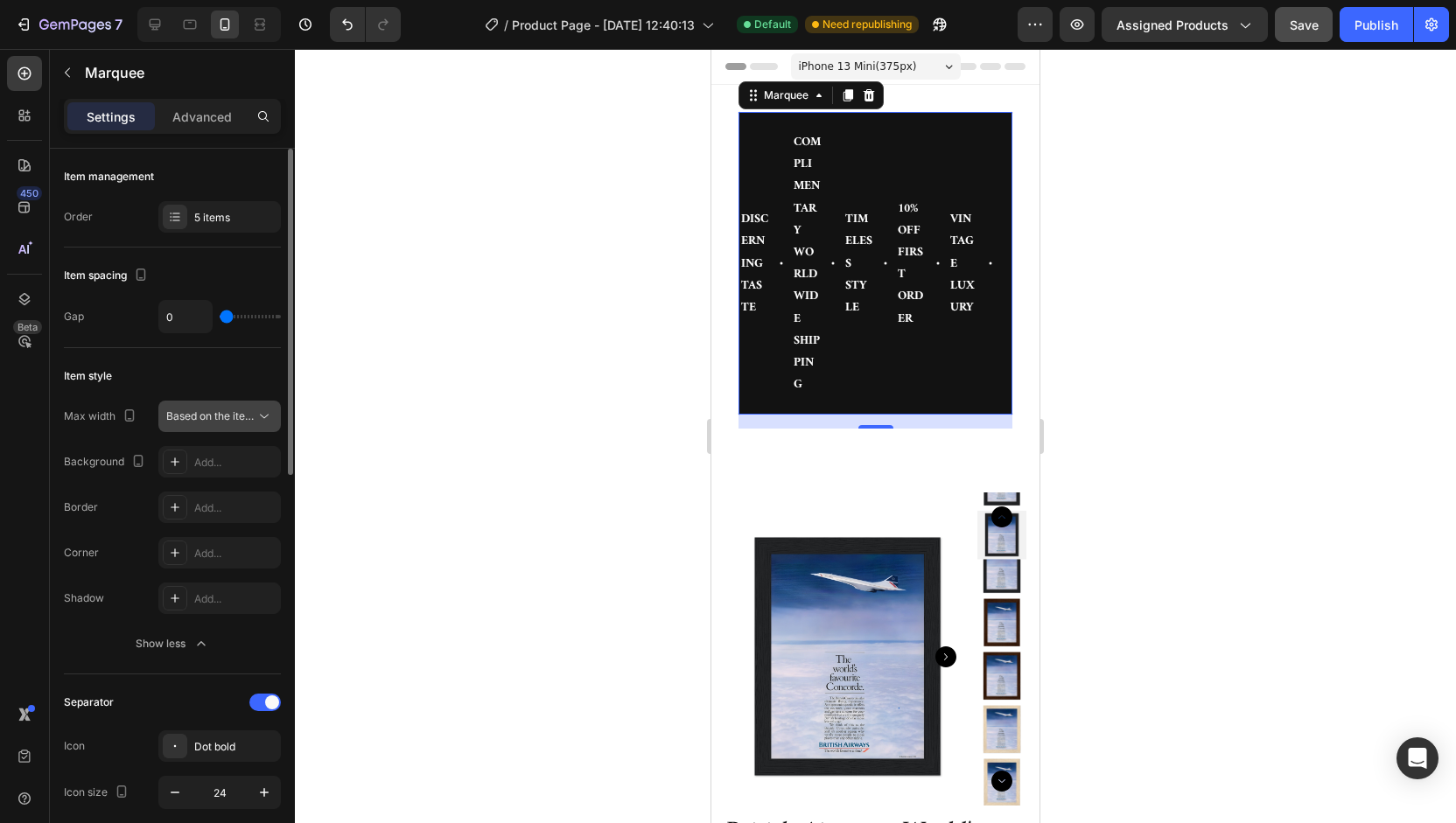
click at [221, 419] on span "Based on the item count" at bounding box center [226, 416] width 119 height 13
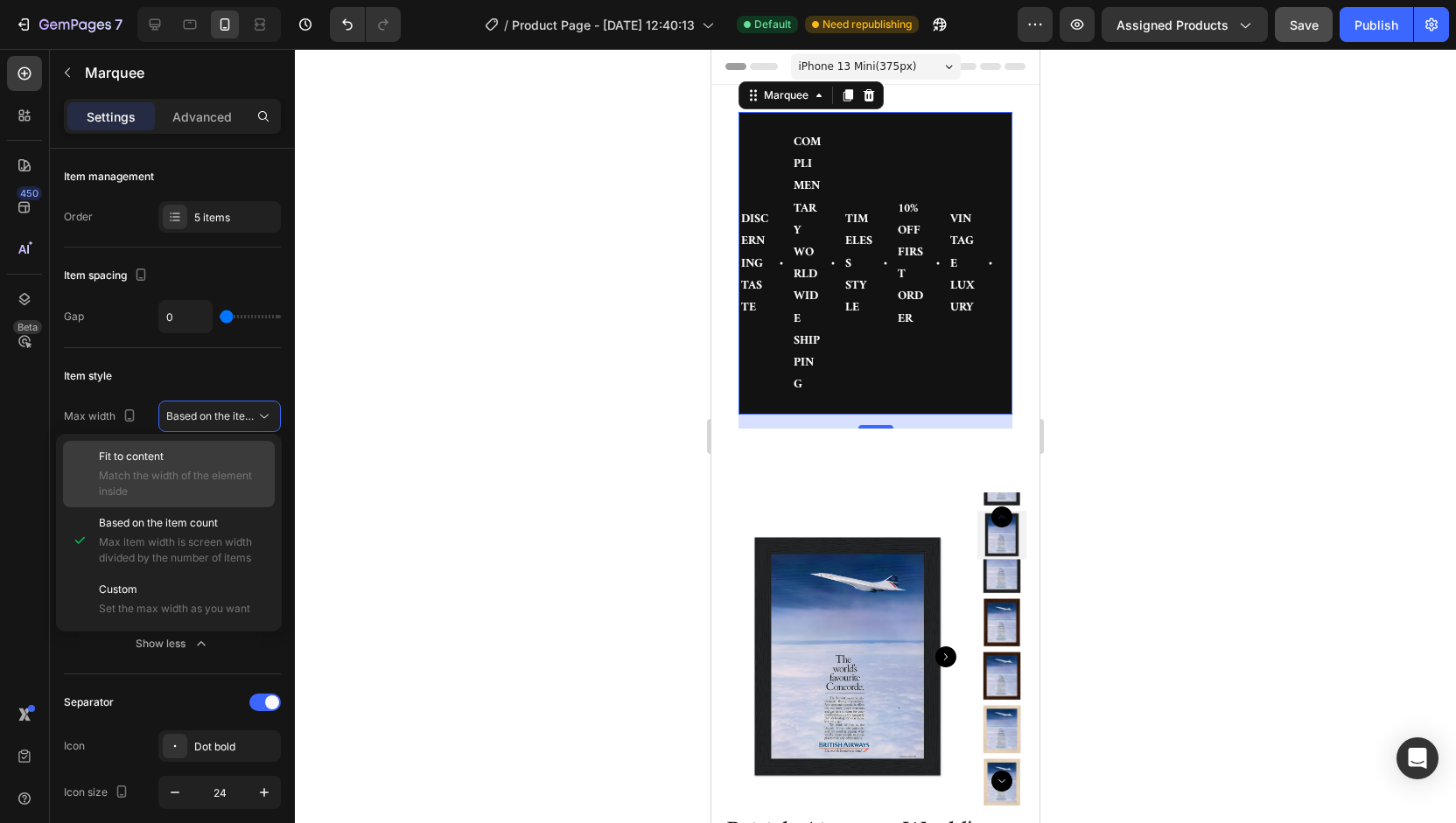
click at [199, 453] on p "Fit to content" at bounding box center [182, 456] width 168 height 16
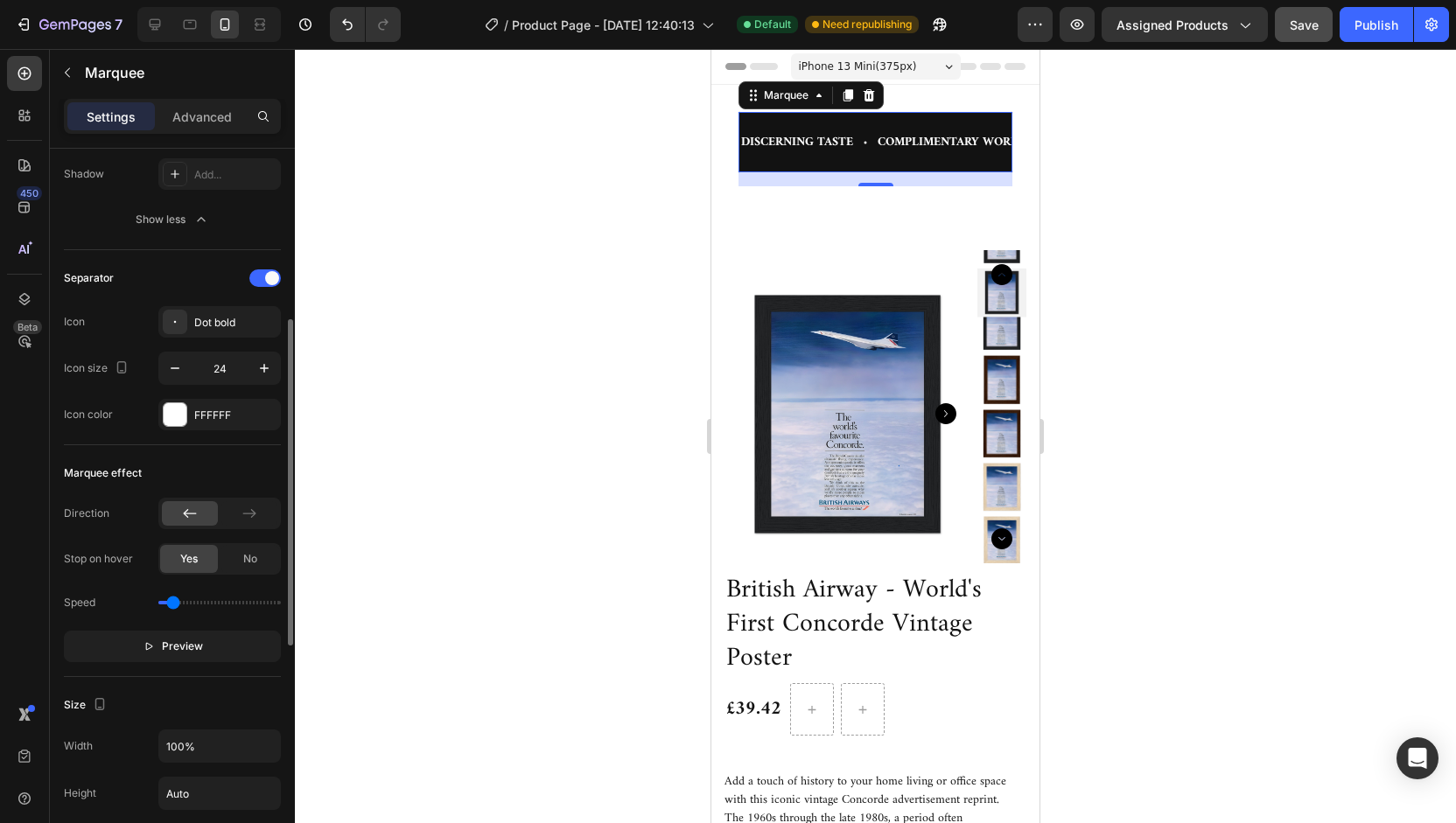
scroll to position [425, 0]
drag, startPoint x: 173, startPoint y: 597, endPoint x: 185, endPoint y: 597, distance: 12.0
click at [185, 600] on input "range" at bounding box center [220, 602] width 122 height 4
drag, startPoint x: 185, startPoint y: 597, endPoint x: 177, endPoint y: 599, distance: 8.2
type input "0.4"
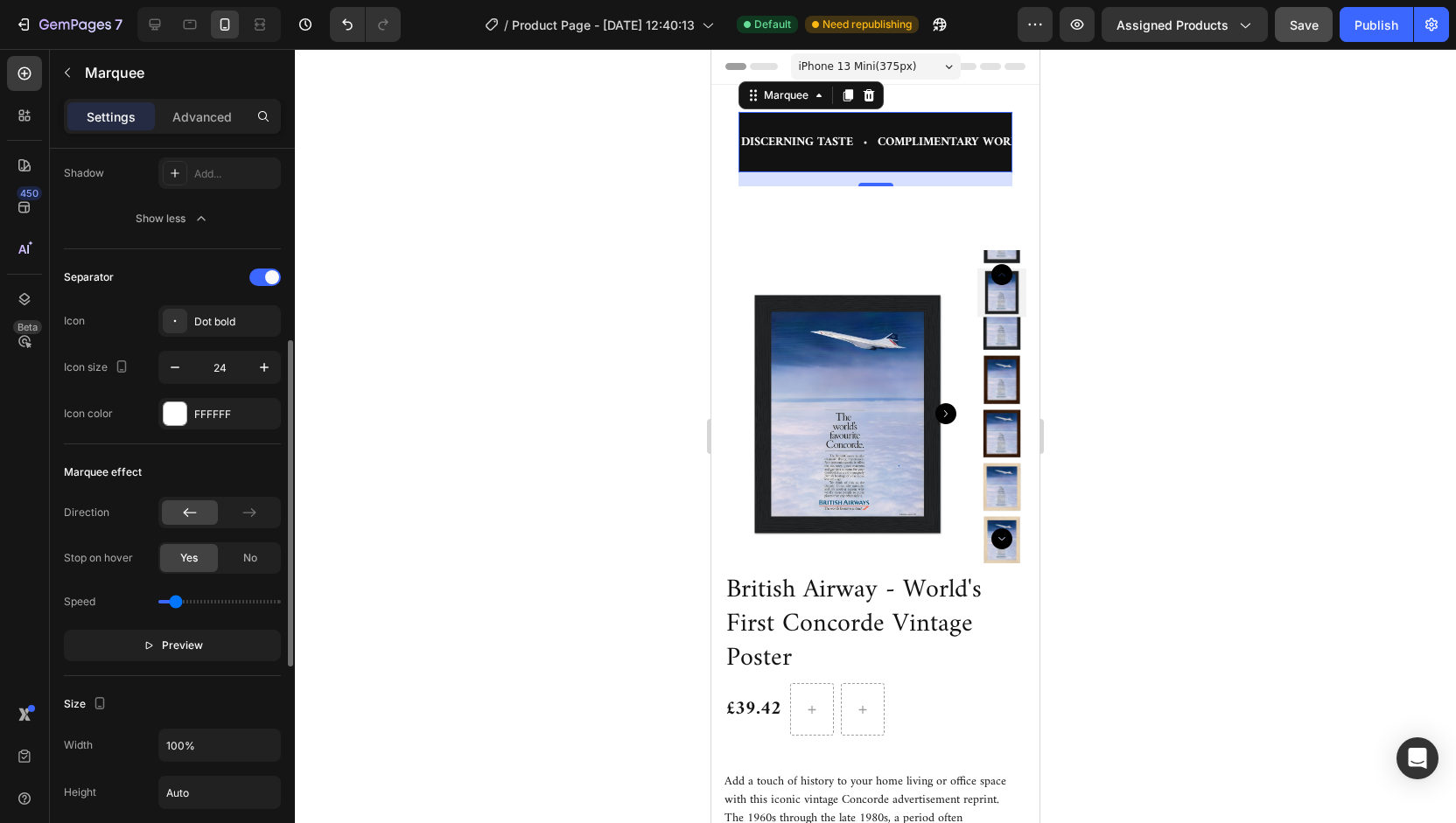
click at [177, 600] on input "range" at bounding box center [220, 602] width 122 height 4
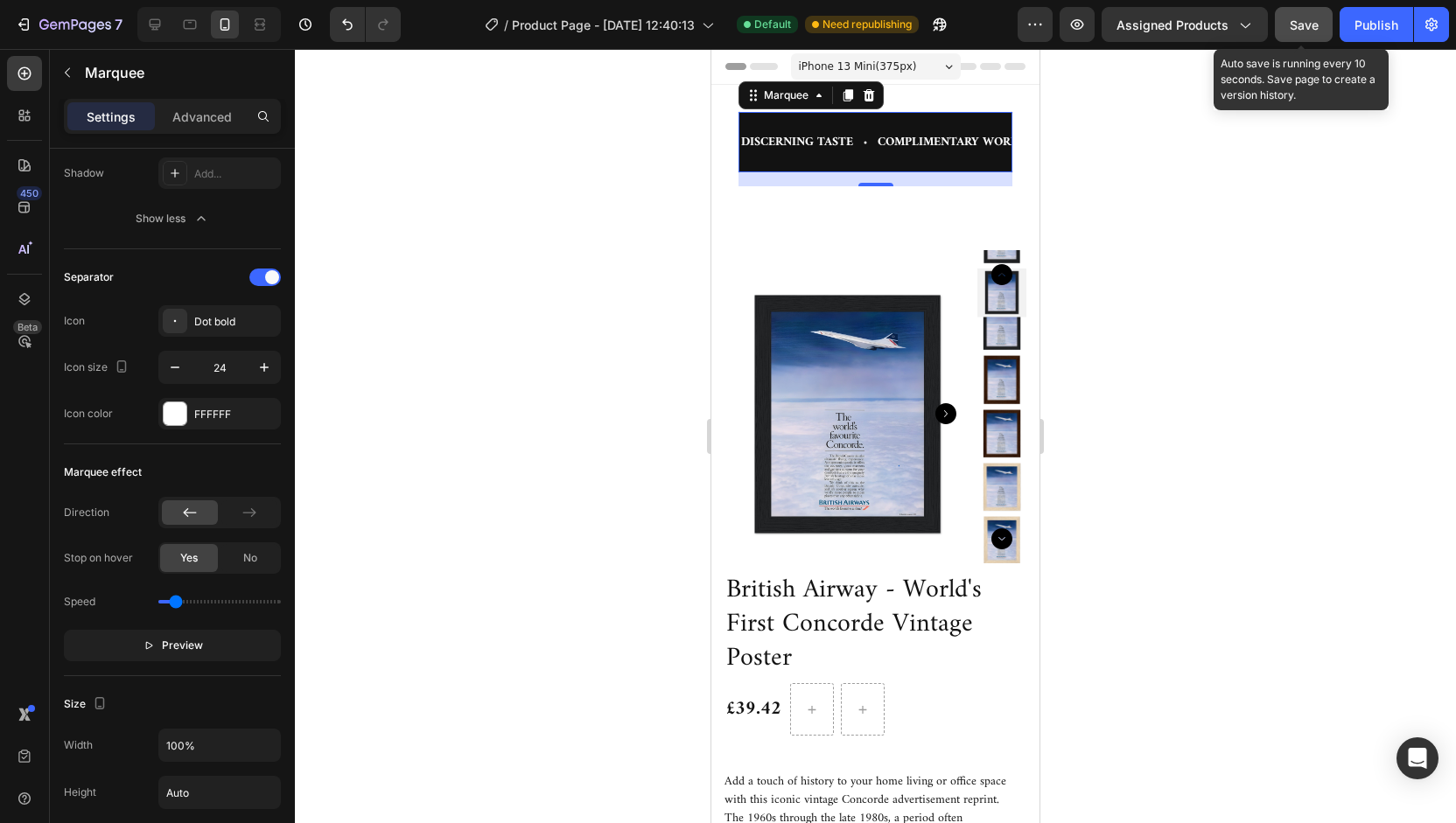
click at [1310, 31] on span "Save" at bounding box center [1304, 25] width 29 height 15
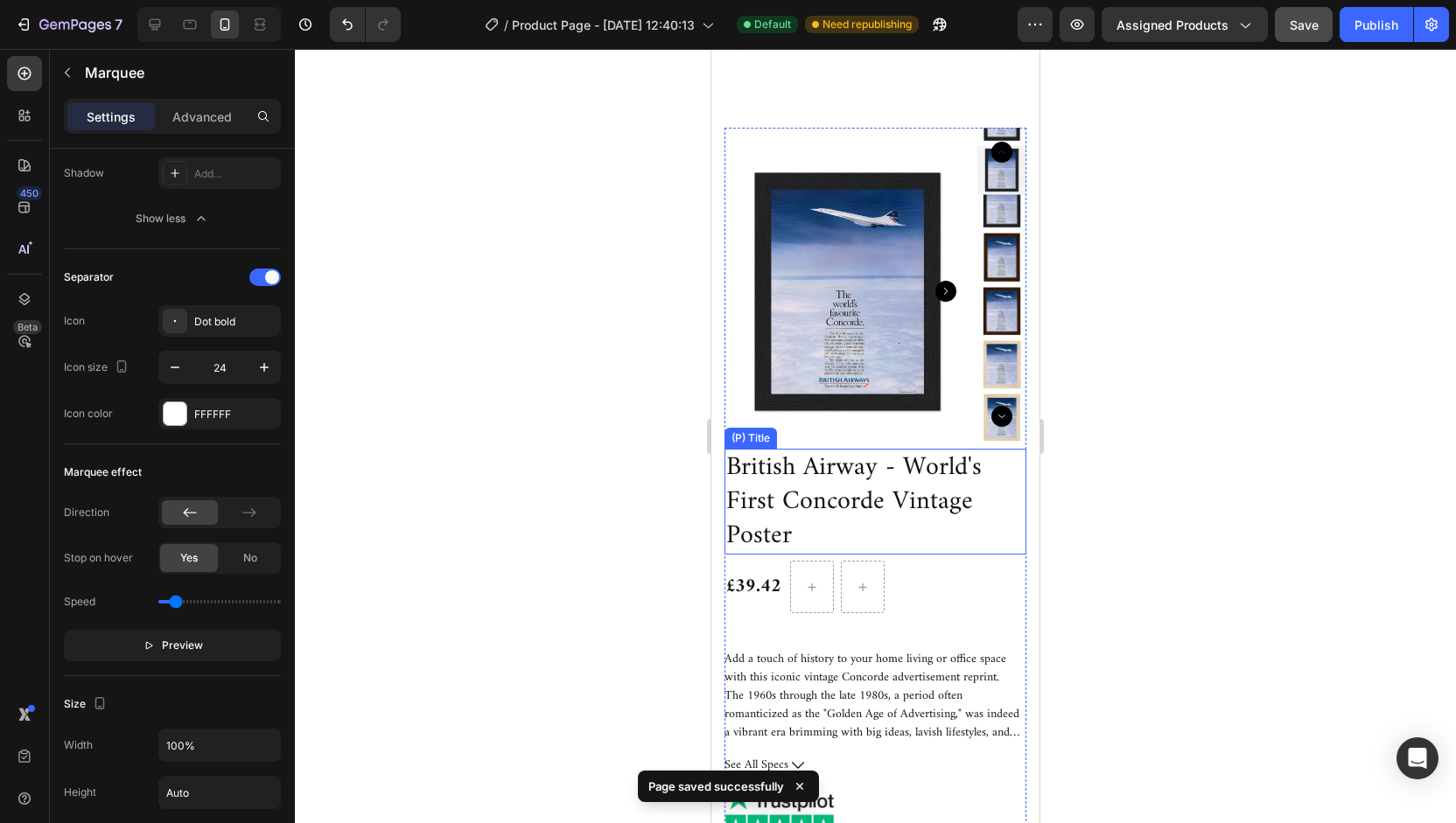
scroll to position [0, 0]
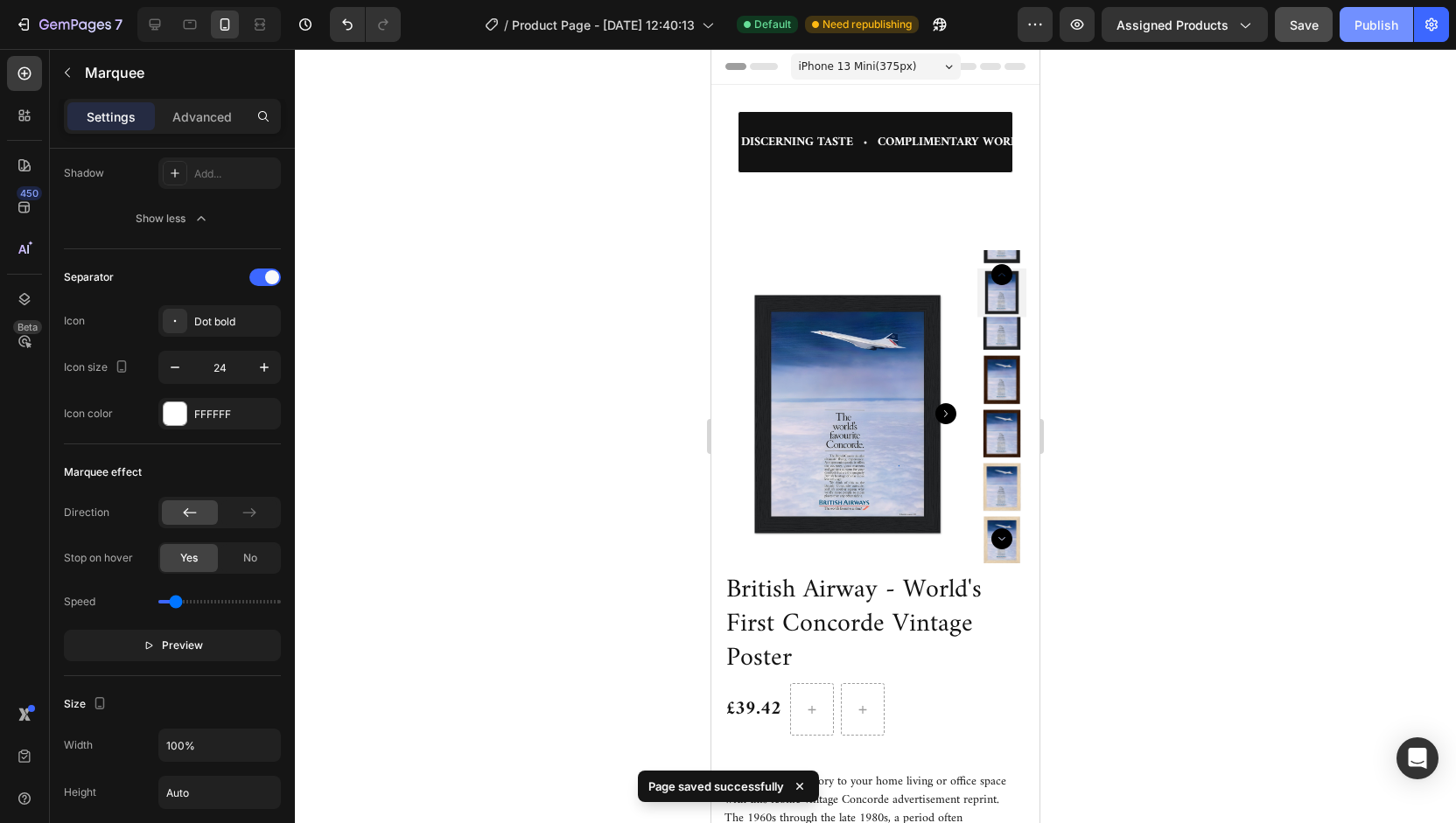
click at [1374, 18] on div "Publish" at bounding box center [1375, 25] width 44 height 19
click at [884, 118] on div "DISCERNING TASTE Text COMPLIMENTARY WORLDWIDE SHIPPING Text TIMELESS STYLE Text…" at bounding box center [875, 142] width 276 height 62
click at [871, 122] on div "DISCERNING TASTE Text" at bounding box center [807, 142] width 136 height 40
click at [828, 117] on div "DISCERNING TASTE Text COMPLIMENTARY WORLDWIDE SHIPPING Text TIMELESS STYLE Text…" at bounding box center [875, 142] width 276 height 62
click at [201, 122] on p "Advanced" at bounding box center [202, 117] width 59 height 19
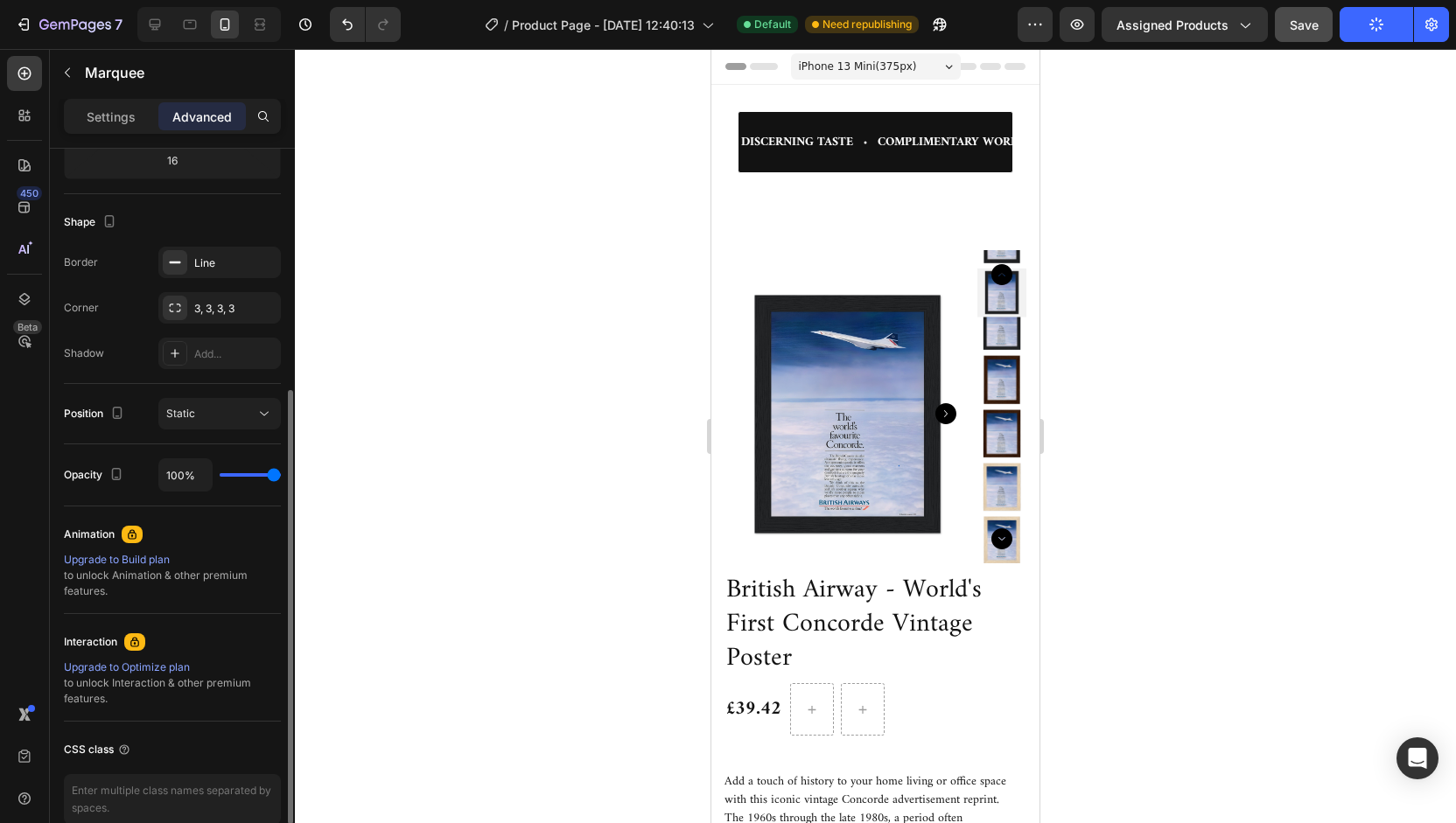
scroll to position [405, 0]
click at [125, 119] on p "Settings" at bounding box center [111, 117] width 49 height 19
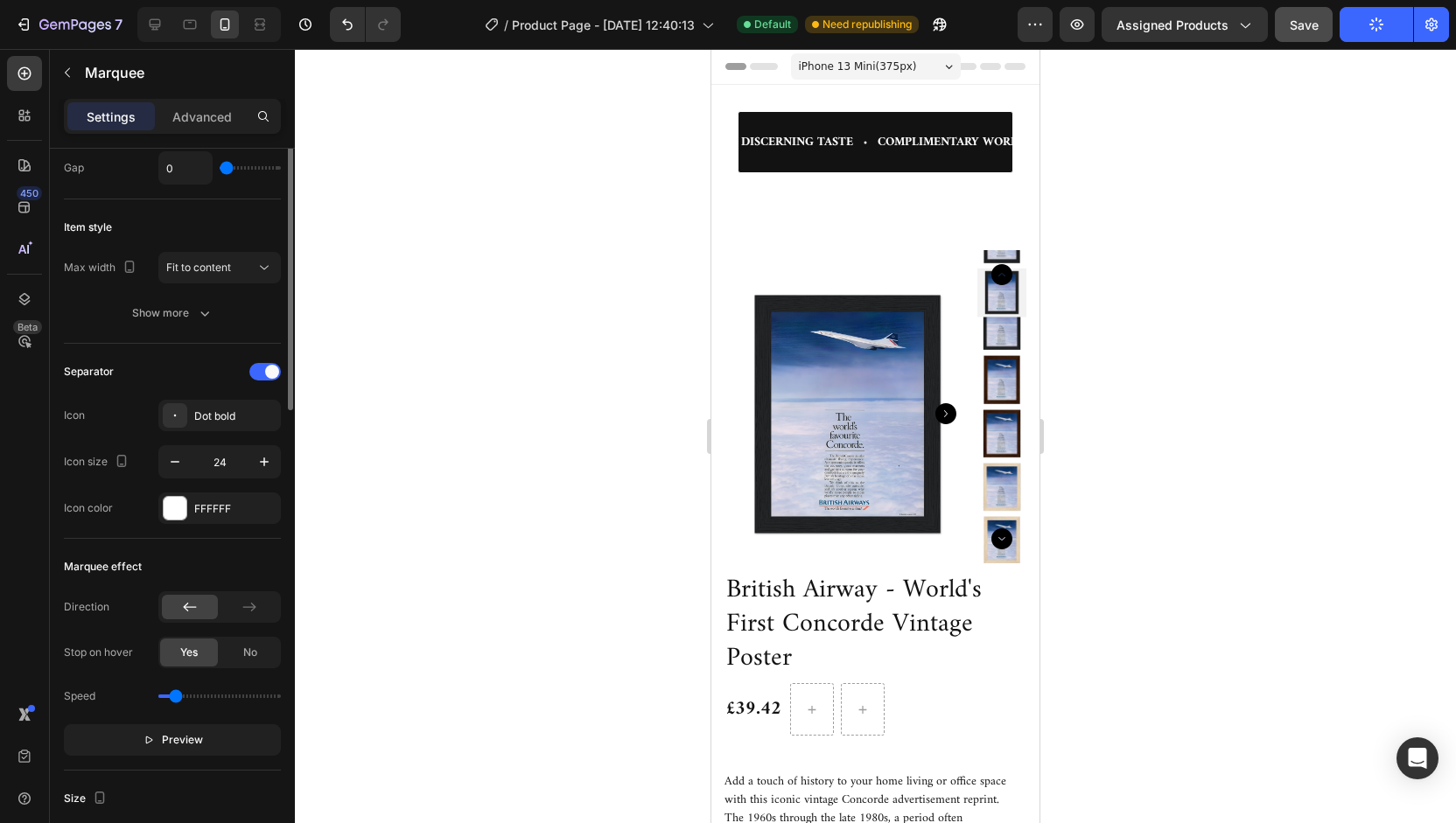
scroll to position [19, 0]
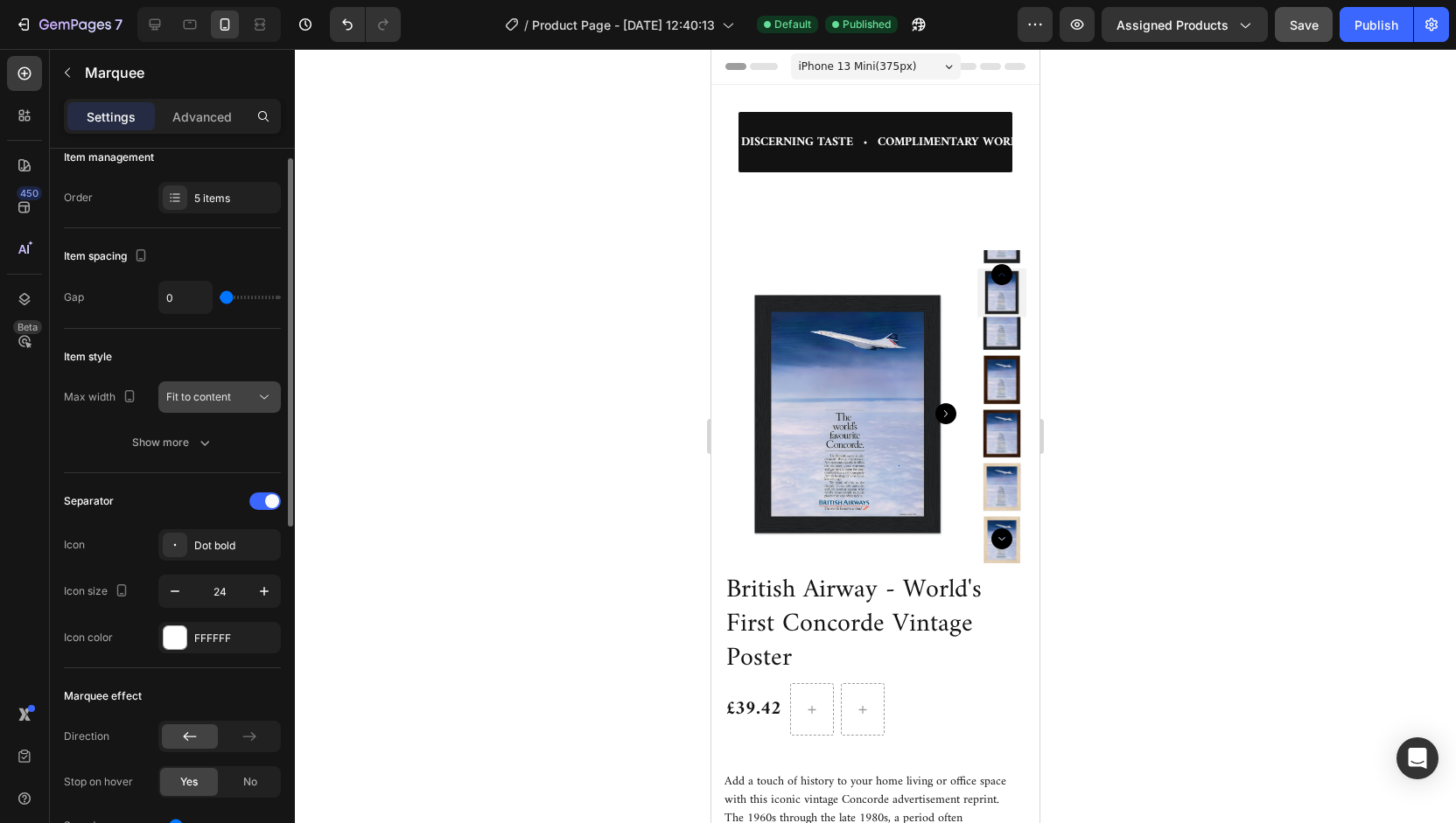
click at [206, 398] on span "Fit to content" at bounding box center [199, 396] width 65 height 13
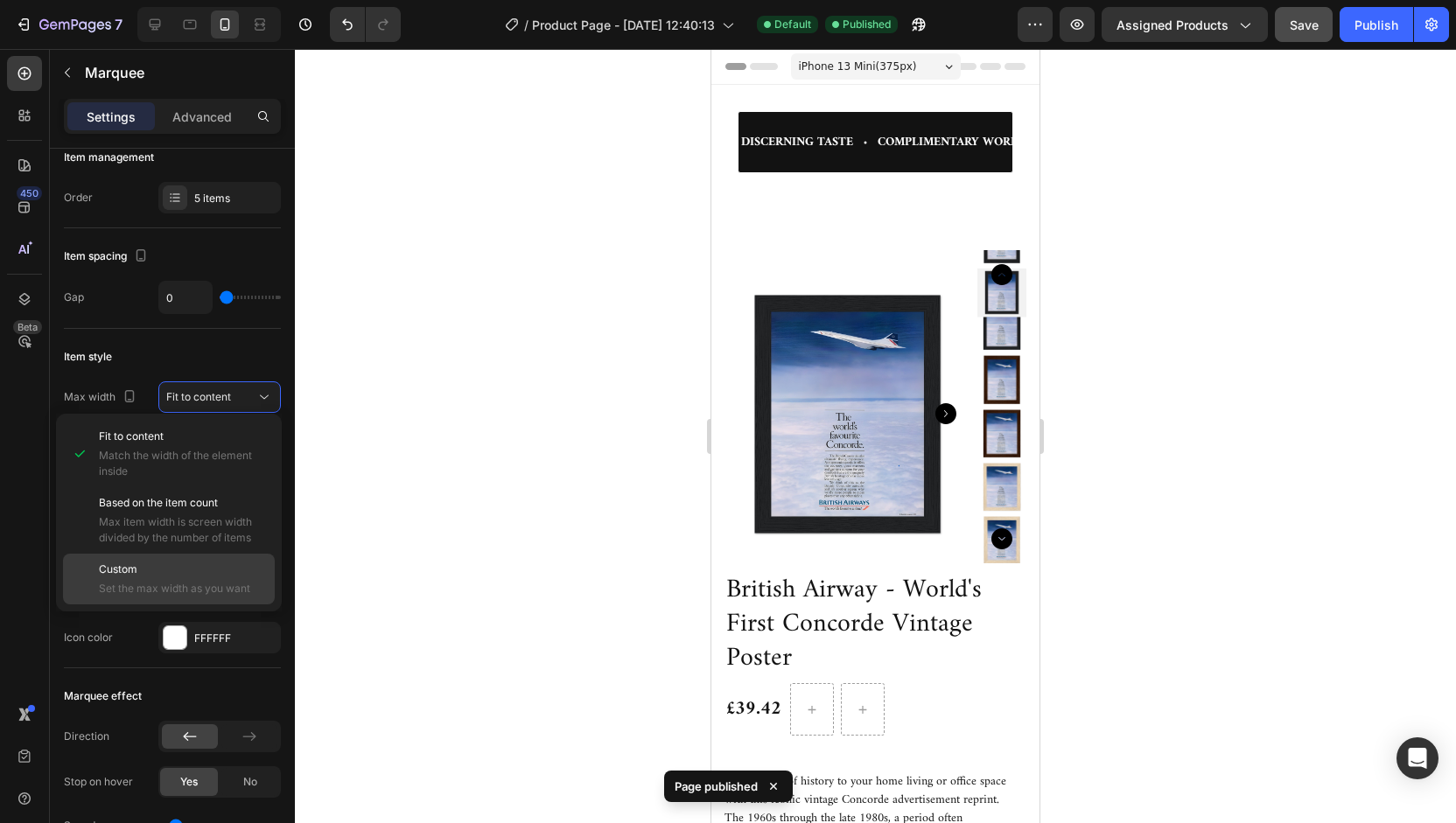
click at [144, 563] on p "Custom" at bounding box center [182, 569] width 168 height 16
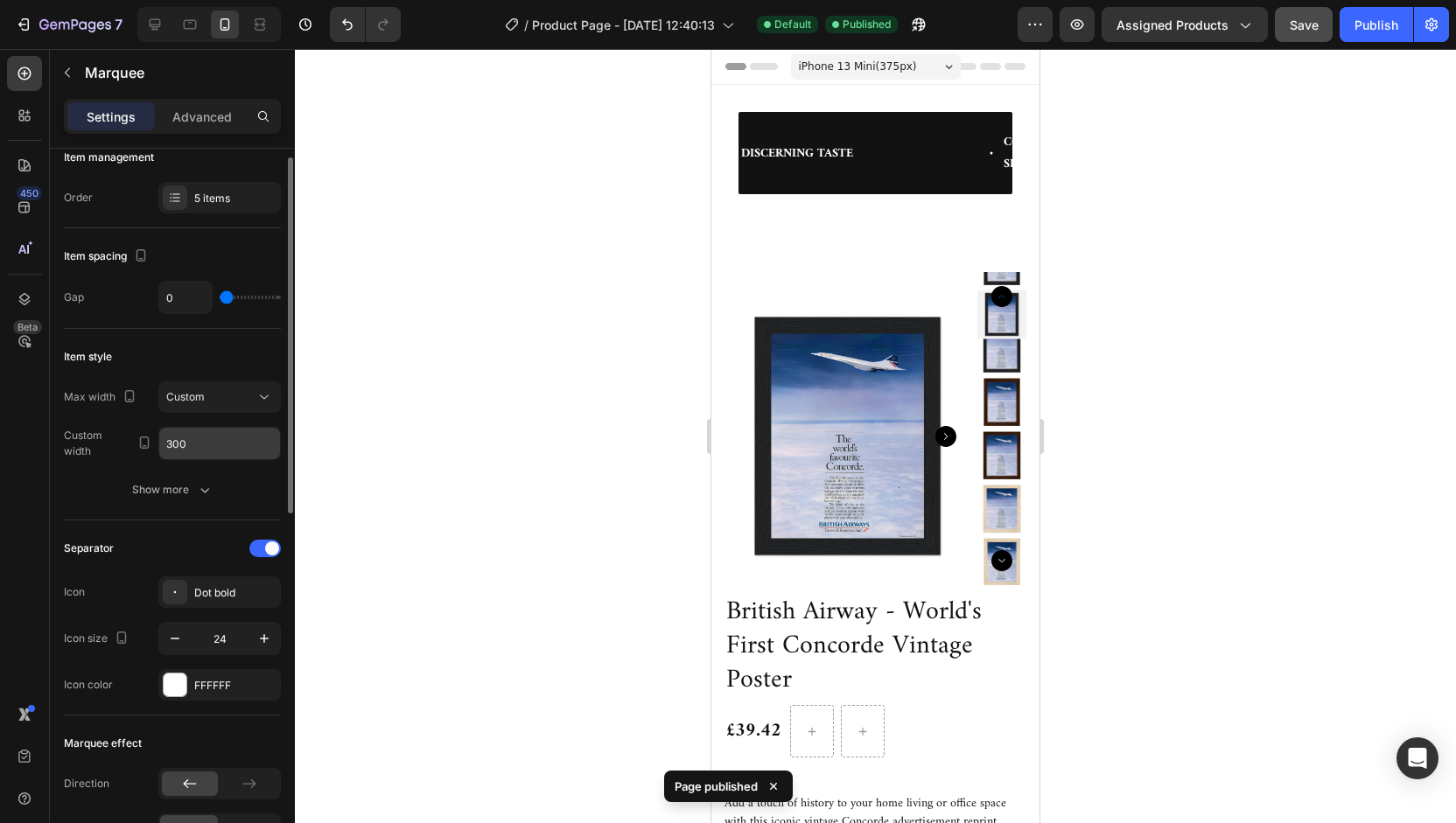
click at [223, 439] on input "300" at bounding box center [220, 443] width 120 height 31
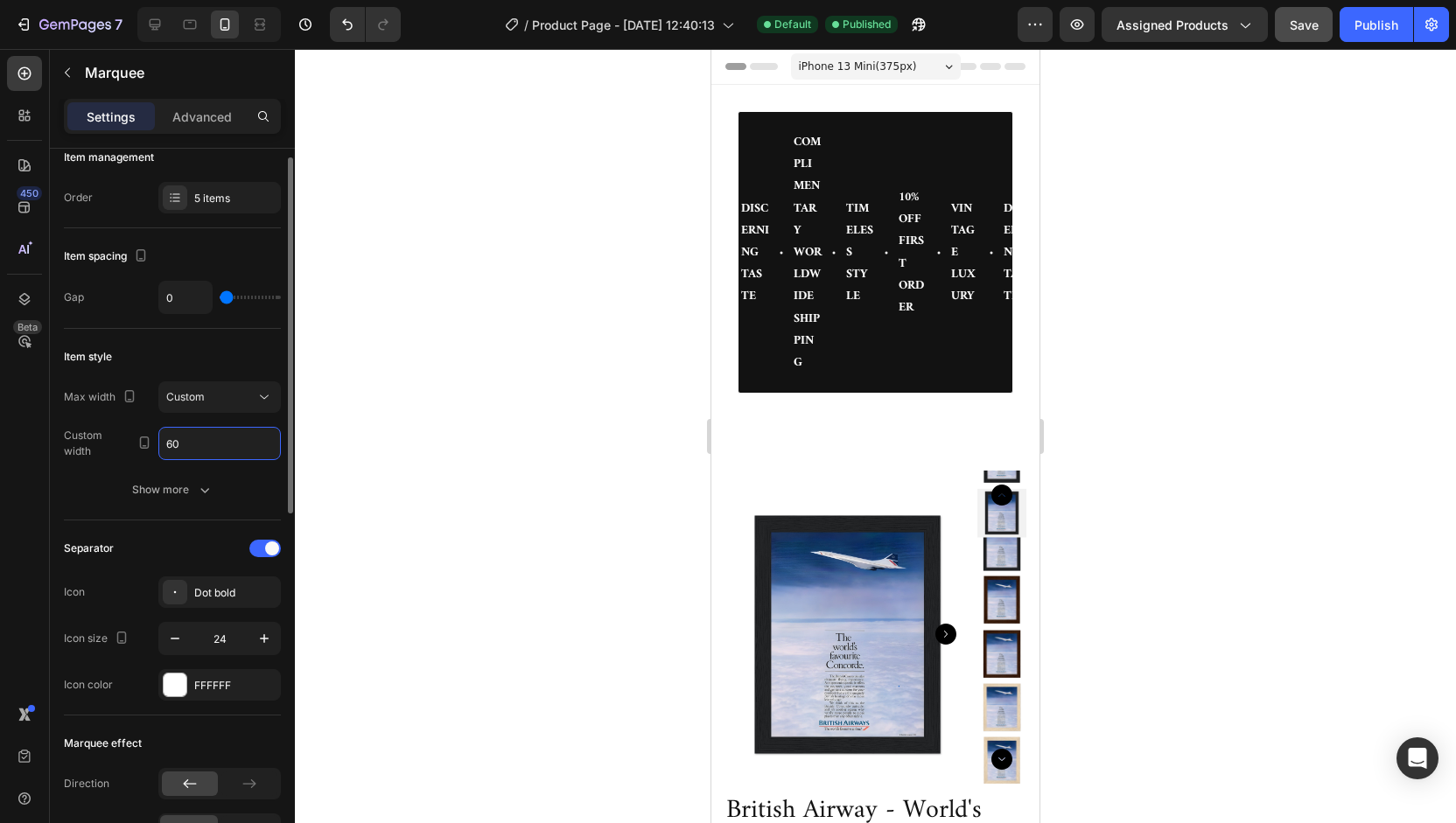
type input "6"
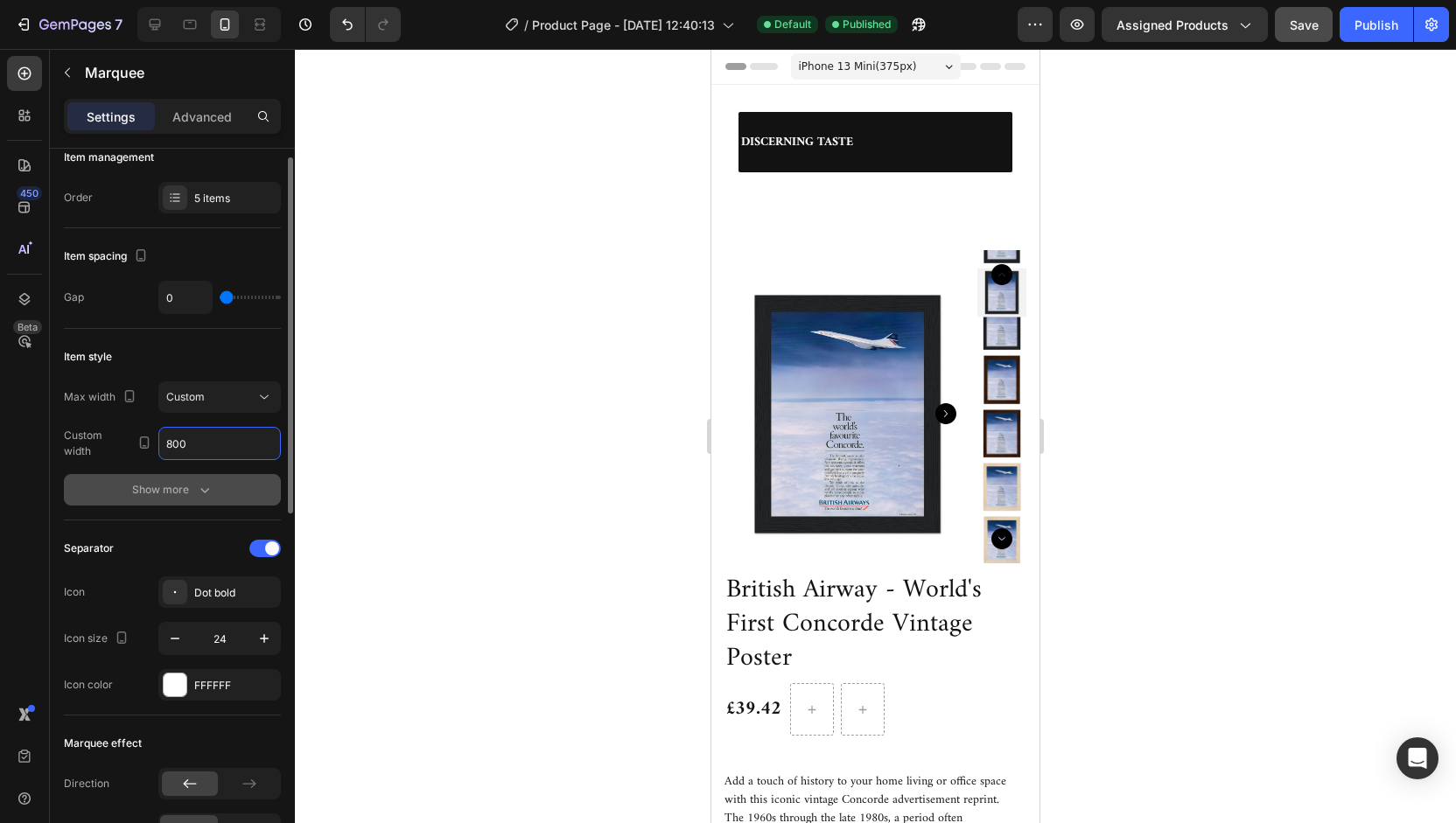
type input "800"
click at [200, 488] on icon "button" at bounding box center [204, 491] width 8 height 6
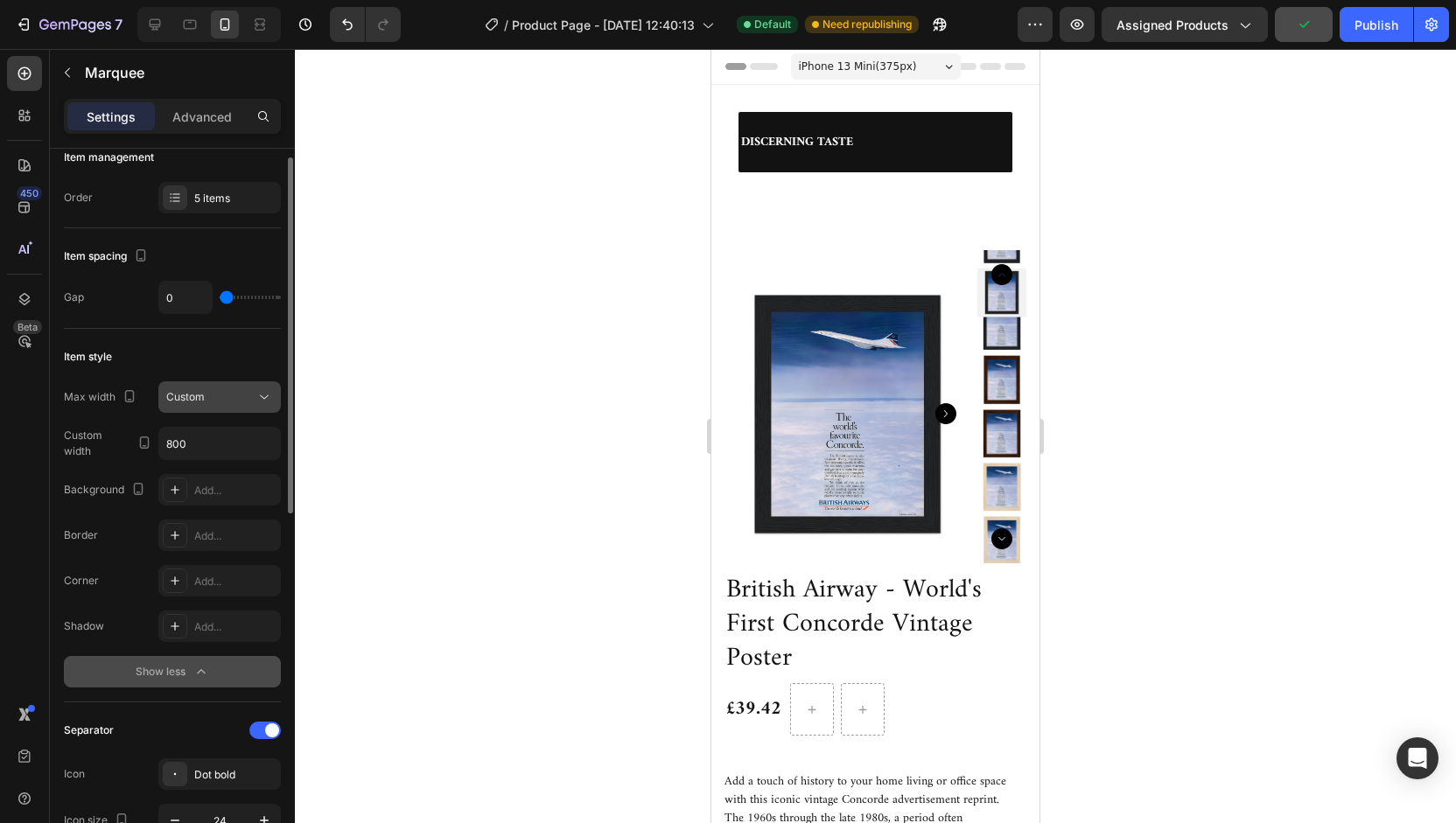
click at [228, 398] on div "Custom" at bounding box center [211, 396] width 89 height 16
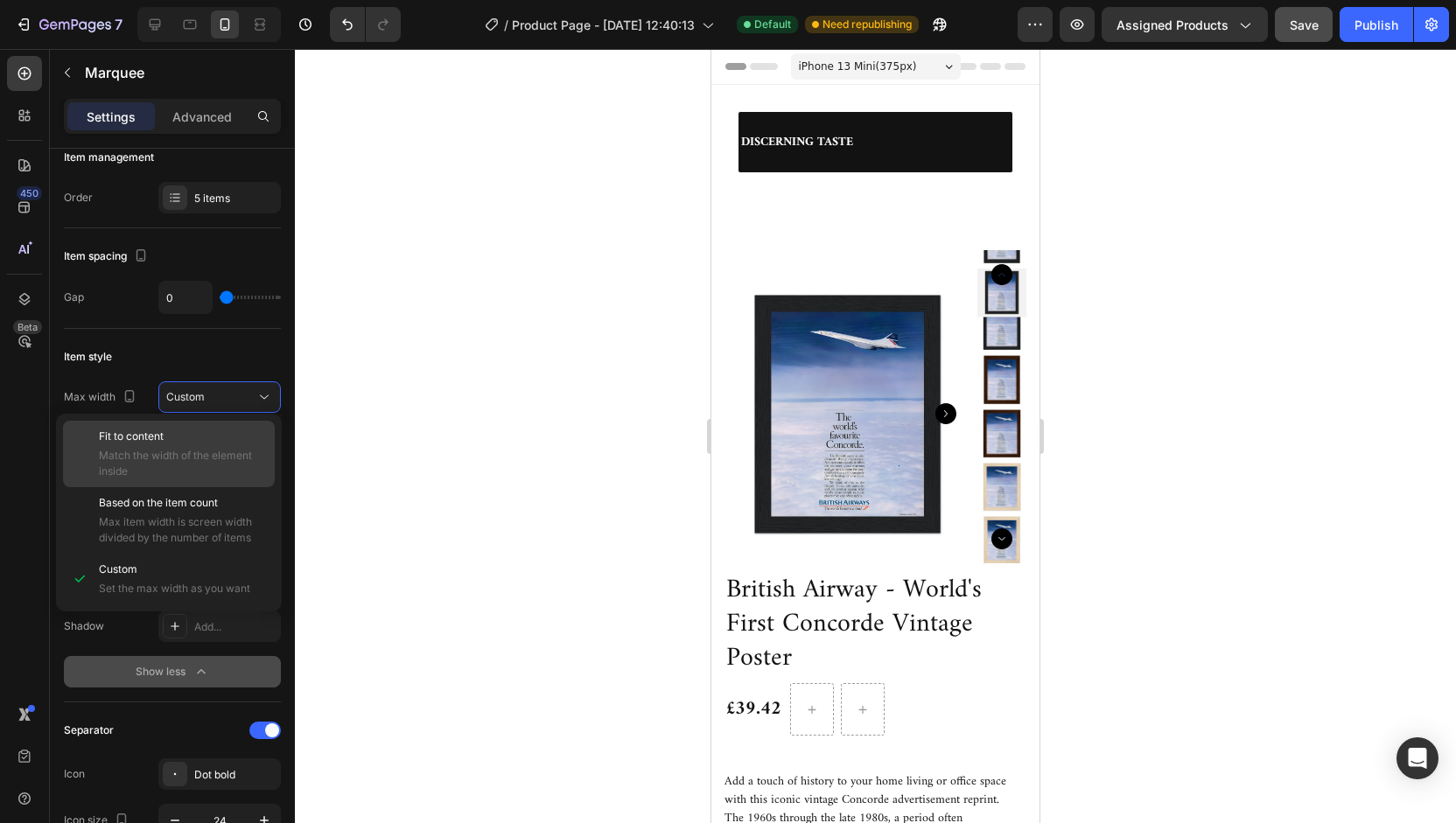
click at [187, 451] on span "Match the width of the element inside" at bounding box center [182, 464] width 168 height 31
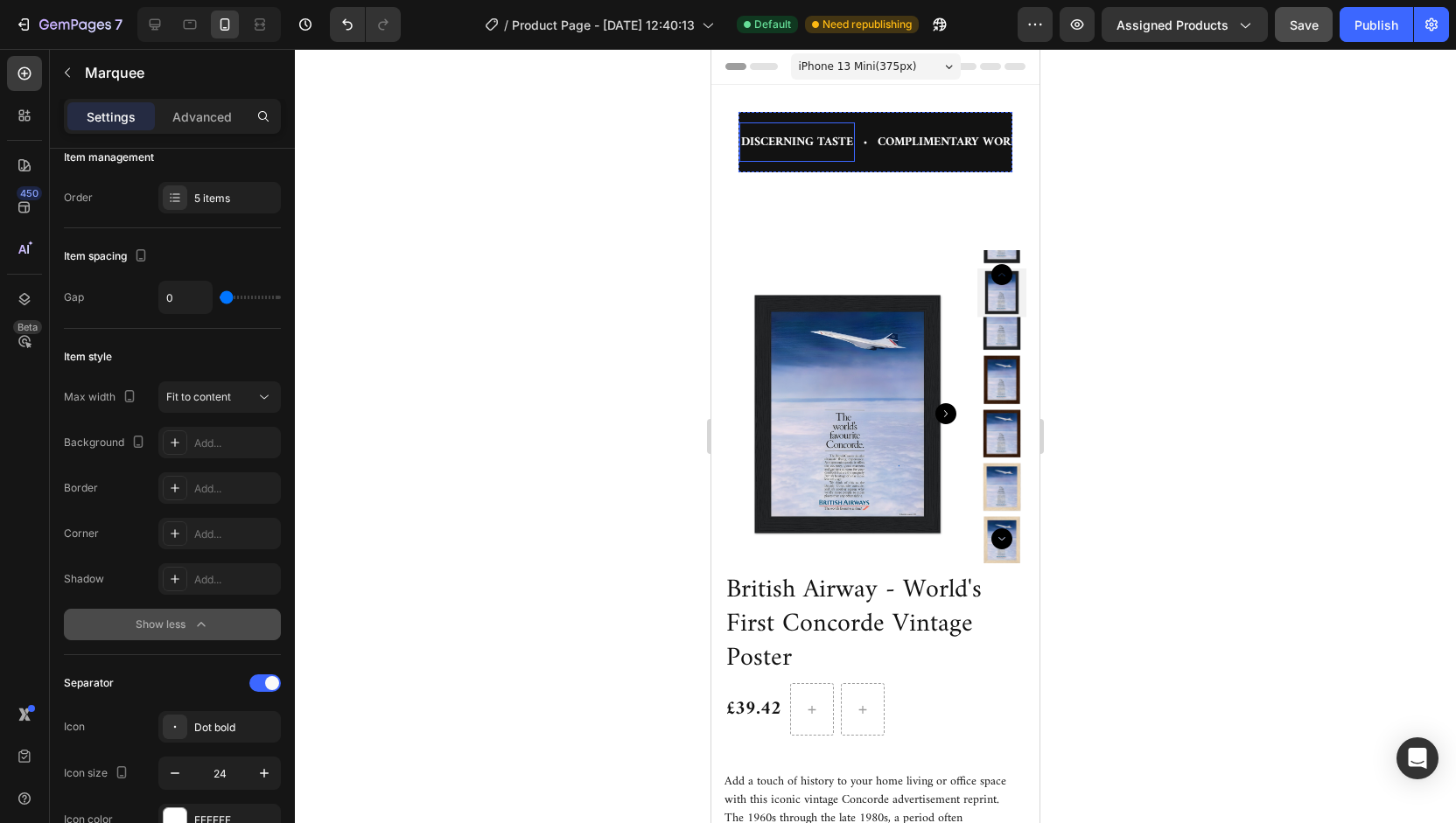
click at [809, 141] on p "DISCERNING TASTE" at bounding box center [797, 143] width 112 height 22
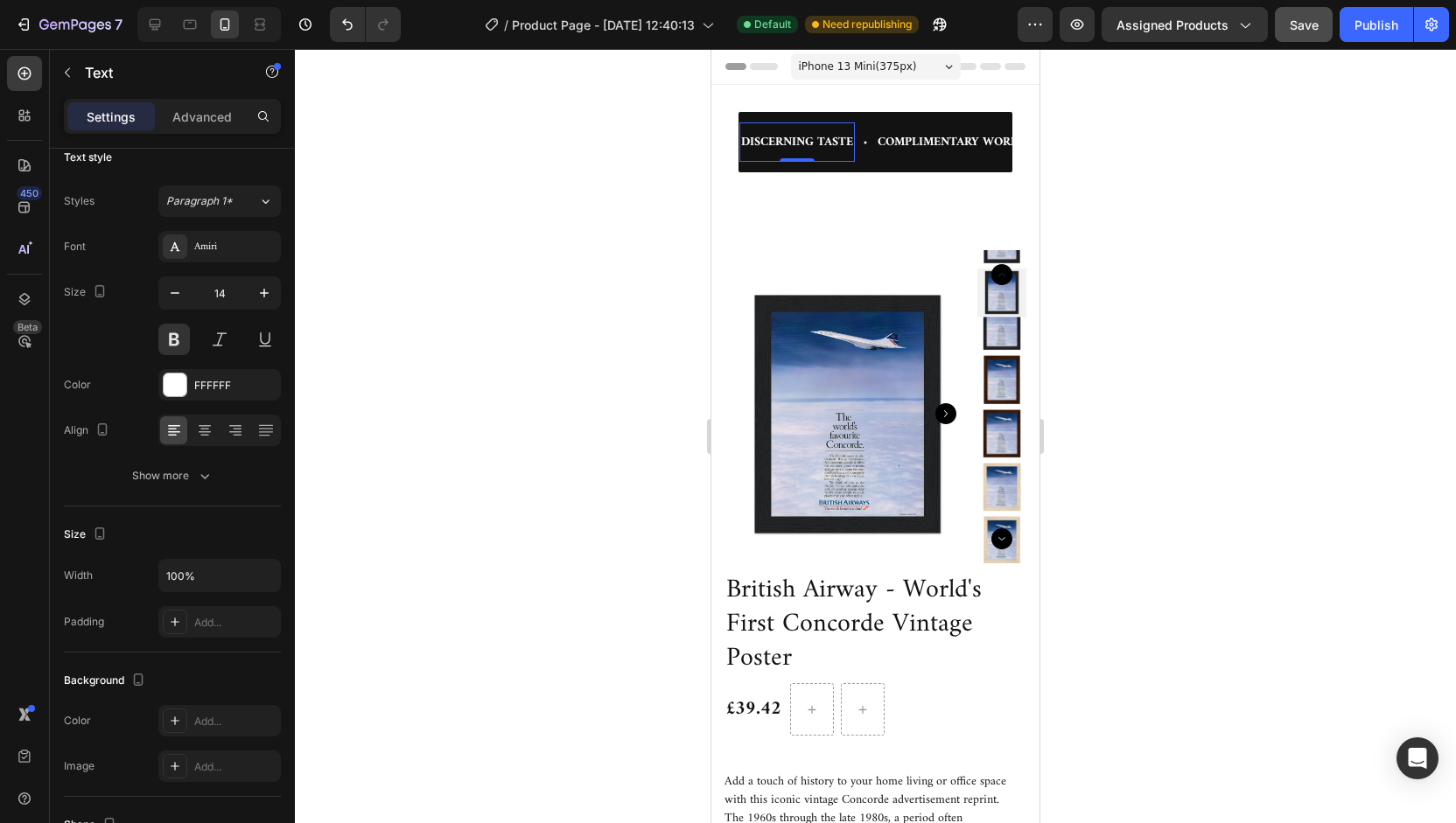
scroll to position [0, 0]
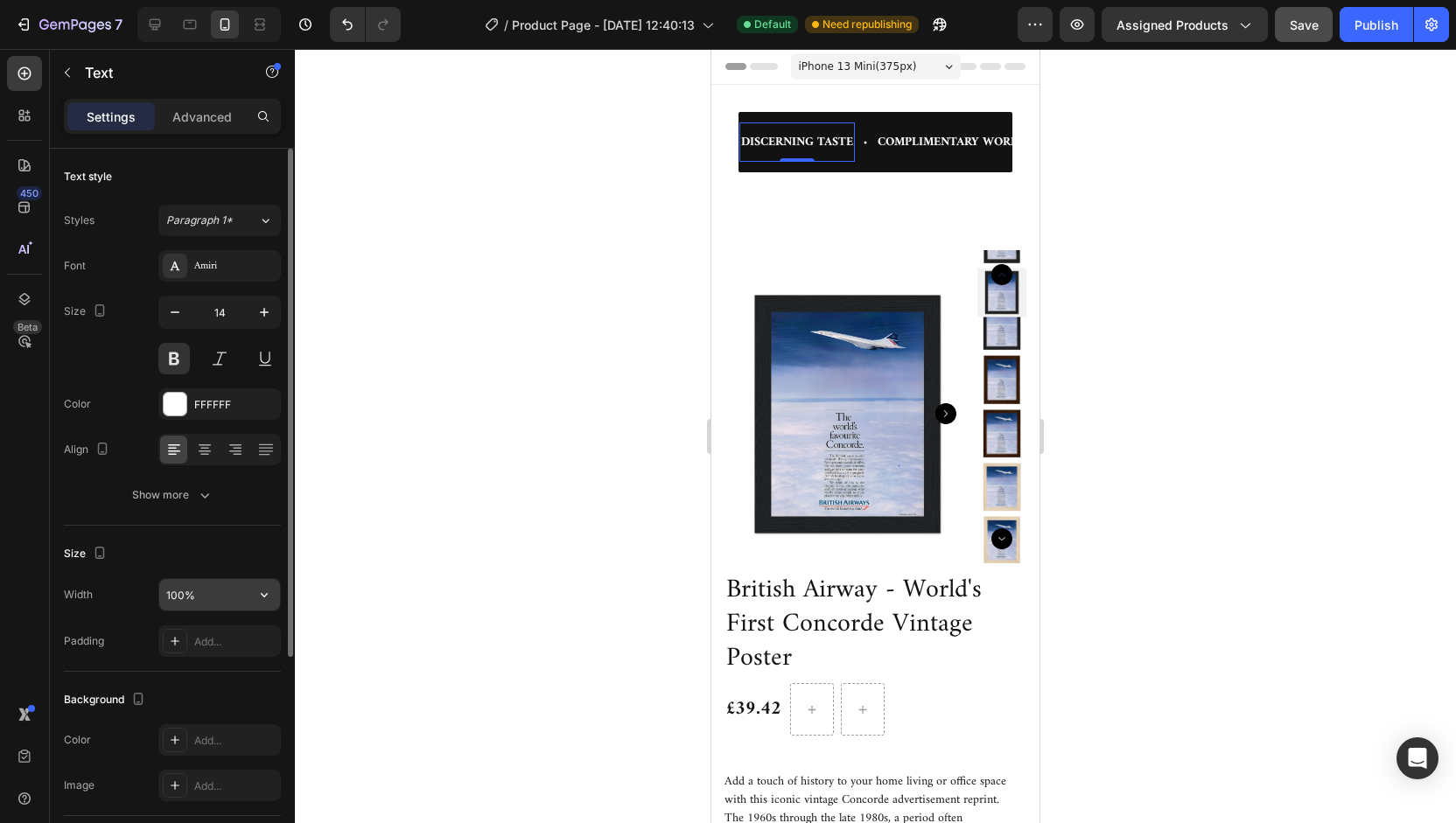
click at [222, 603] on input "100%" at bounding box center [220, 594] width 120 height 31
click at [255, 591] on button "button" at bounding box center [264, 594] width 31 height 31
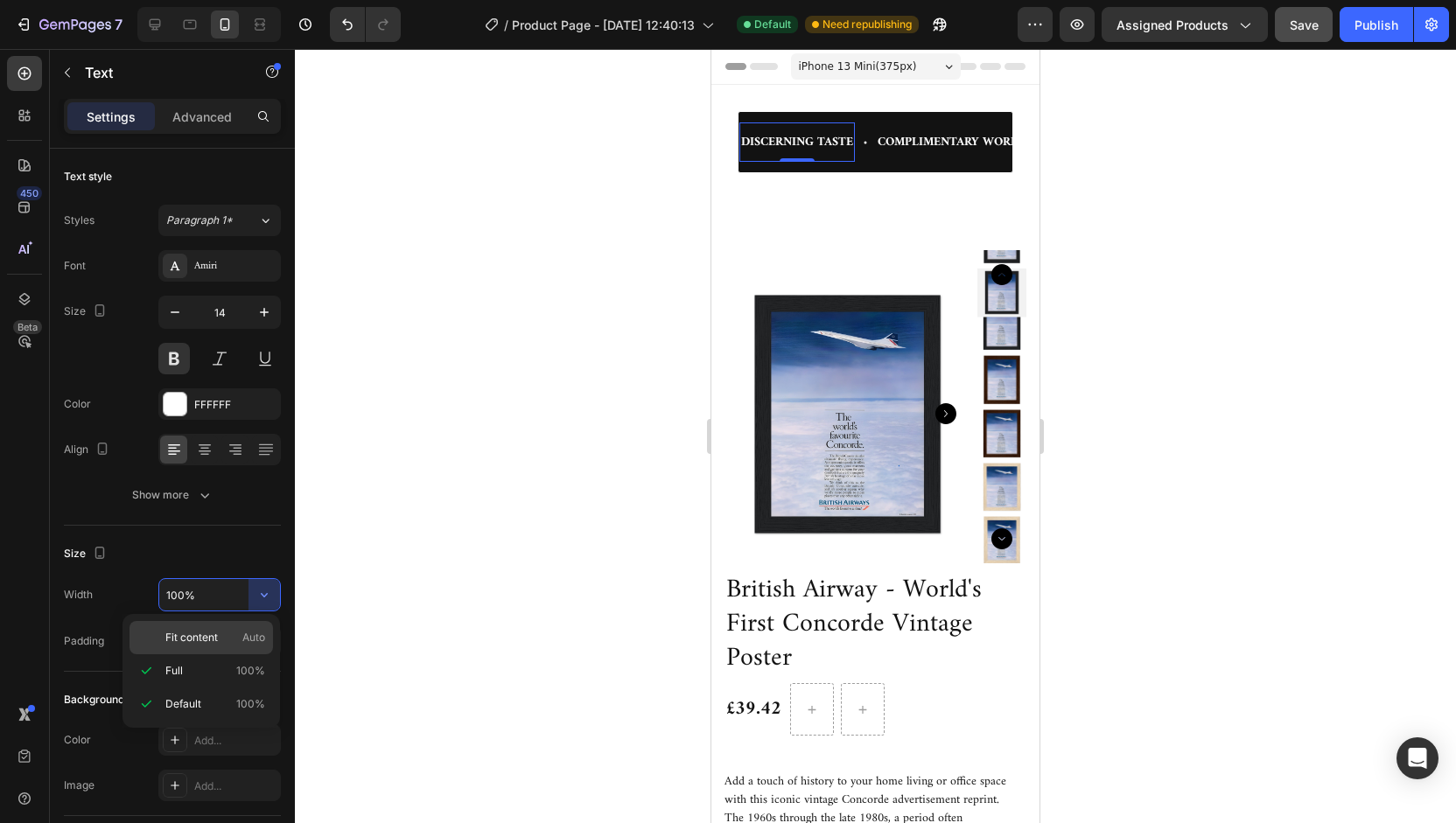
click at [225, 634] on p "Fit content Auto" at bounding box center [216, 637] width 100 height 16
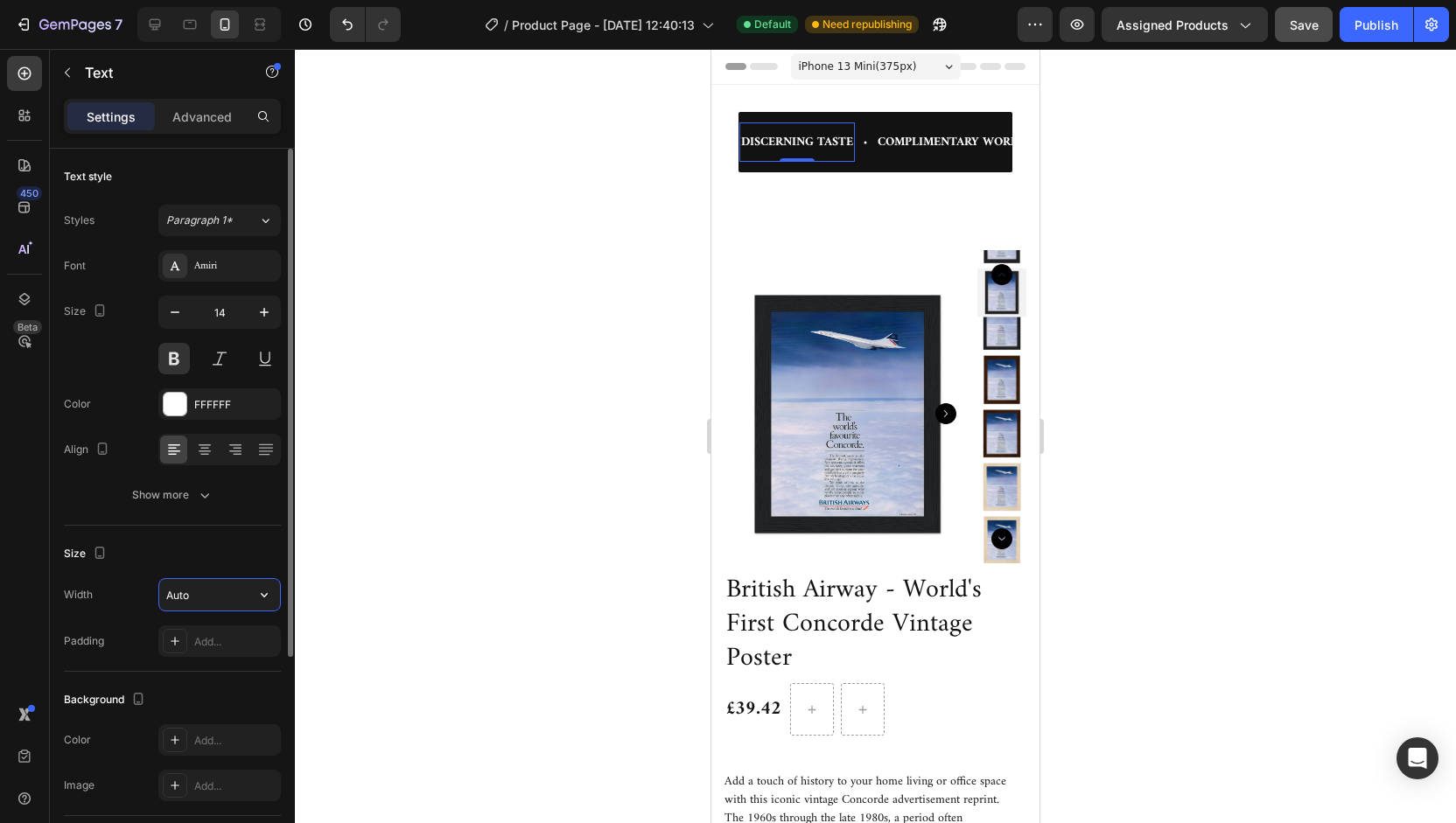
click at [233, 585] on input "Auto" at bounding box center [220, 594] width 120 height 31
click at [266, 593] on icon "button" at bounding box center [265, 595] width 7 height 5
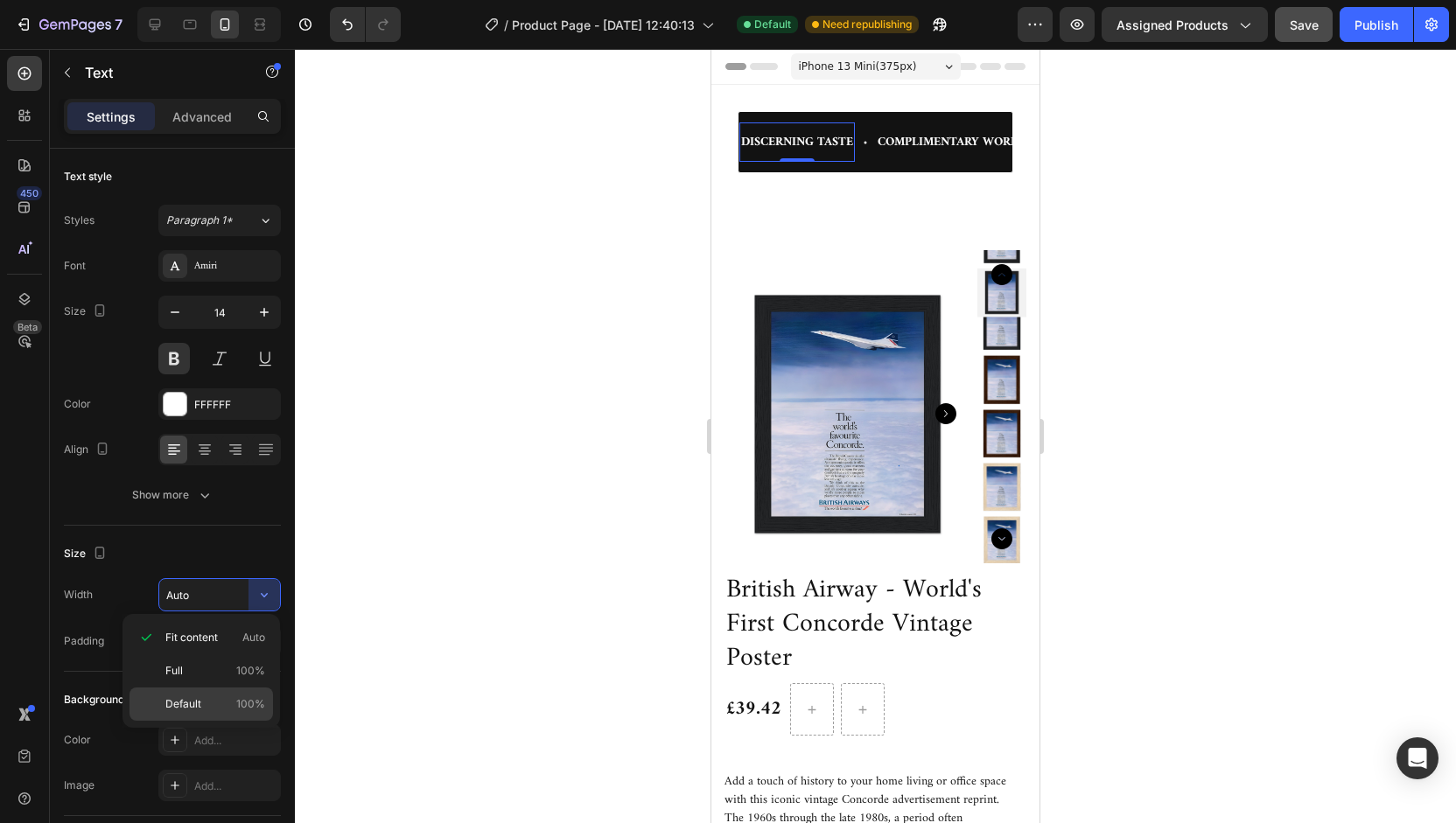
click at [199, 701] on span "Default" at bounding box center [183, 704] width 36 height 16
type input "100%"
